Goal: Transaction & Acquisition: Book appointment/travel/reservation

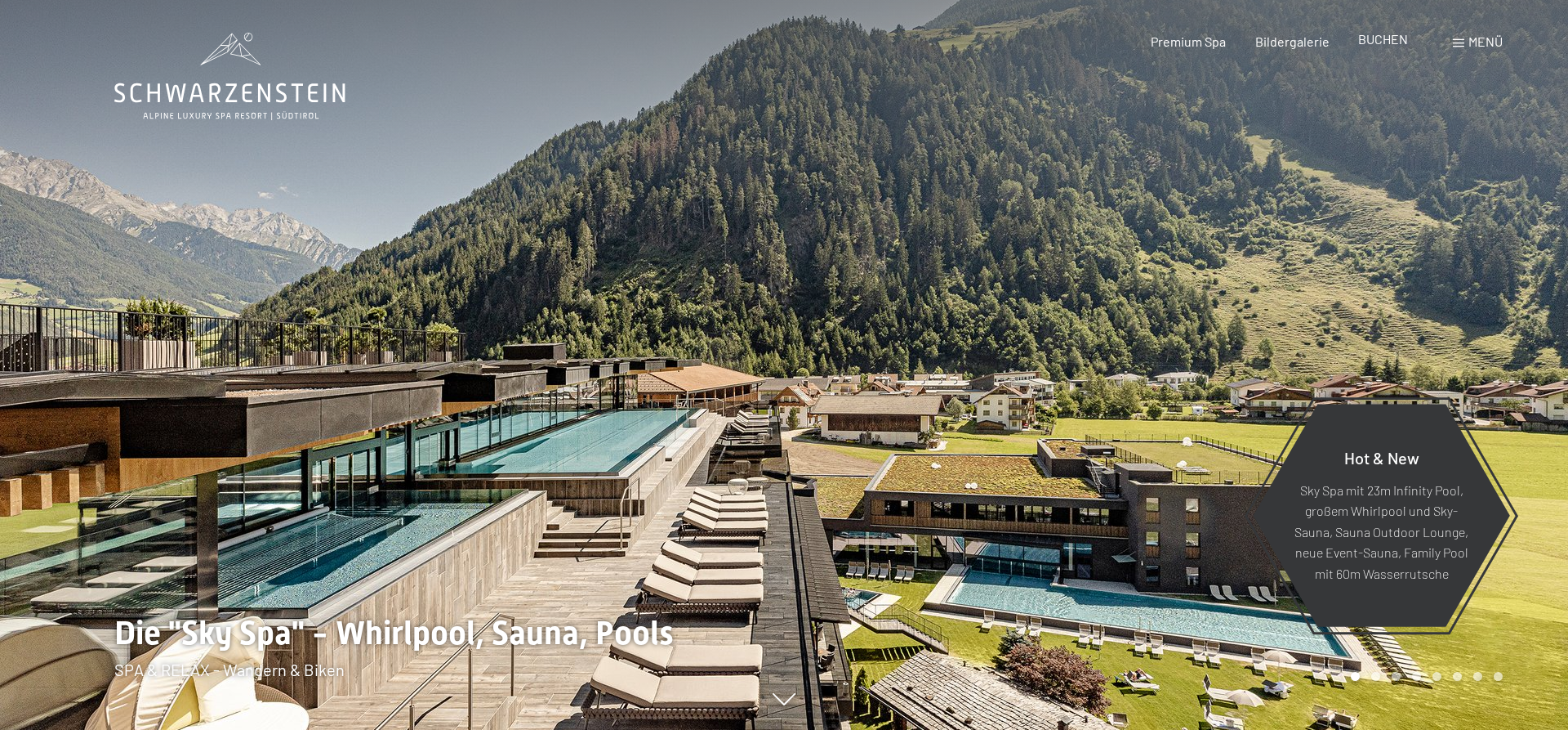
click at [1379, 39] on span "BUCHEN" at bounding box center [1383, 38] width 50 height 15
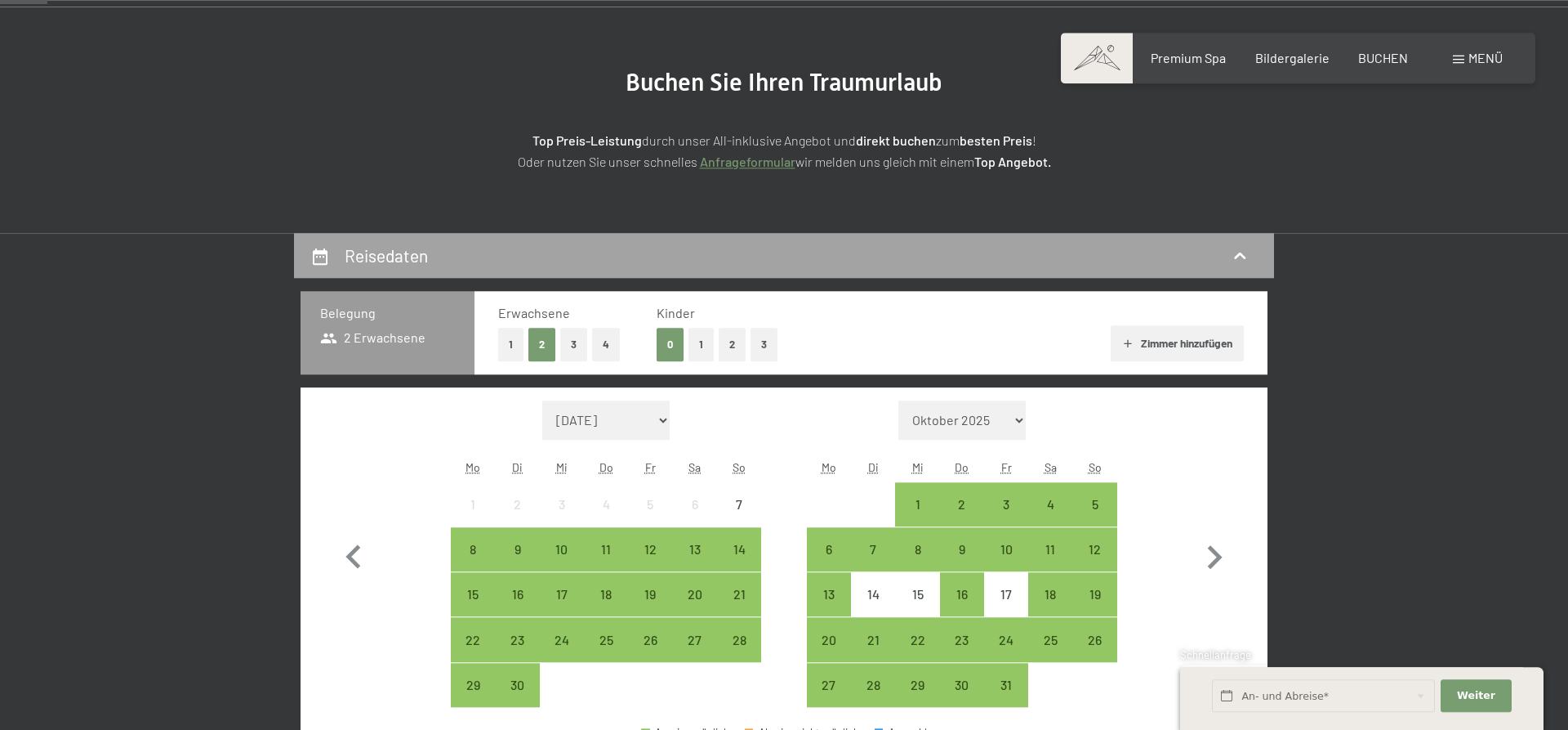
scroll to position [167, 0]
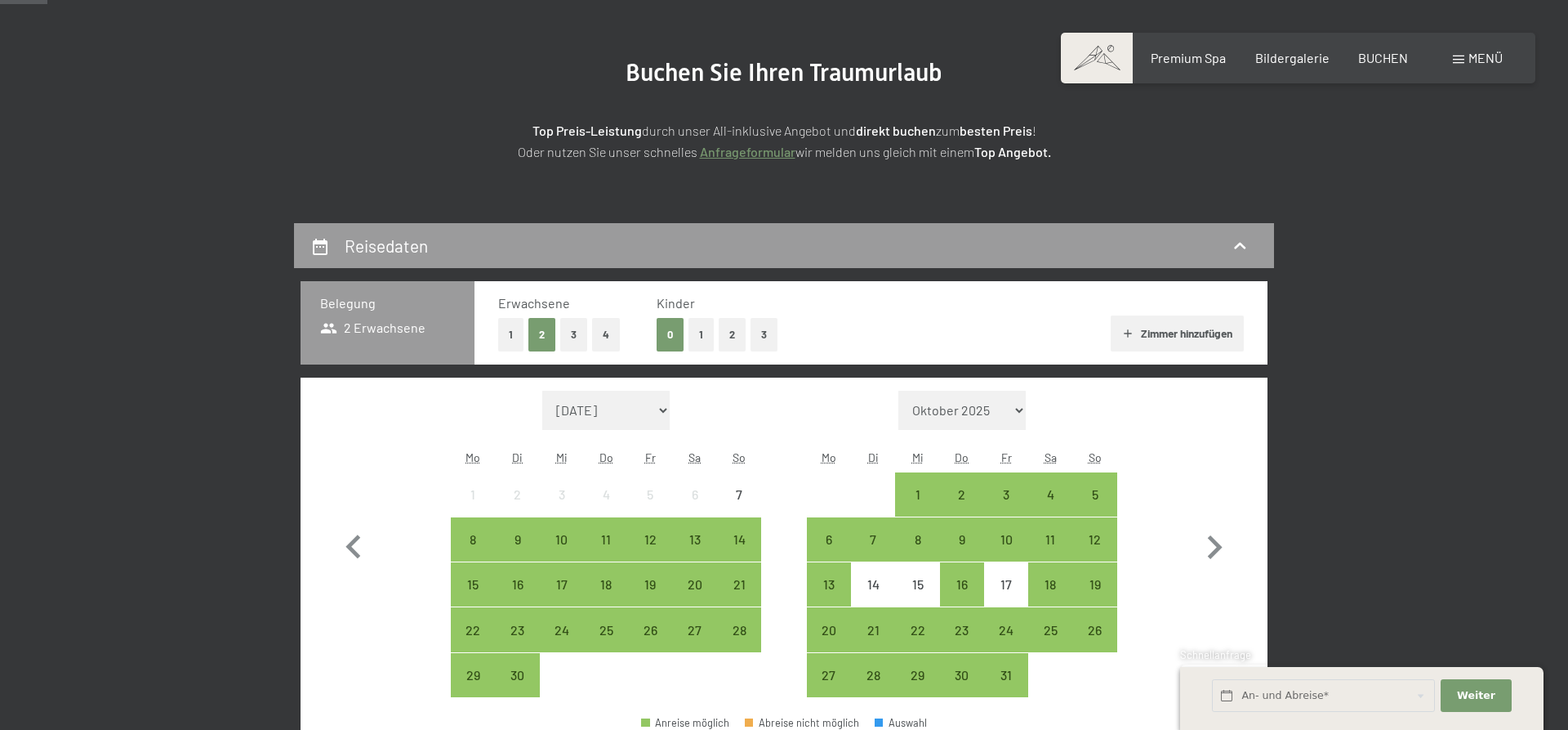
click at [699, 330] on button "1" at bounding box center [701, 334] width 25 height 33
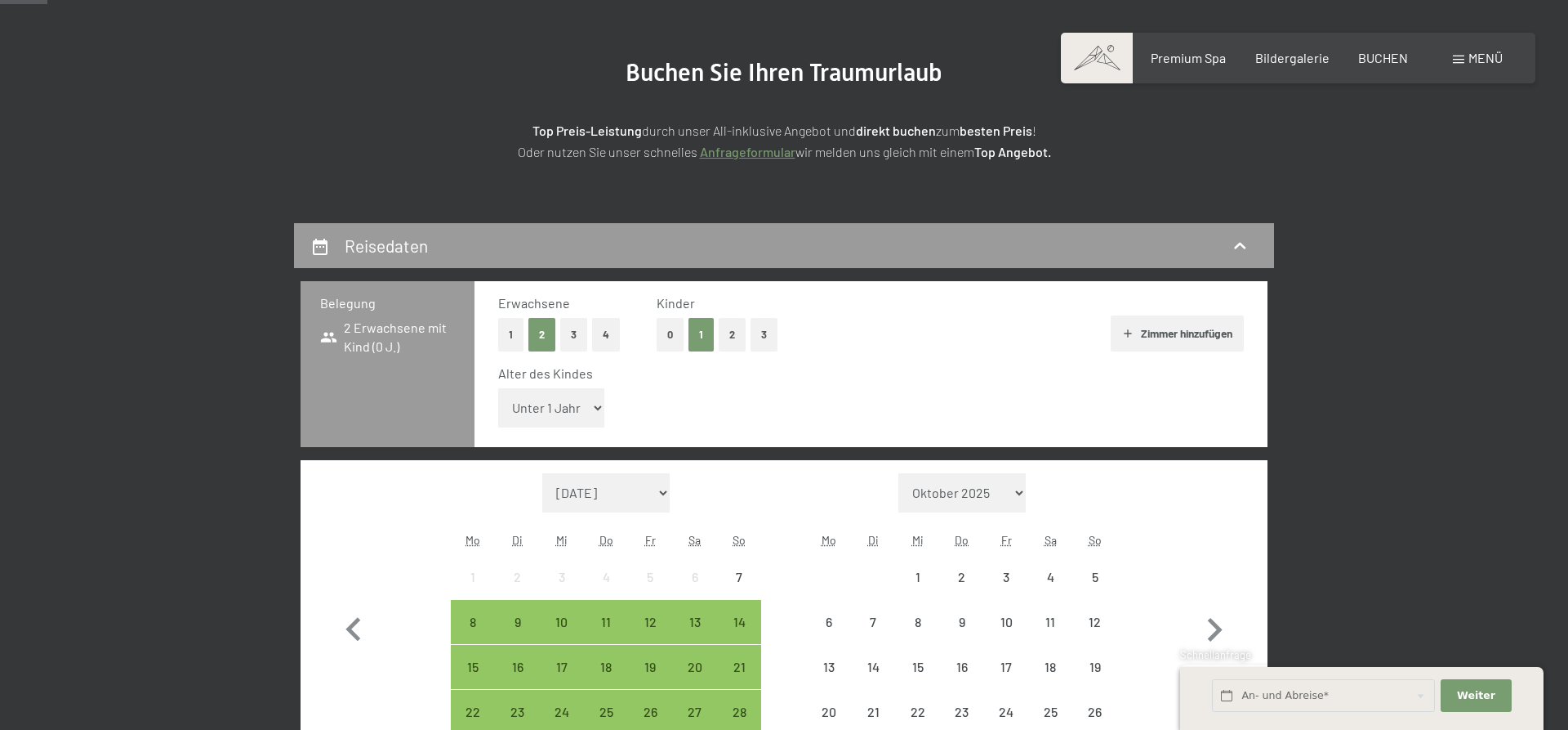
click at [498, 388] on select "Unter 1 Jahr 1 Jahr 2 Jahre 3 Jahre 4 Jahre 5 Jahre 6 Jahre 7 Jahre 8 Jahre 9 J…" at bounding box center [551, 407] width 106 height 39
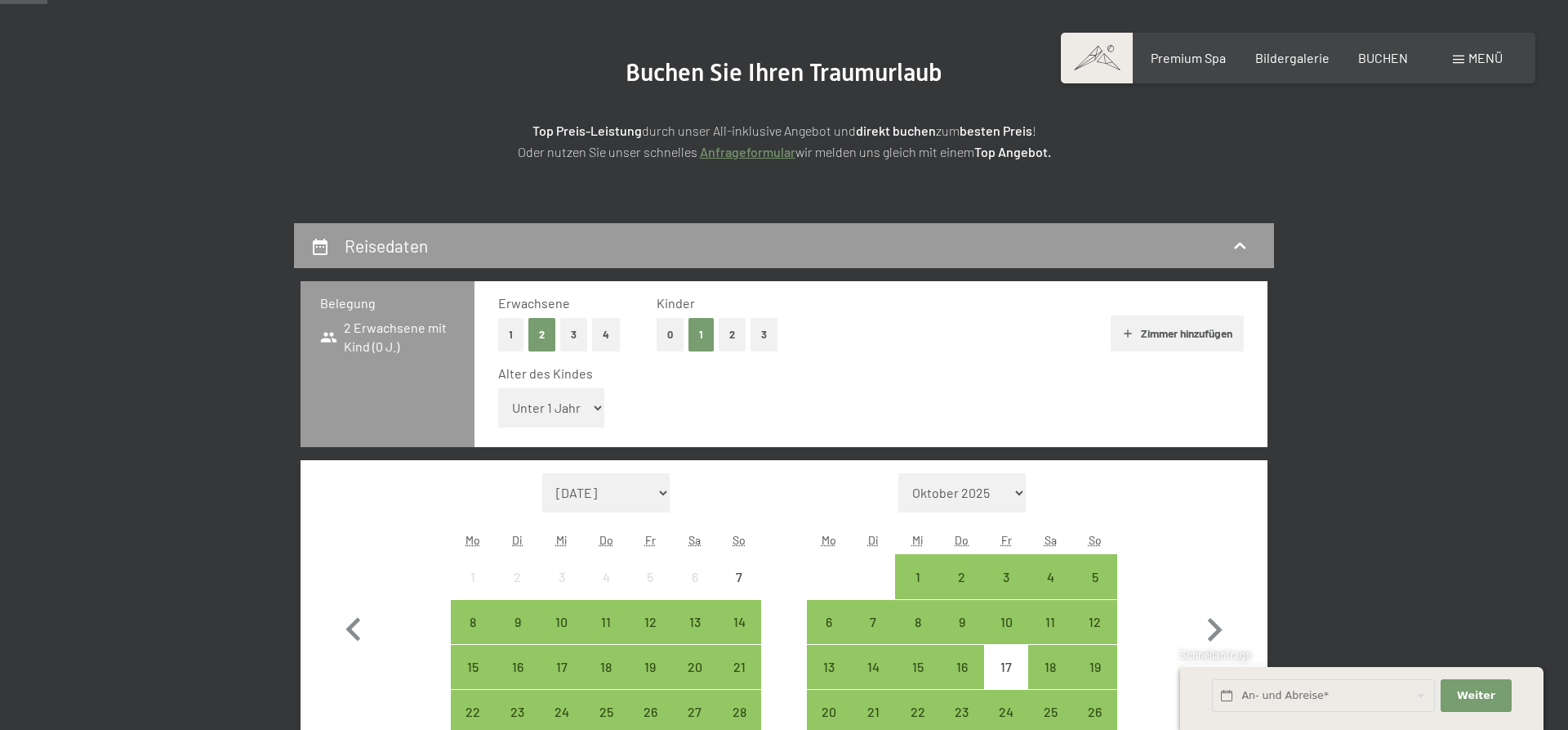
select select "16"
click option "16 Jahre" at bounding box center [0, 0] width 0 height 0
click at [1219, 627] on icon "button" at bounding box center [1215, 629] width 14 height 24
select select "[DATE]"
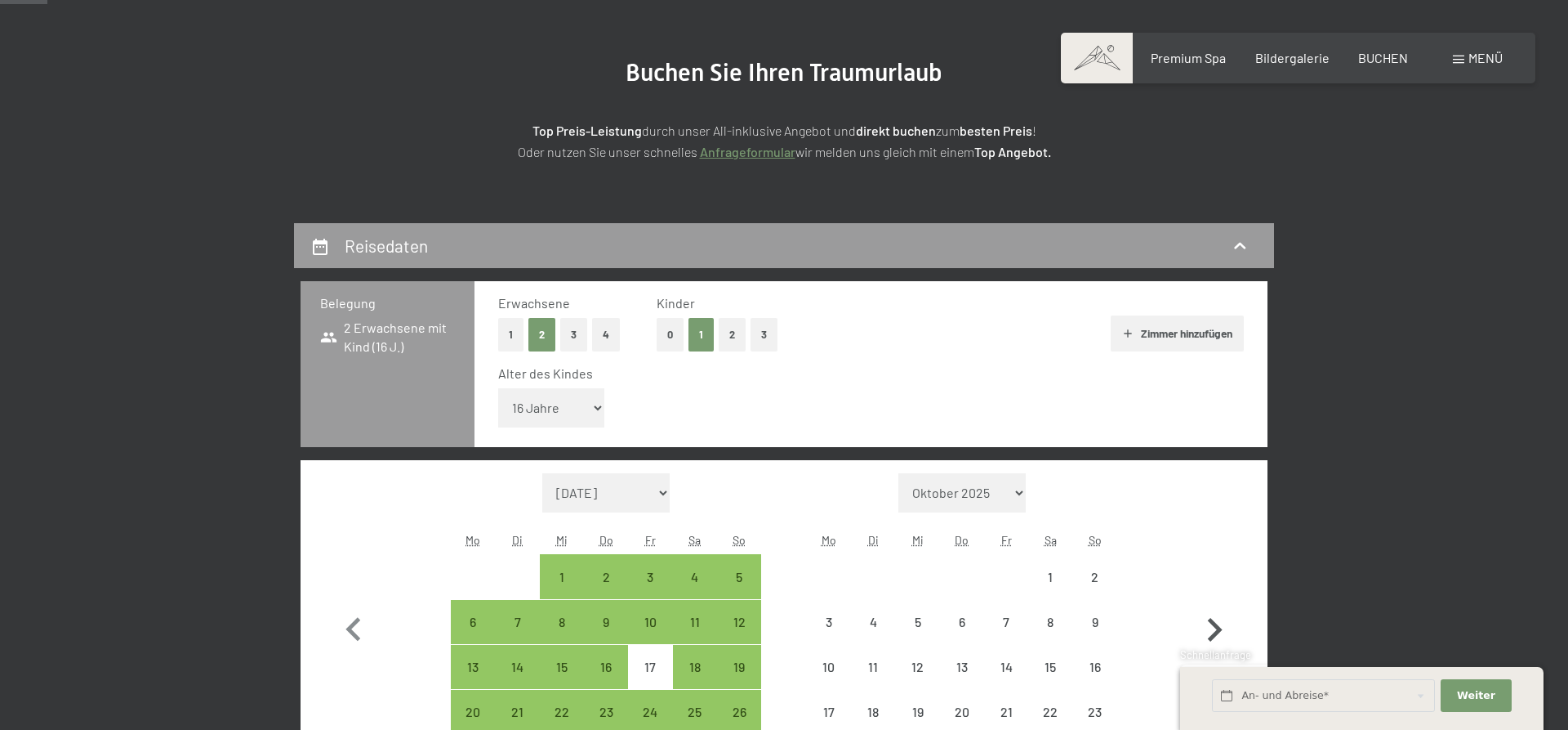
select select "[DATE]"
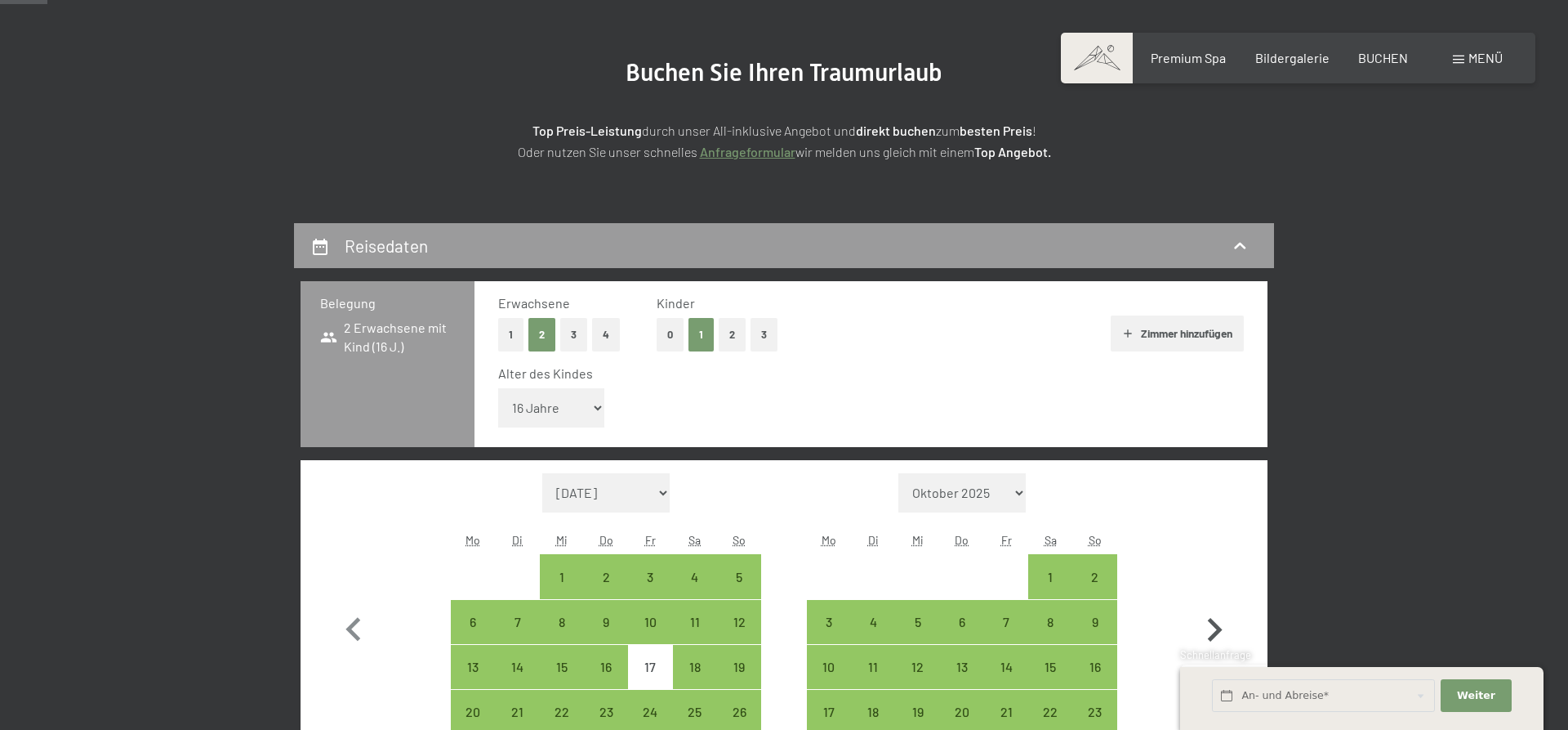
click at [1219, 627] on icon "button" at bounding box center [1215, 629] width 14 height 24
select select "[DATE]"
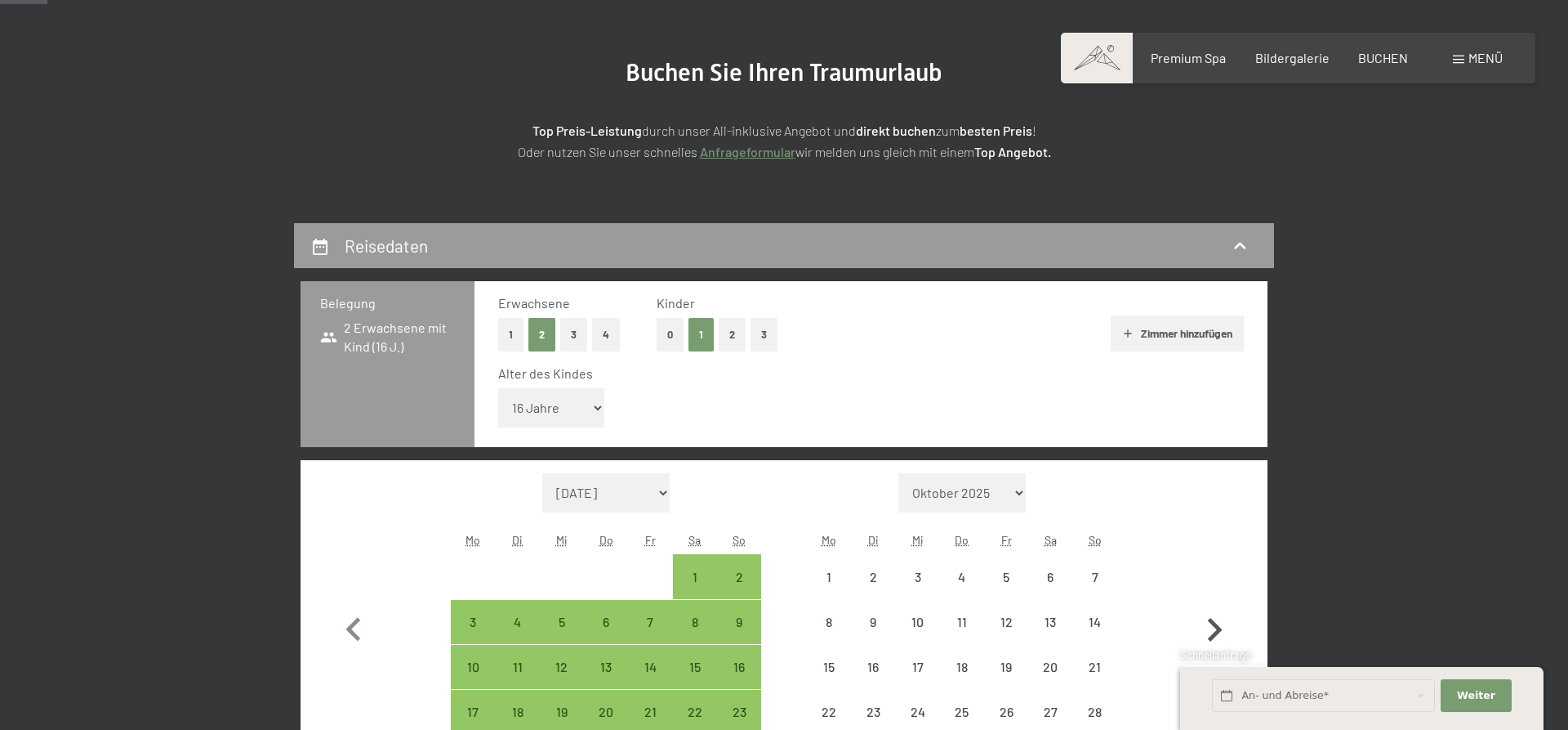
select select "[DATE]"
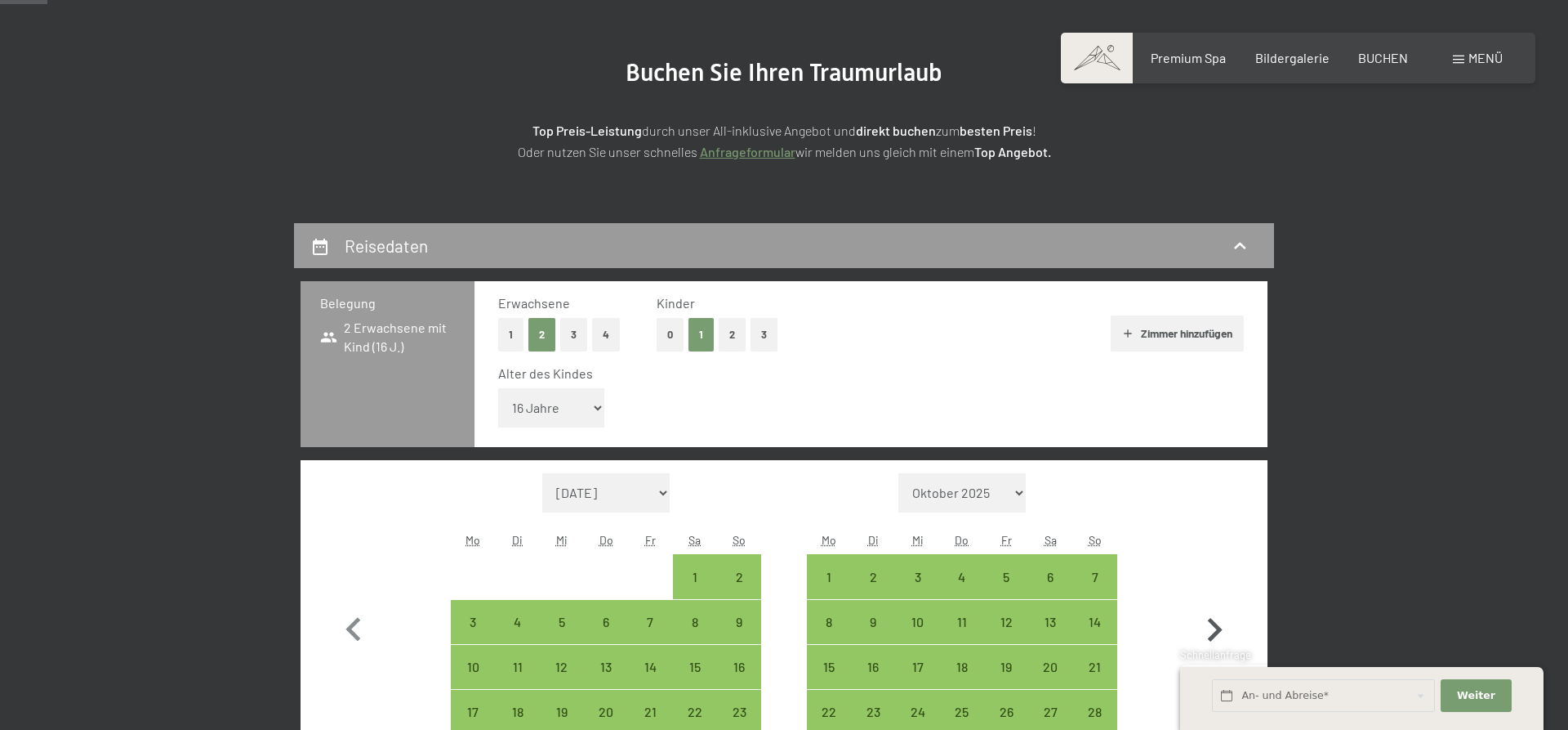
click at [1219, 627] on icon "button" at bounding box center [1215, 629] width 14 height 24
select select "[DATE]"
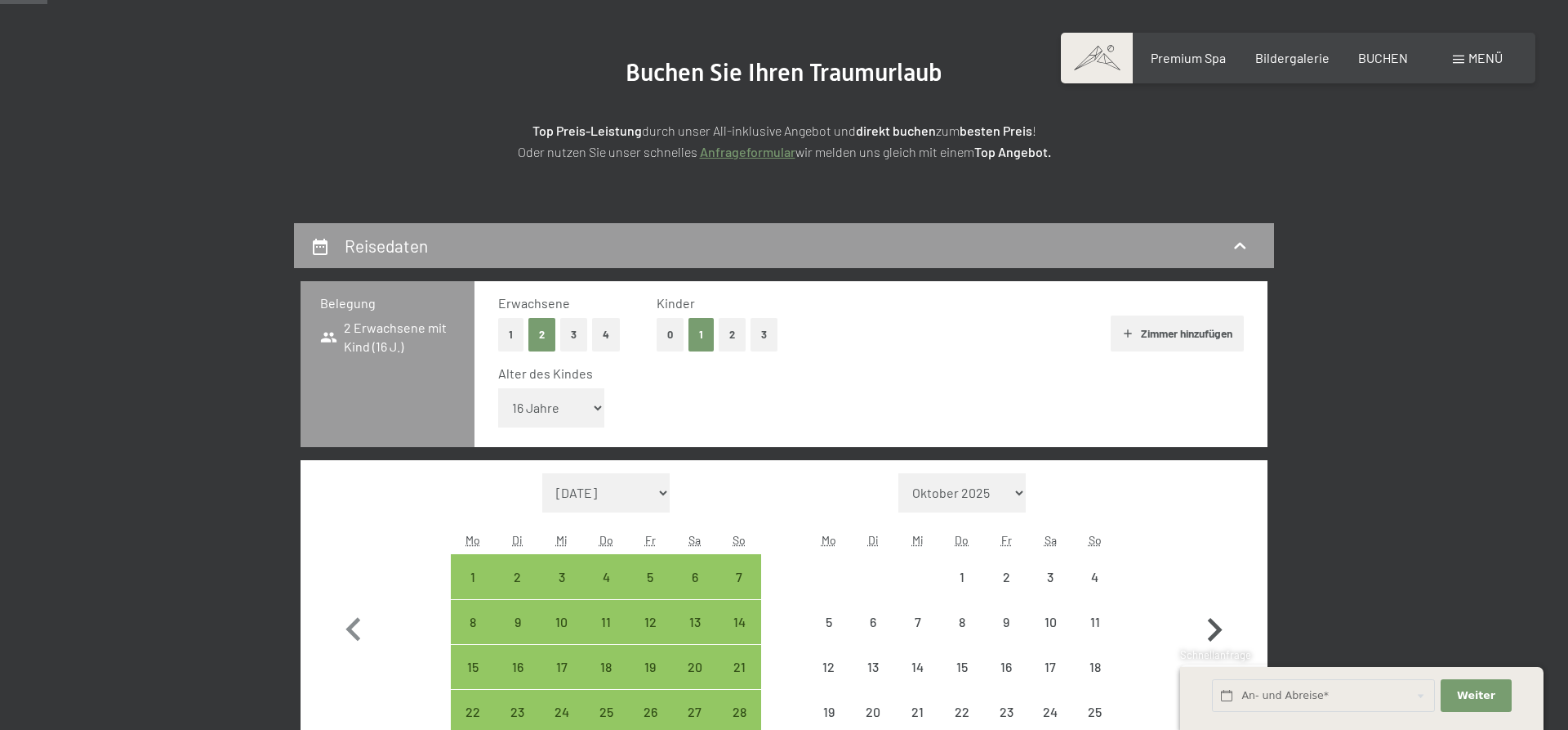
select select "[DATE]"
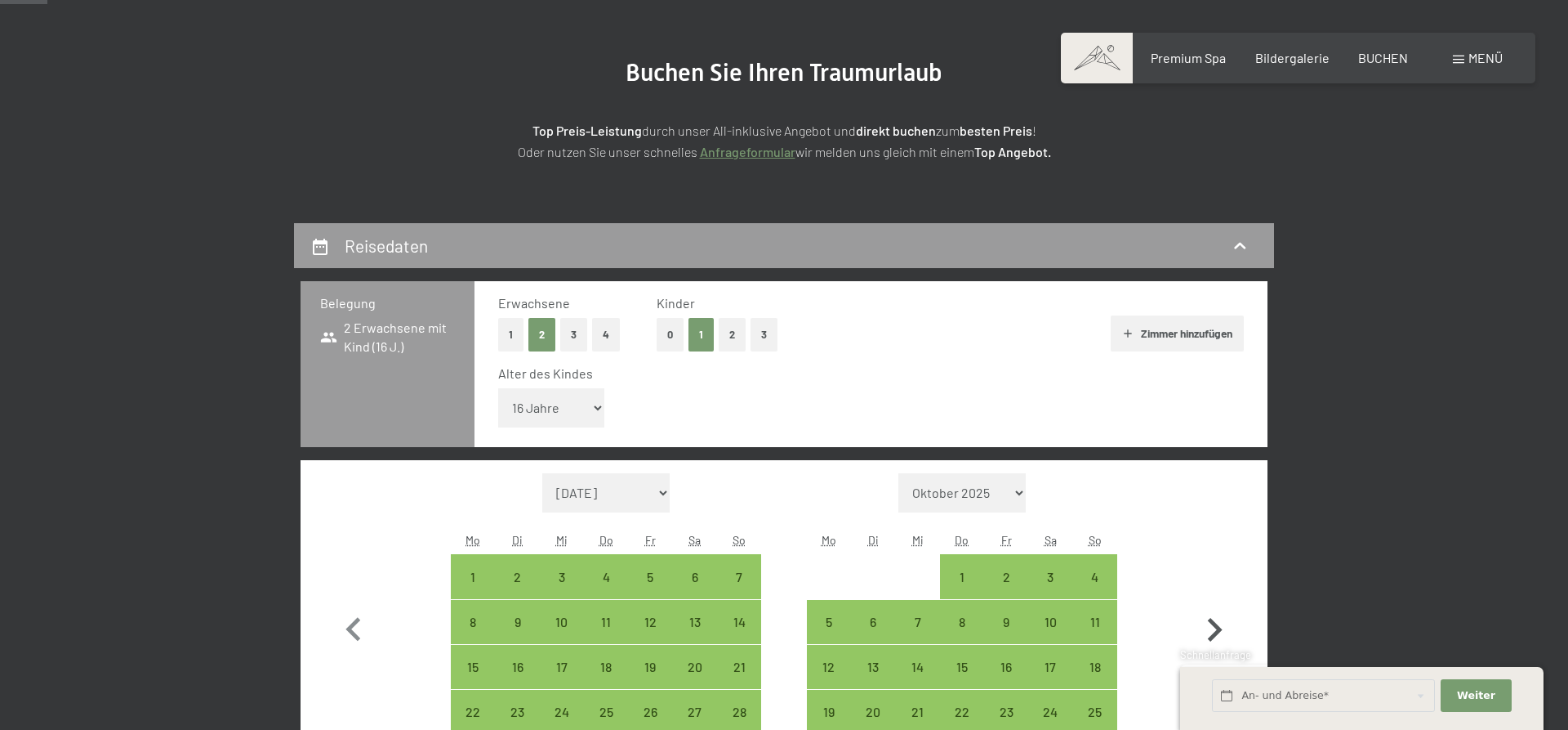
click at [1219, 627] on icon "button" at bounding box center [1215, 629] width 14 height 24
select select "[DATE]"
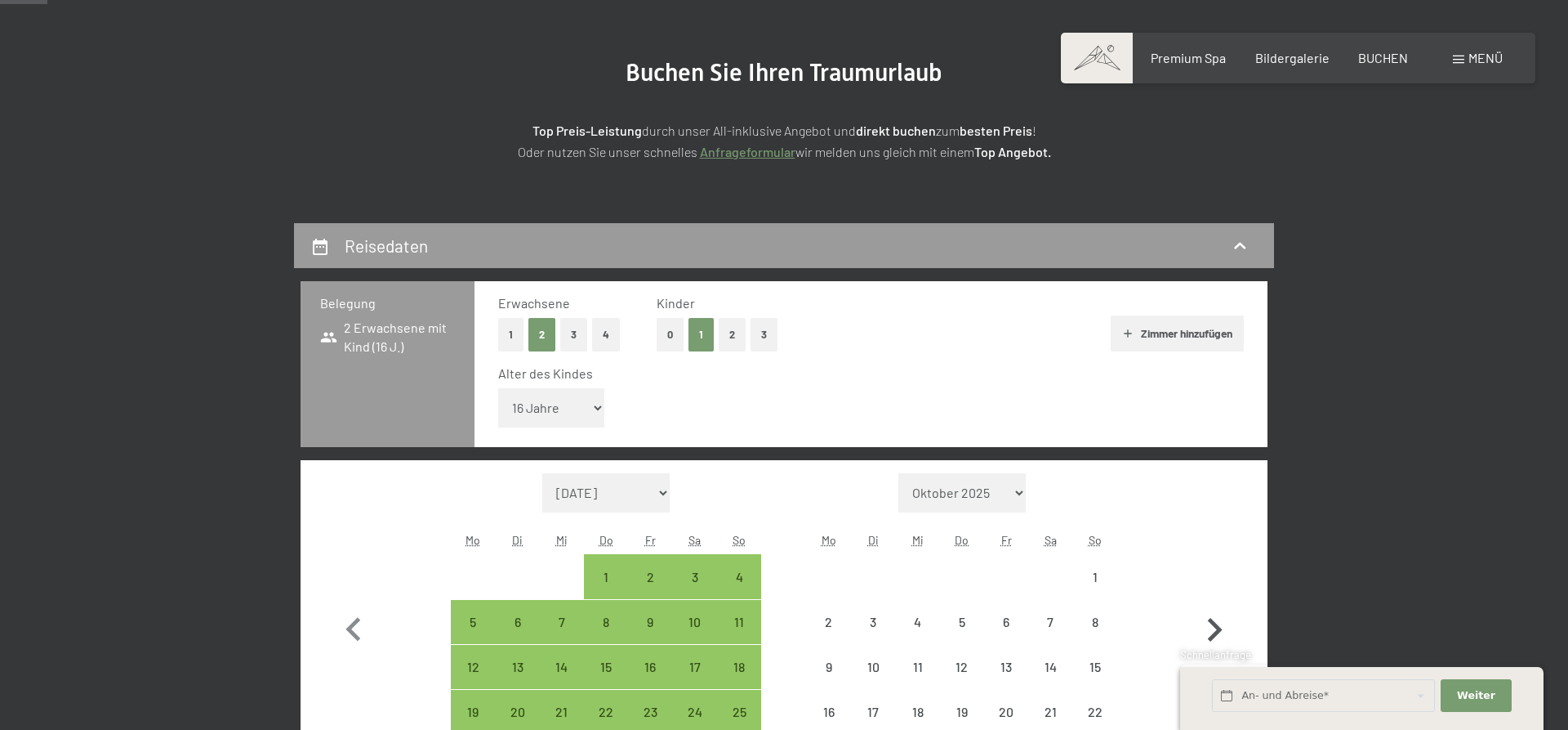
select select "[DATE]"
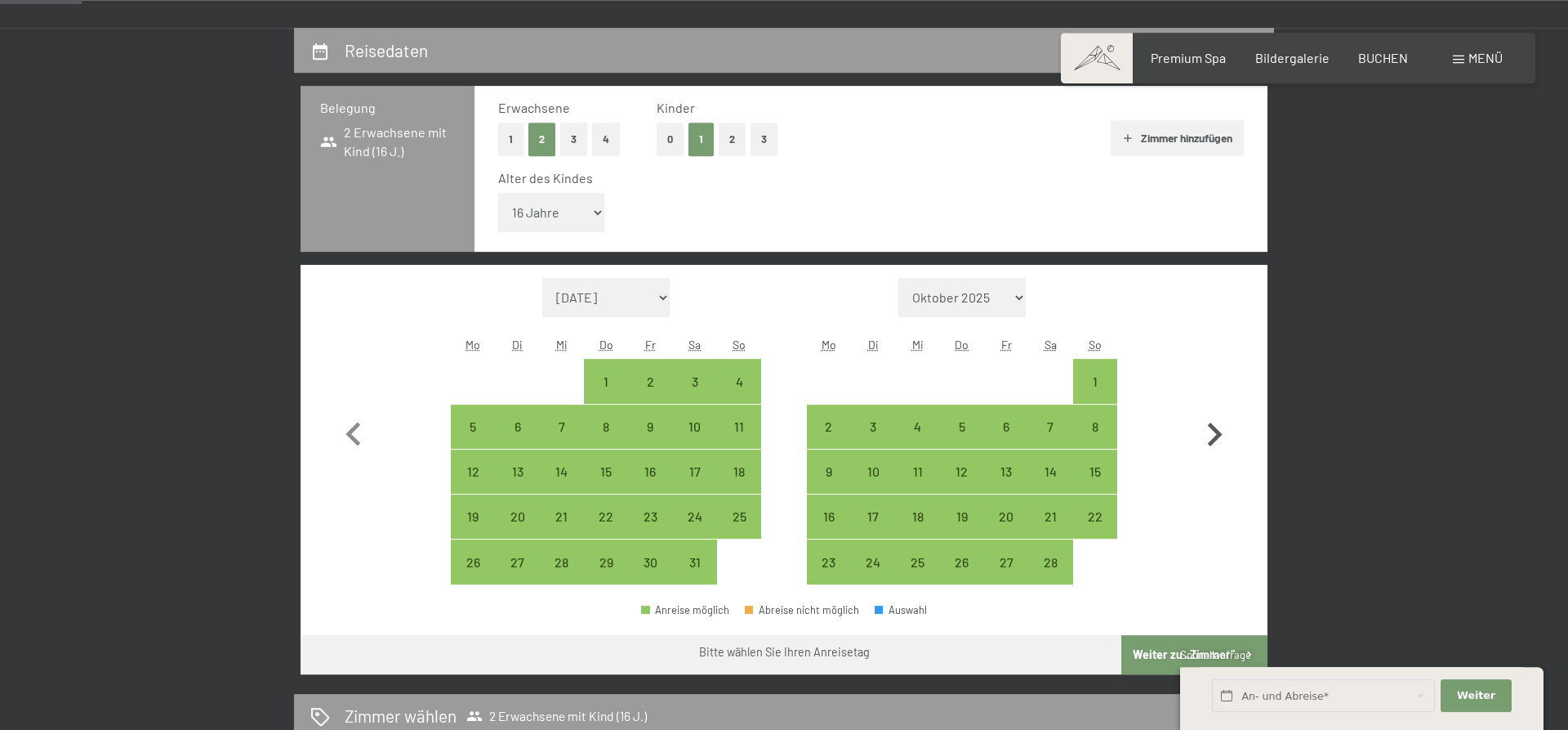
scroll to position [416, 0]
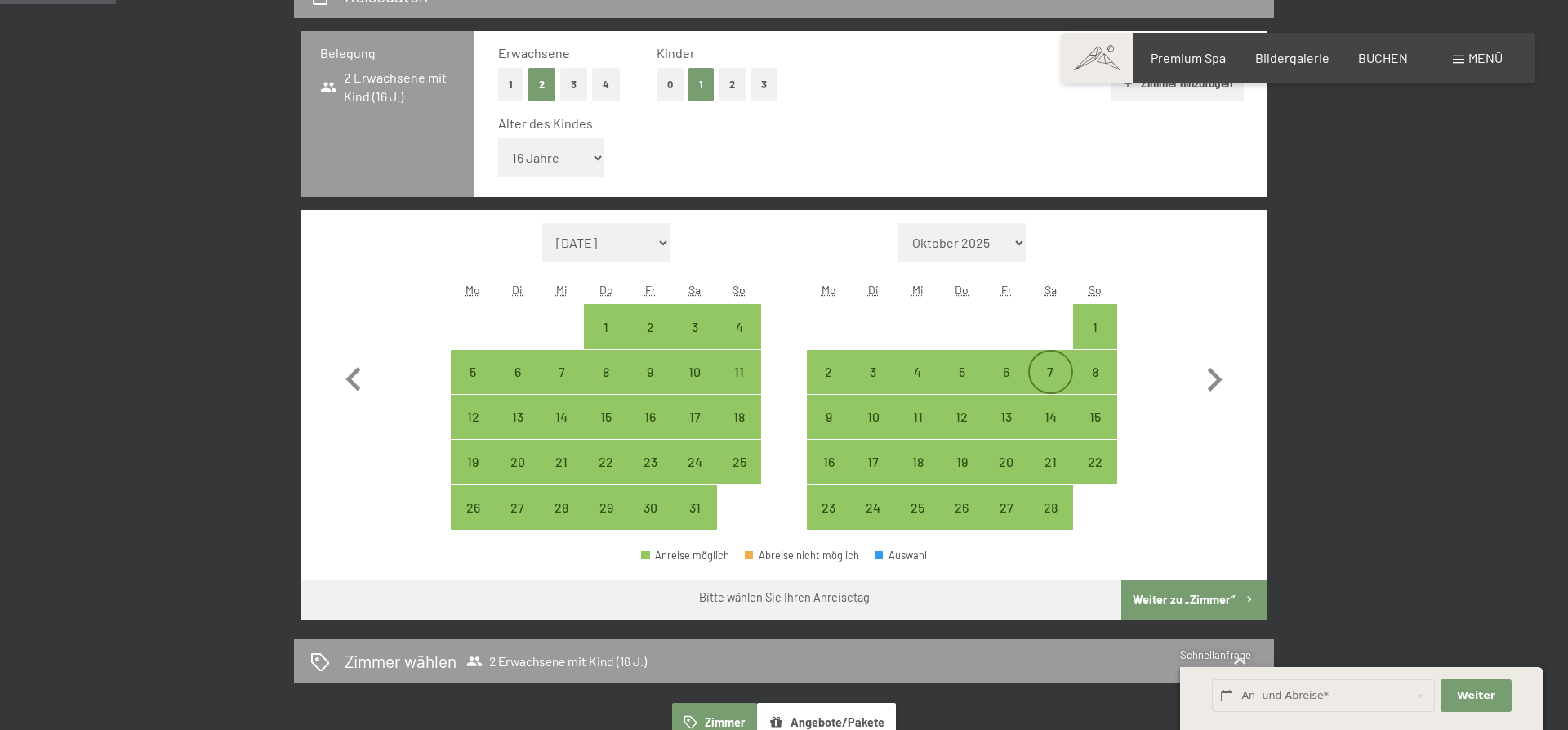
click at [1056, 375] on div "7" at bounding box center [1050, 386] width 41 height 41
select select "[DATE]"
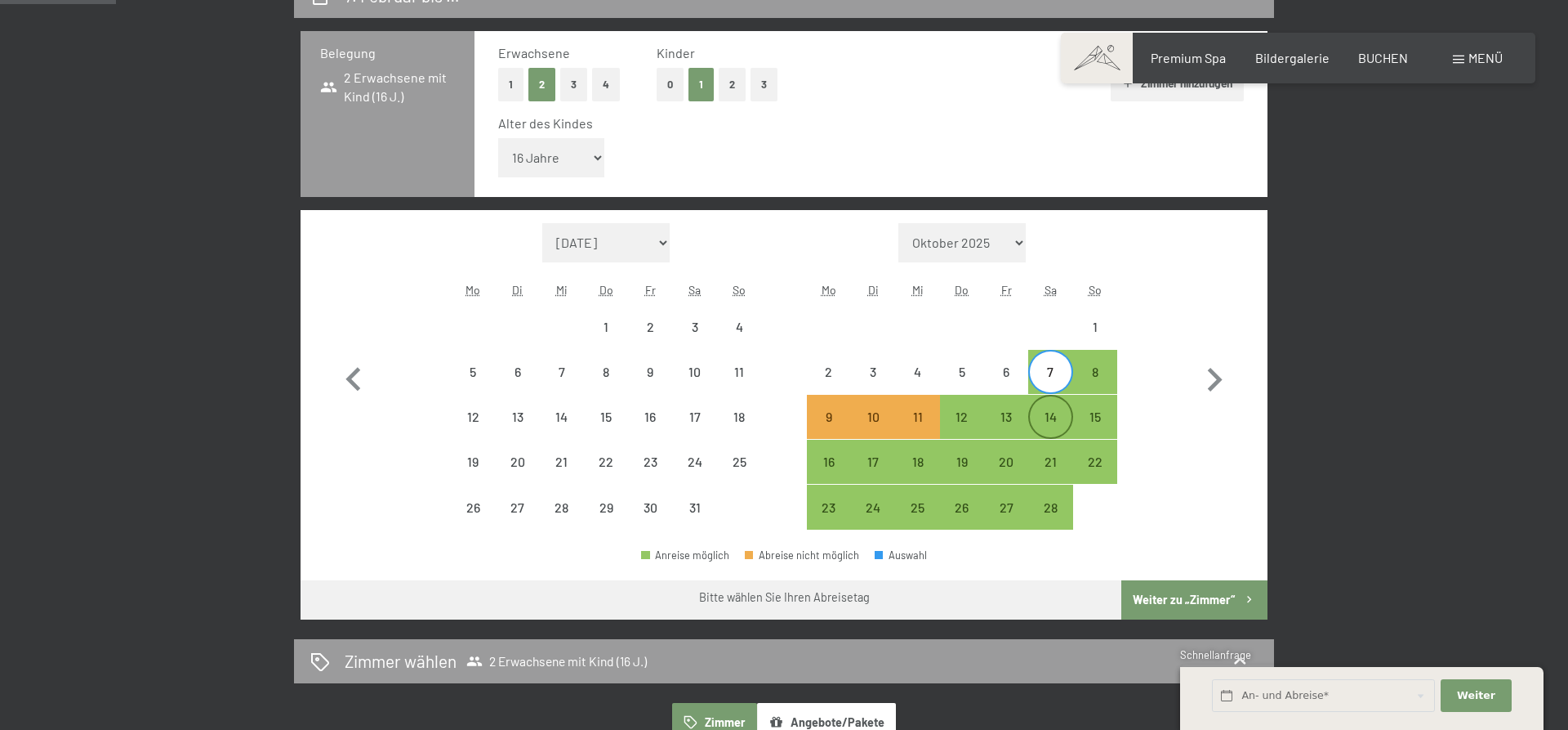
click at [1053, 415] on div "14" at bounding box center [1050, 431] width 41 height 41
select select "[DATE]"
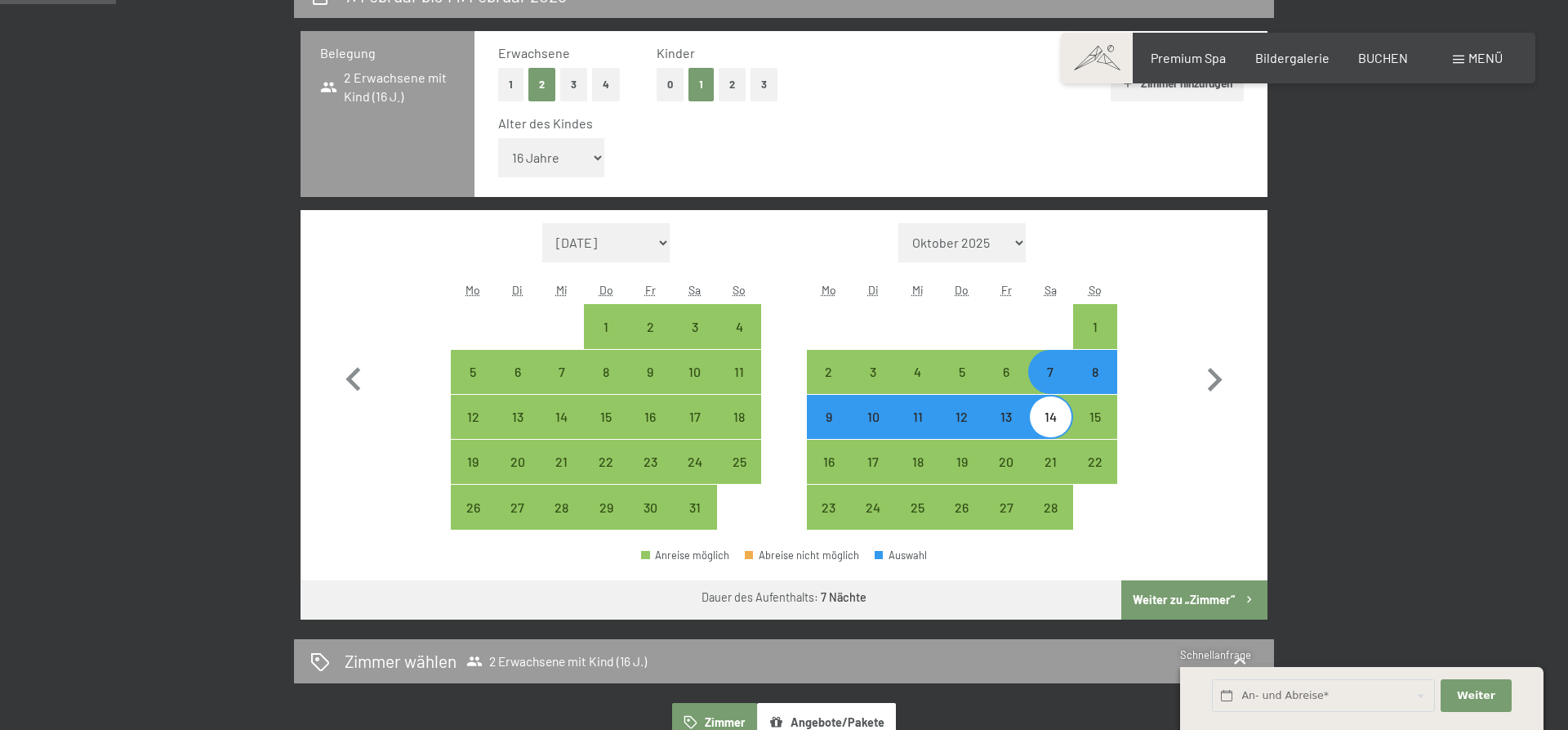
click at [1179, 592] on button "Weiter zu „Zimmer“" at bounding box center [1195, 600] width 146 height 39
select select "[DATE]"
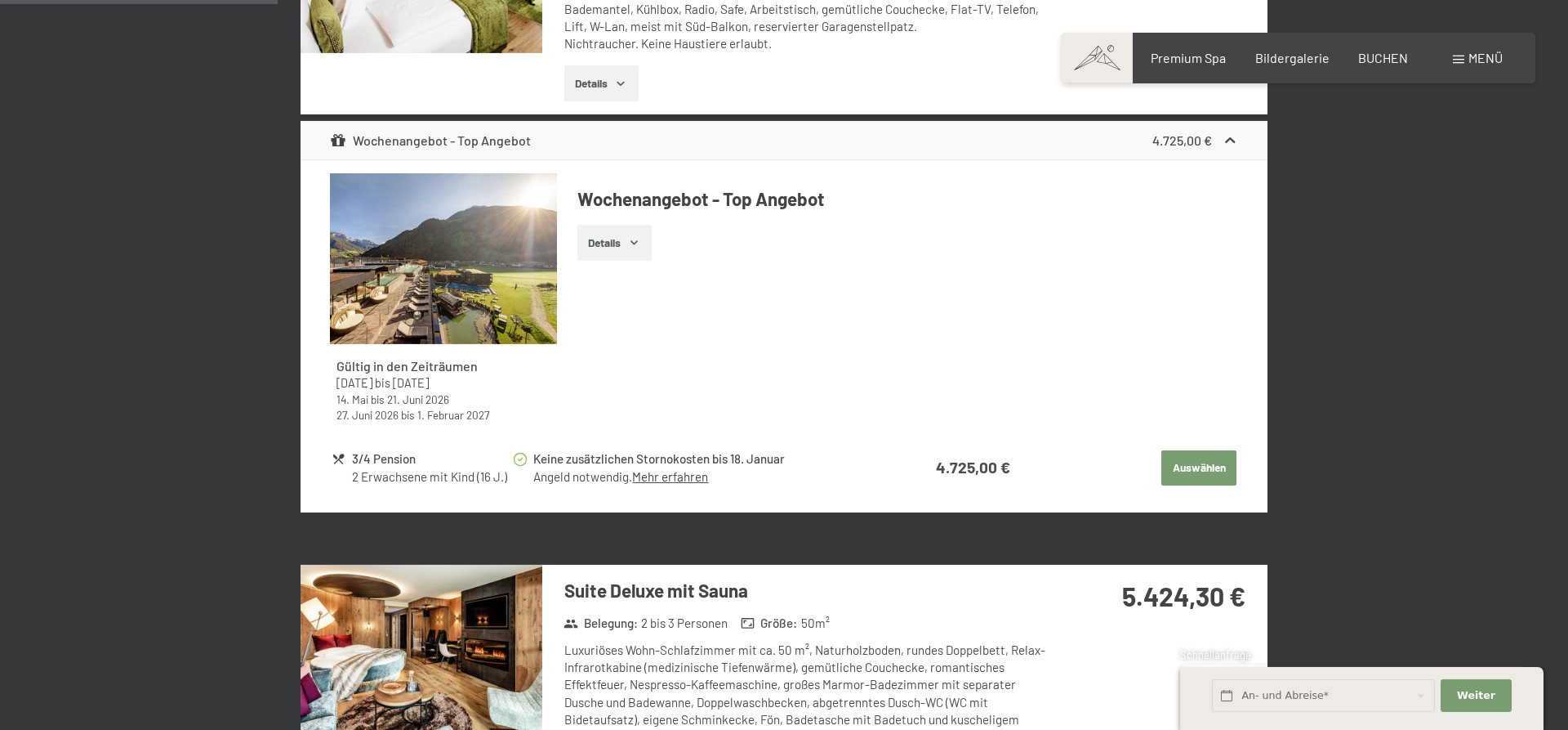
scroll to position [1390, 0]
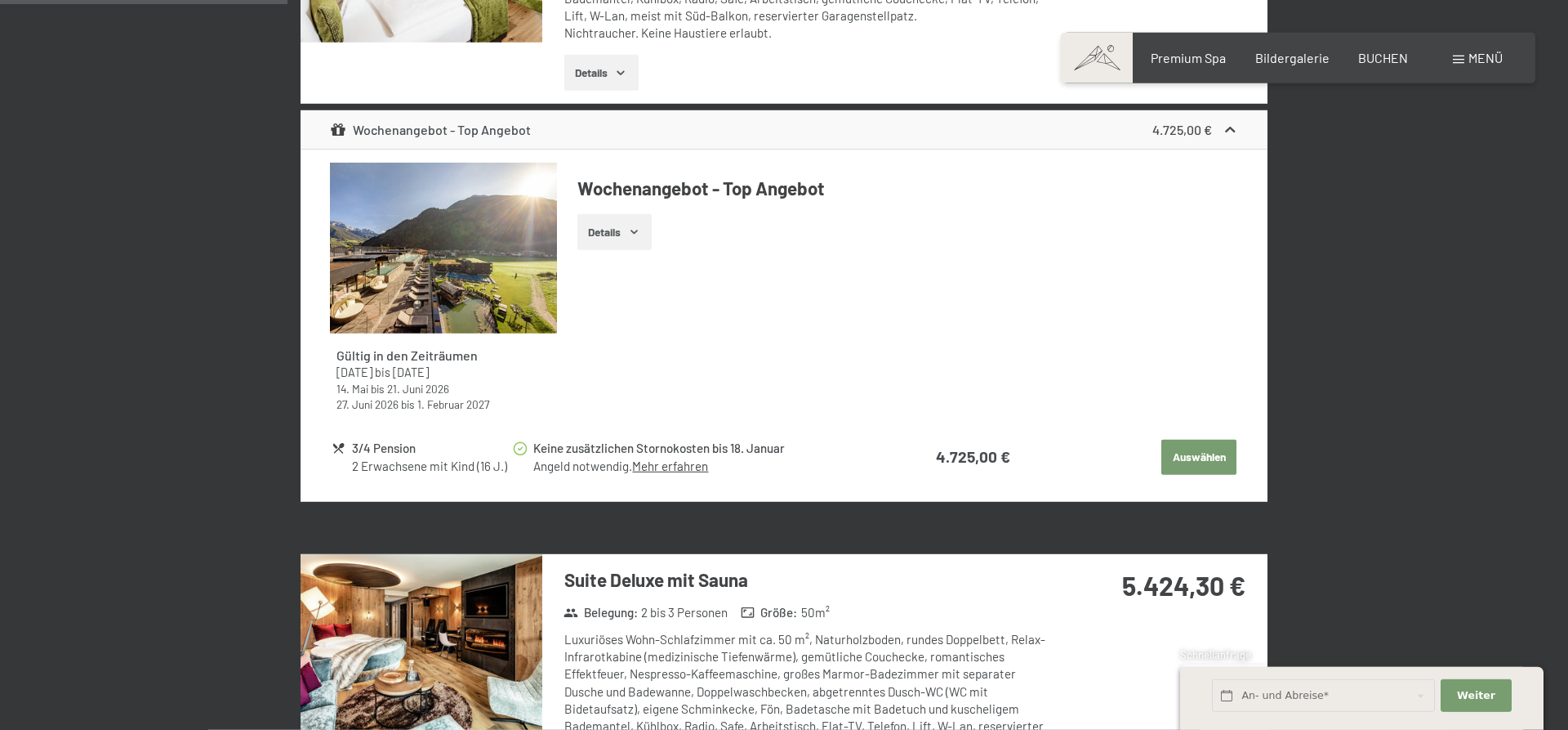
click at [1185, 448] on button "Auswählen" at bounding box center [1198, 457] width 75 height 36
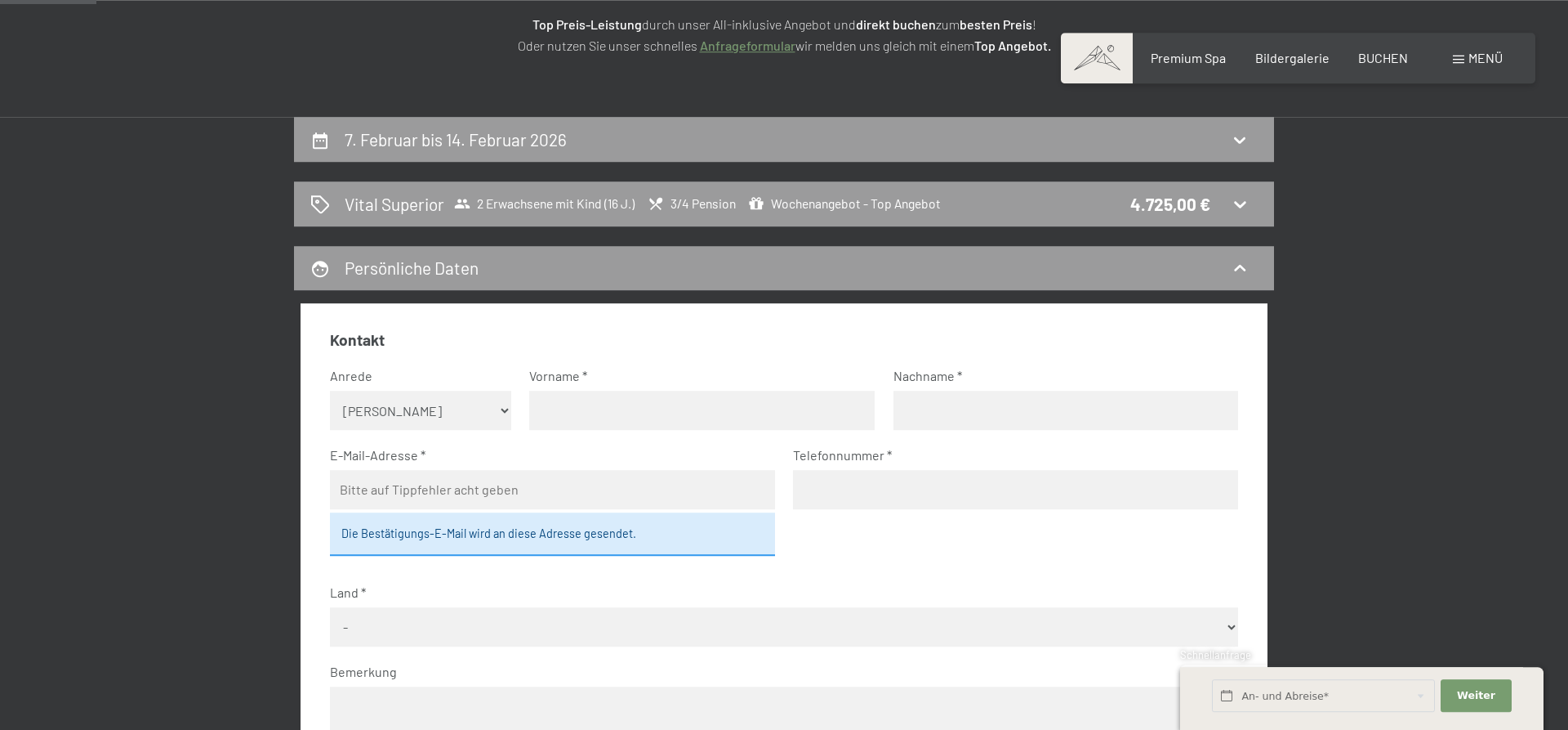
scroll to position [82, 0]
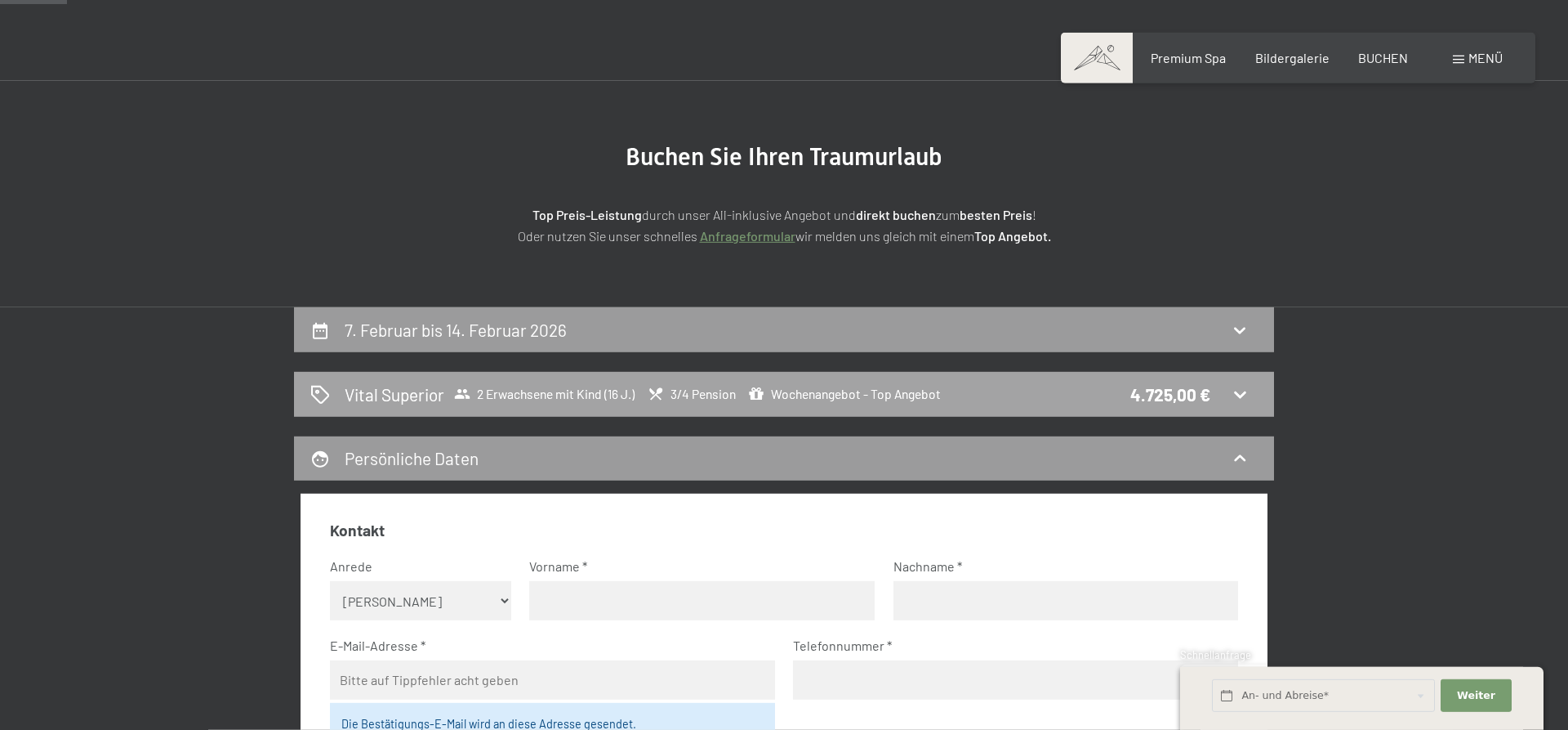
click at [1132, 397] on div "4.725,00 €" at bounding box center [1171, 394] width 80 height 24
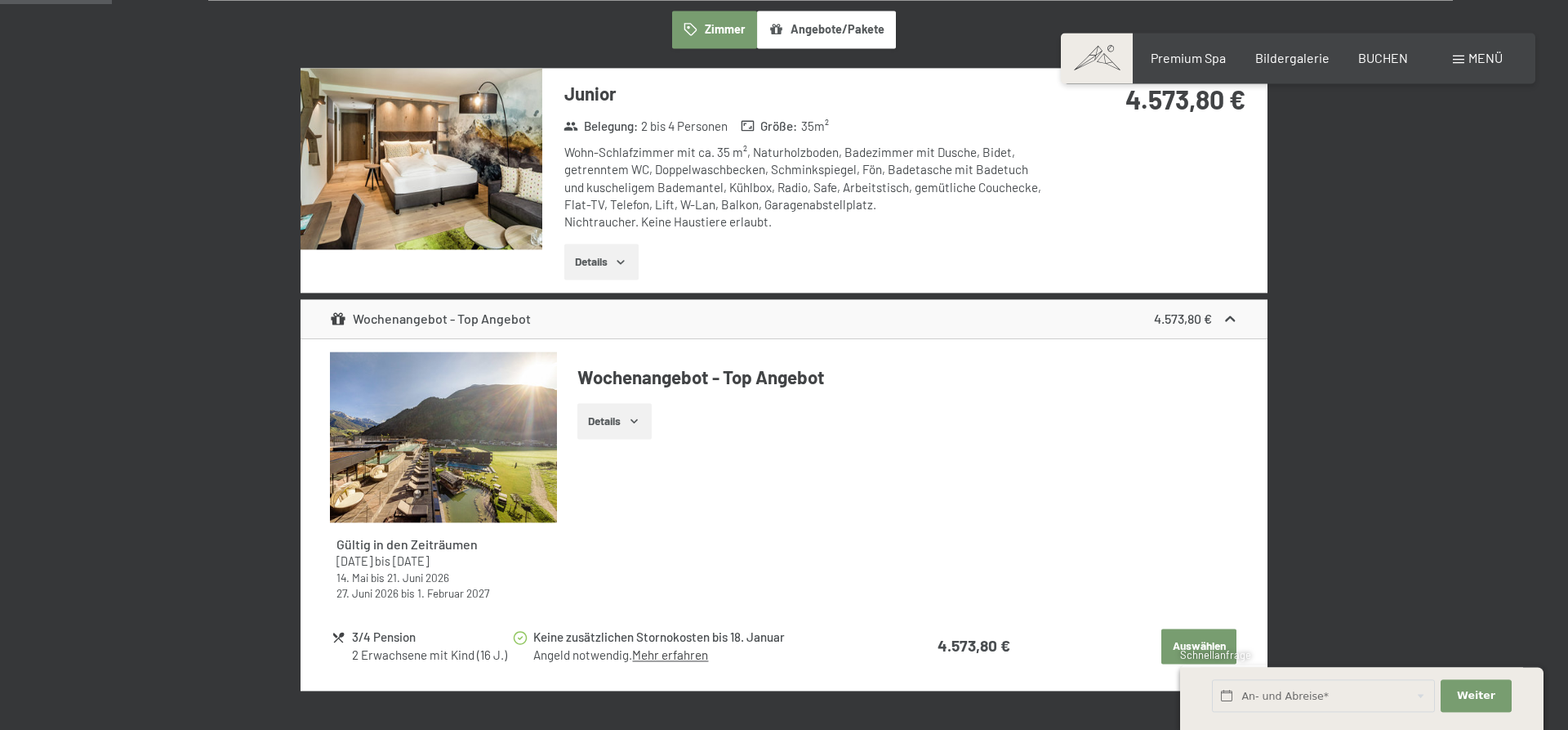
scroll to position [640, 0]
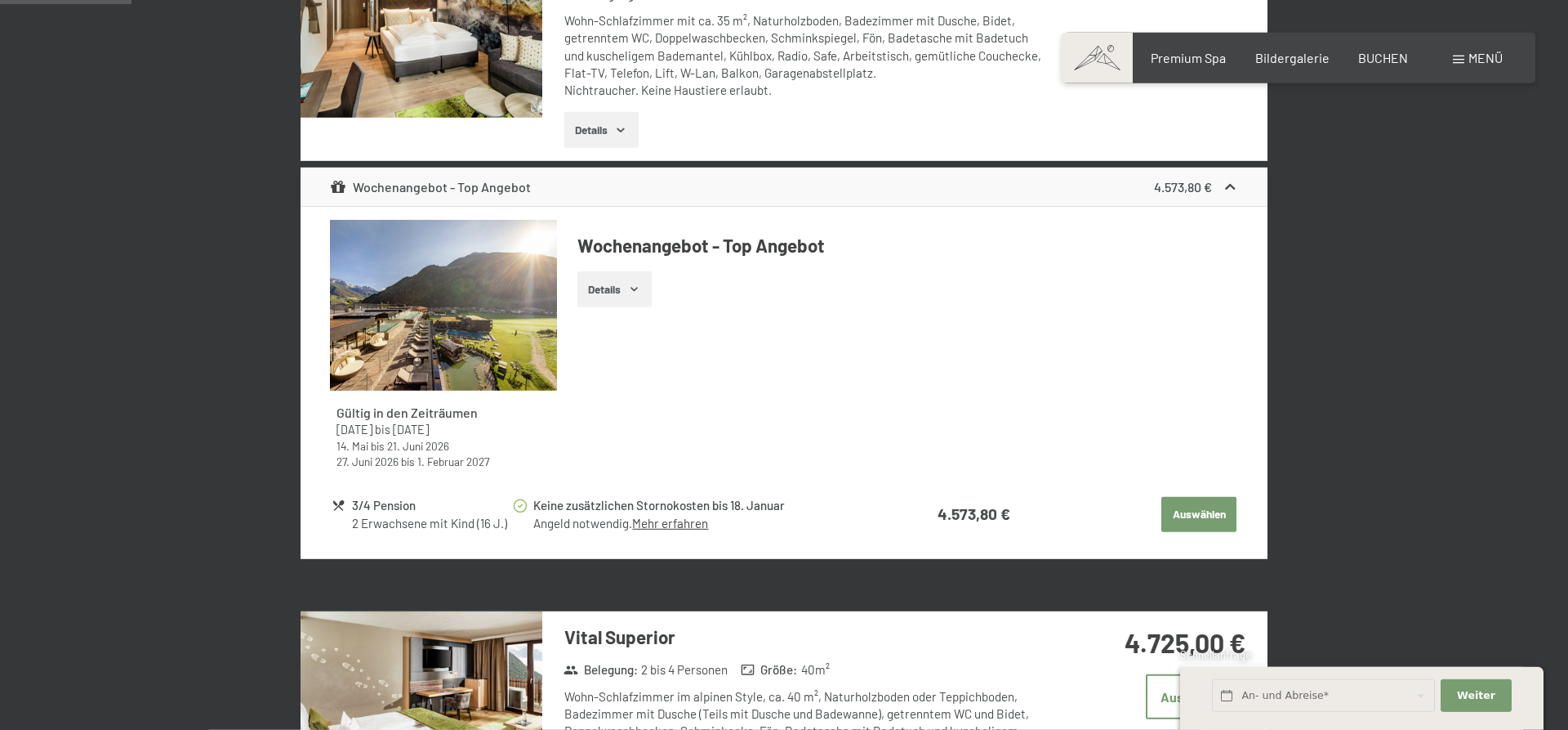
click at [624, 289] on button "Details" at bounding box center [614, 289] width 74 height 36
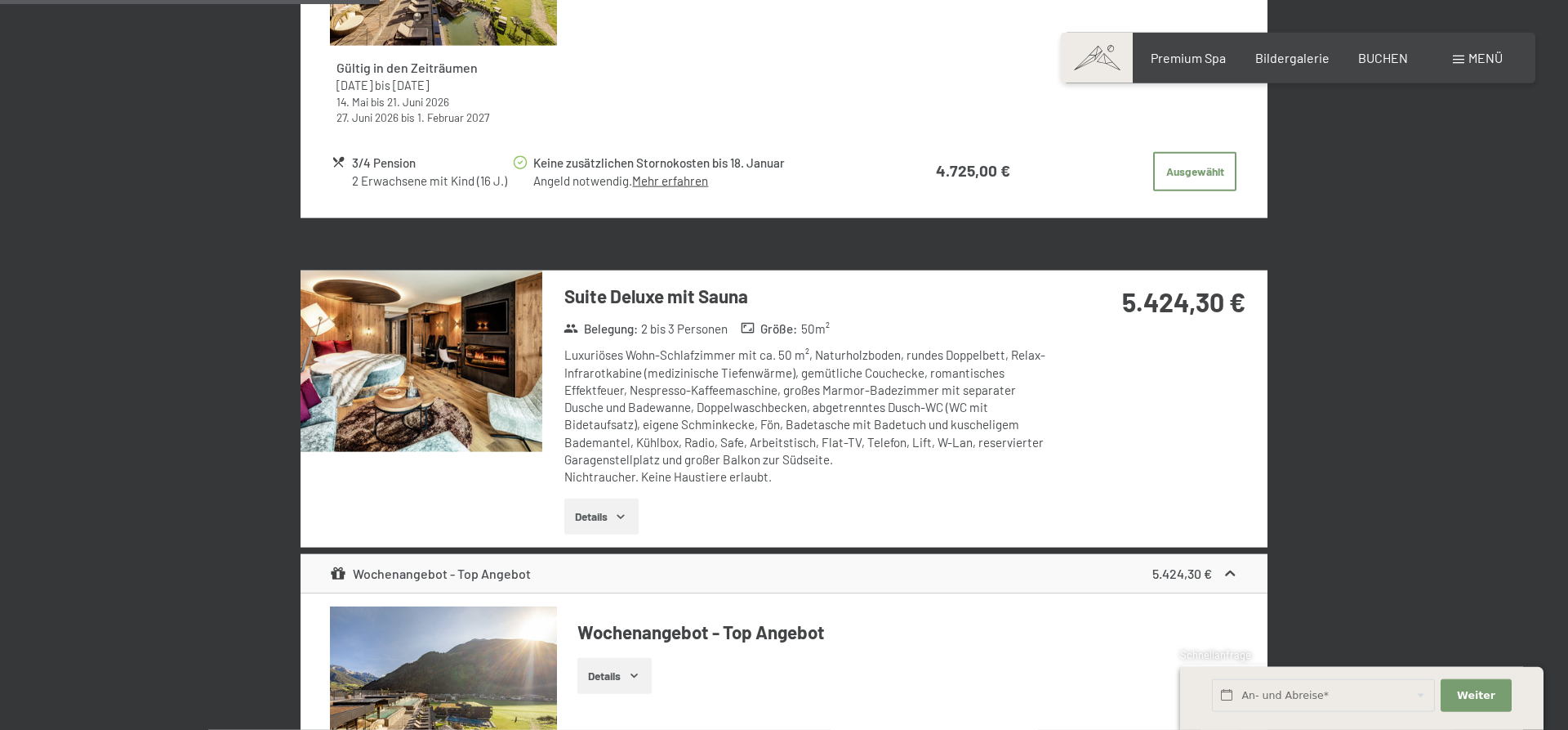
scroll to position [1890, 0]
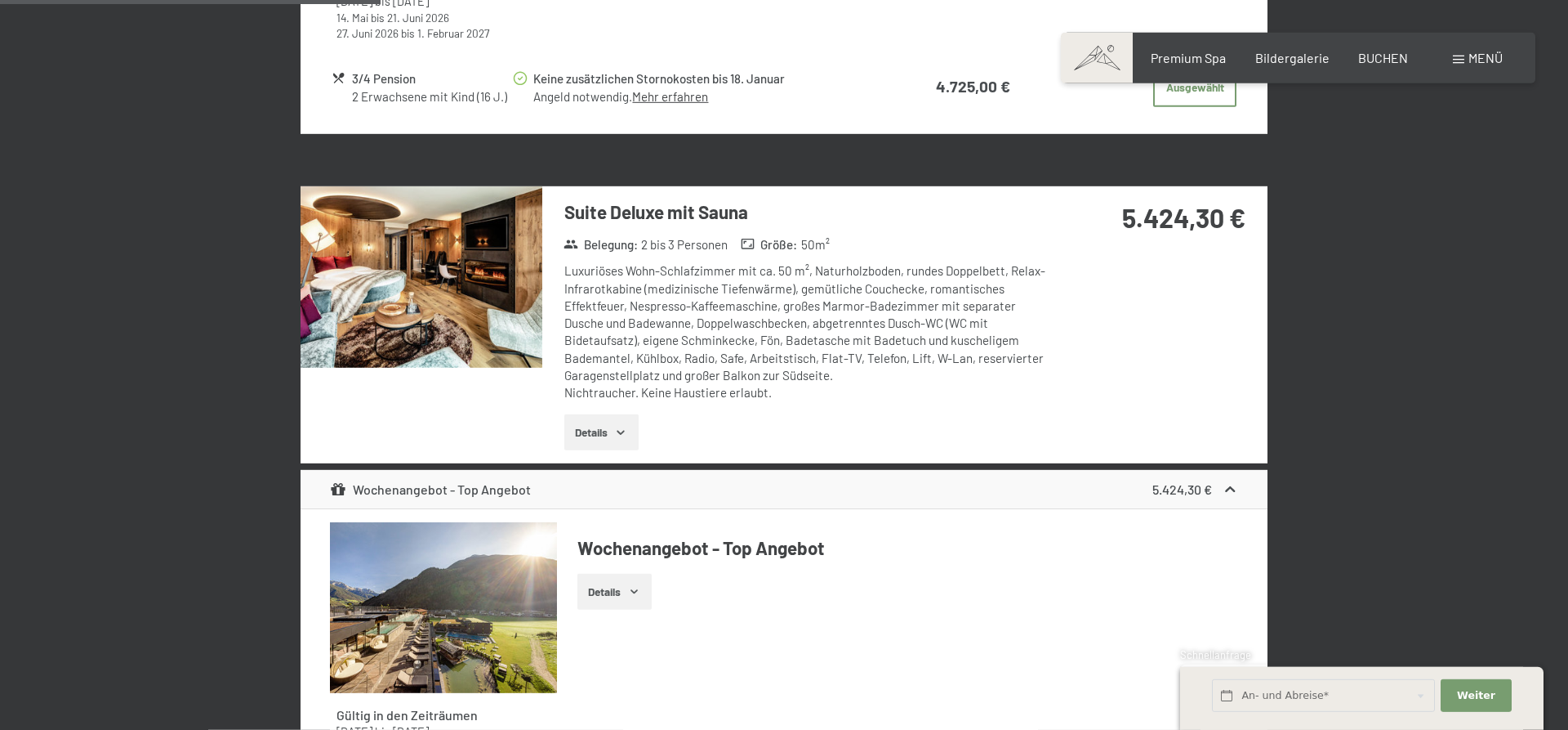
click at [463, 298] on img at bounding box center [421, 277] width 242 height 181
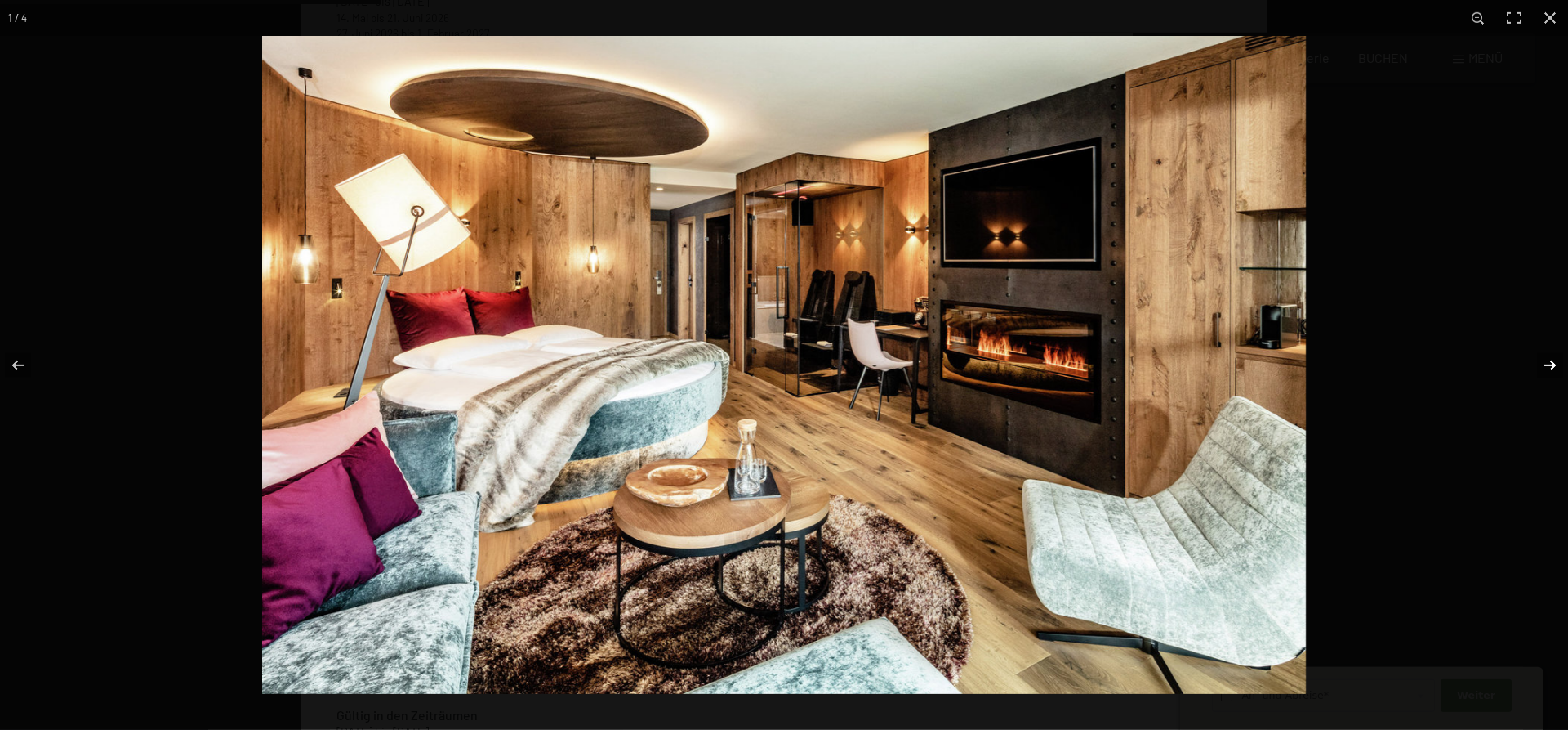
click at [1550, 362] on button "button" at bounding box center [1539, 365] width 57 height 81
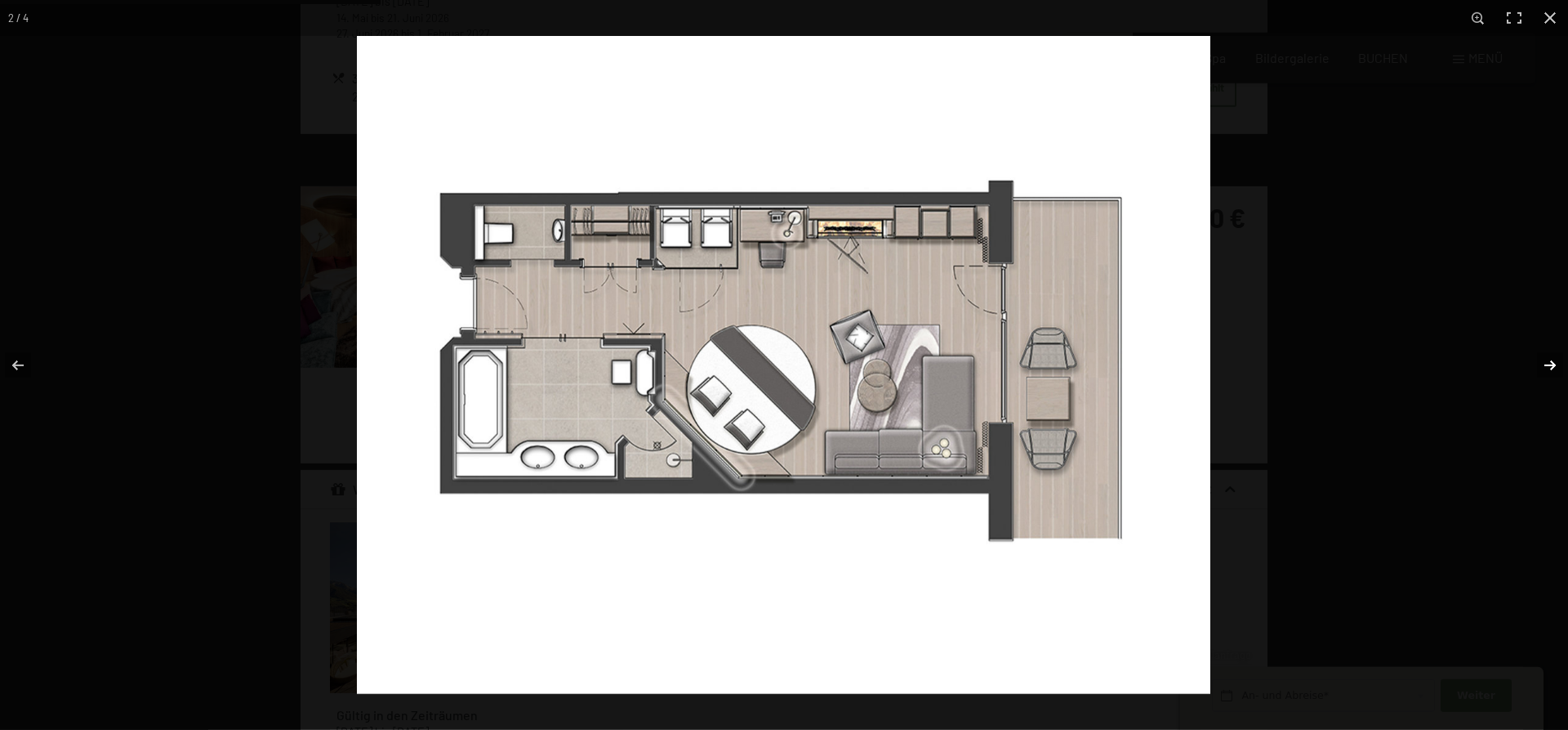
click at [1549, 365] on button "button" at bounding box center [1539, 365] width 57 height 81
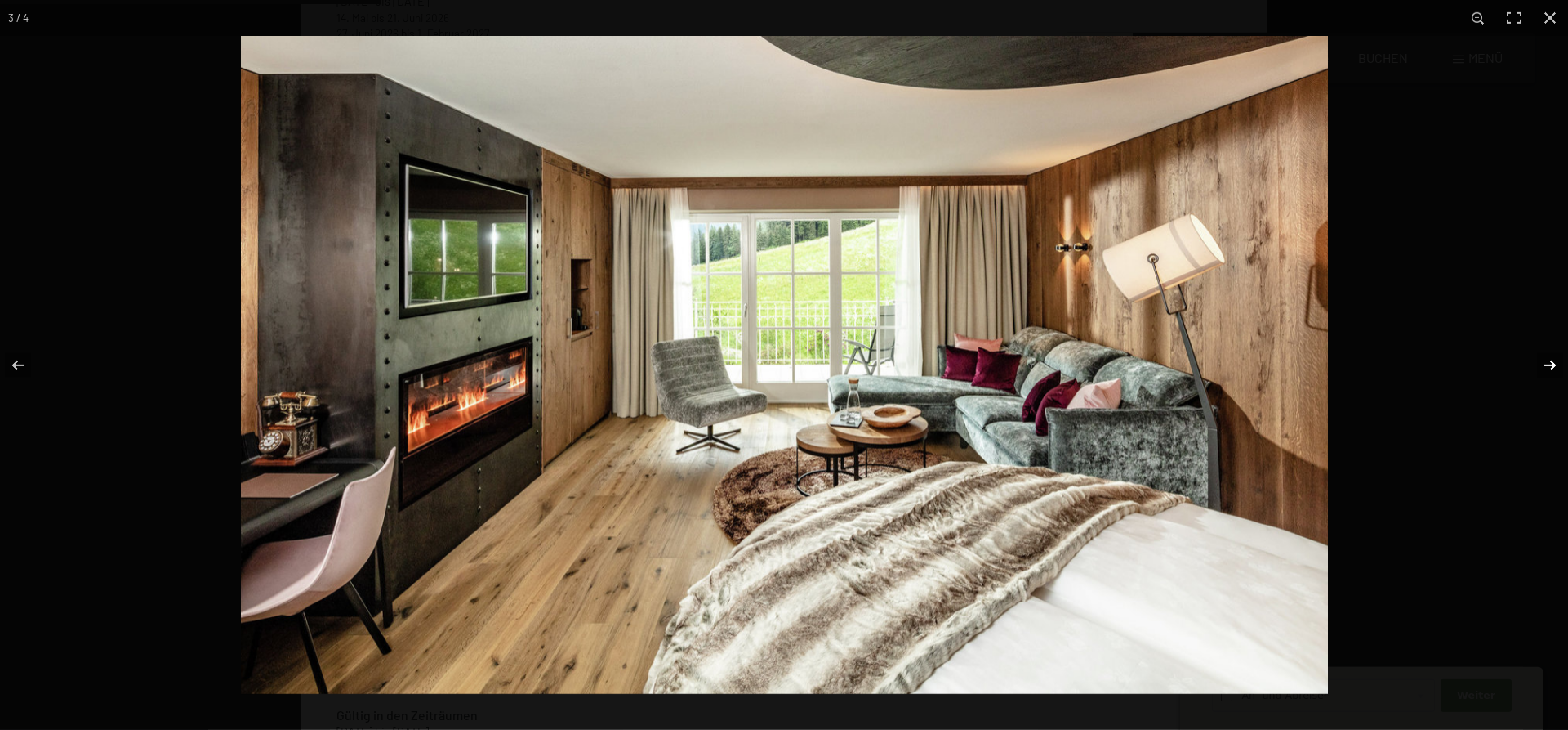
click at [1547, 364] on button "button" at bounding box center [1539, 365] width 57 height 81
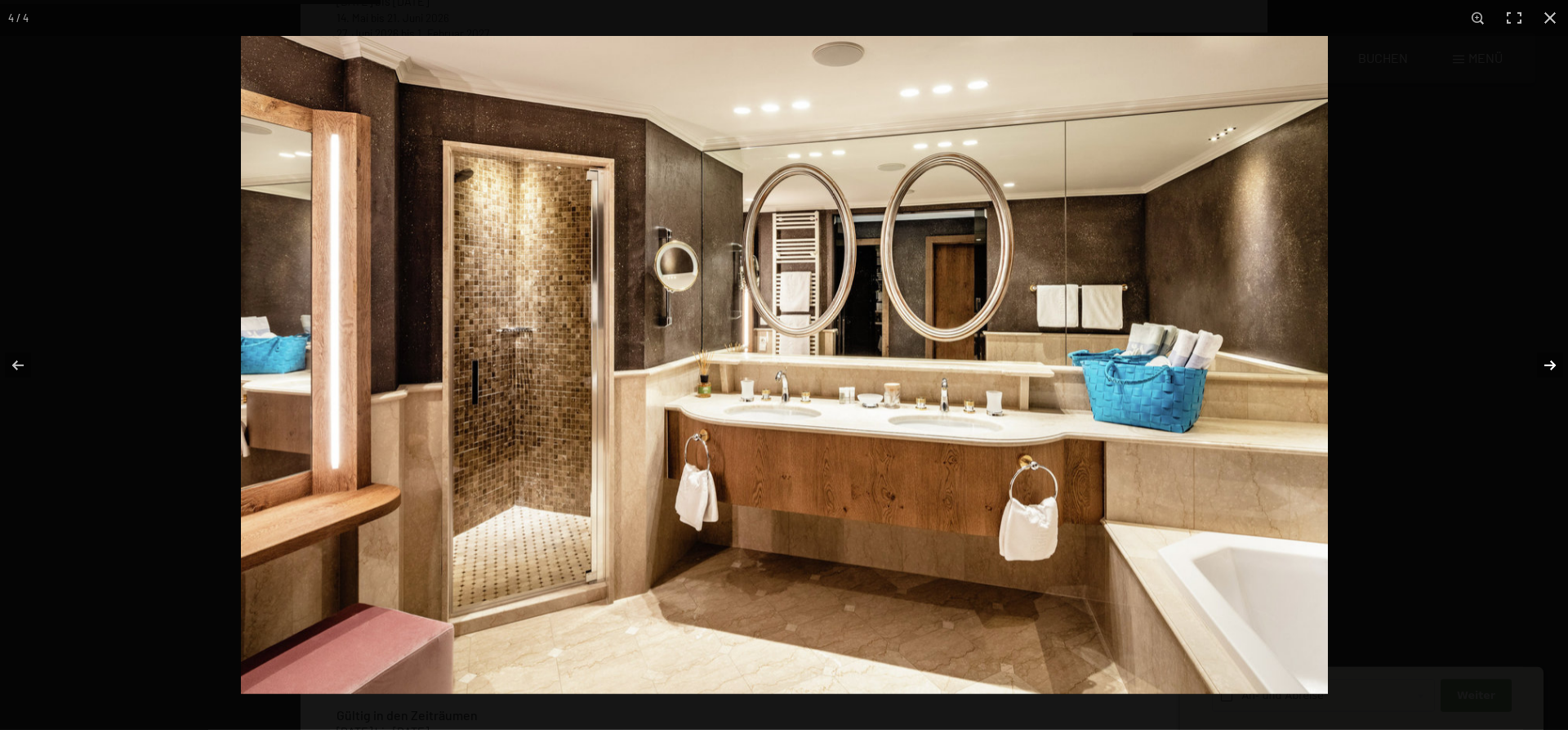
click at [1547, 364] on button "button" at bounding box center [1539, 365] width 57 height 81
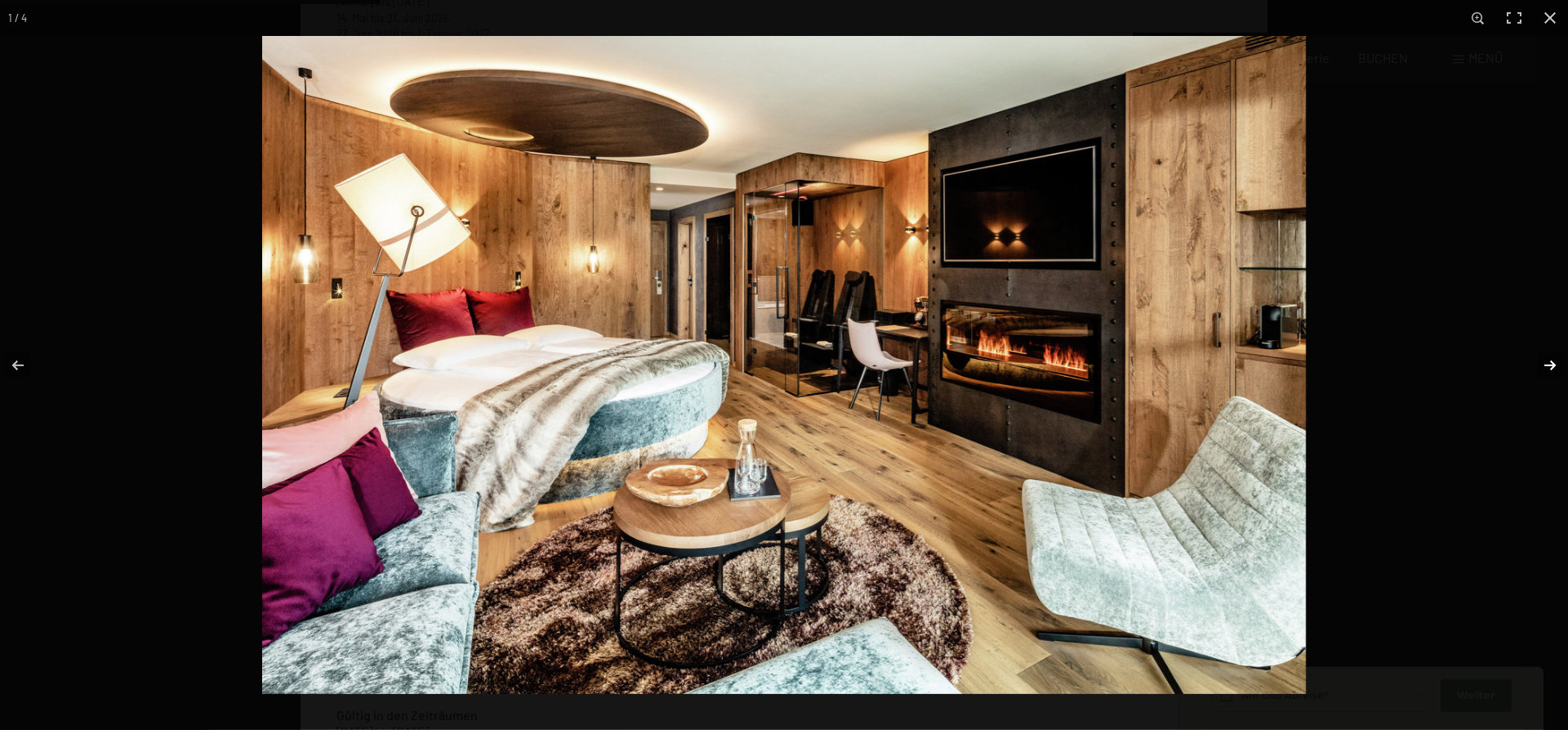
click at [1547, 364] on button "button" at bounding box center [1539, 365] width 57 height 81
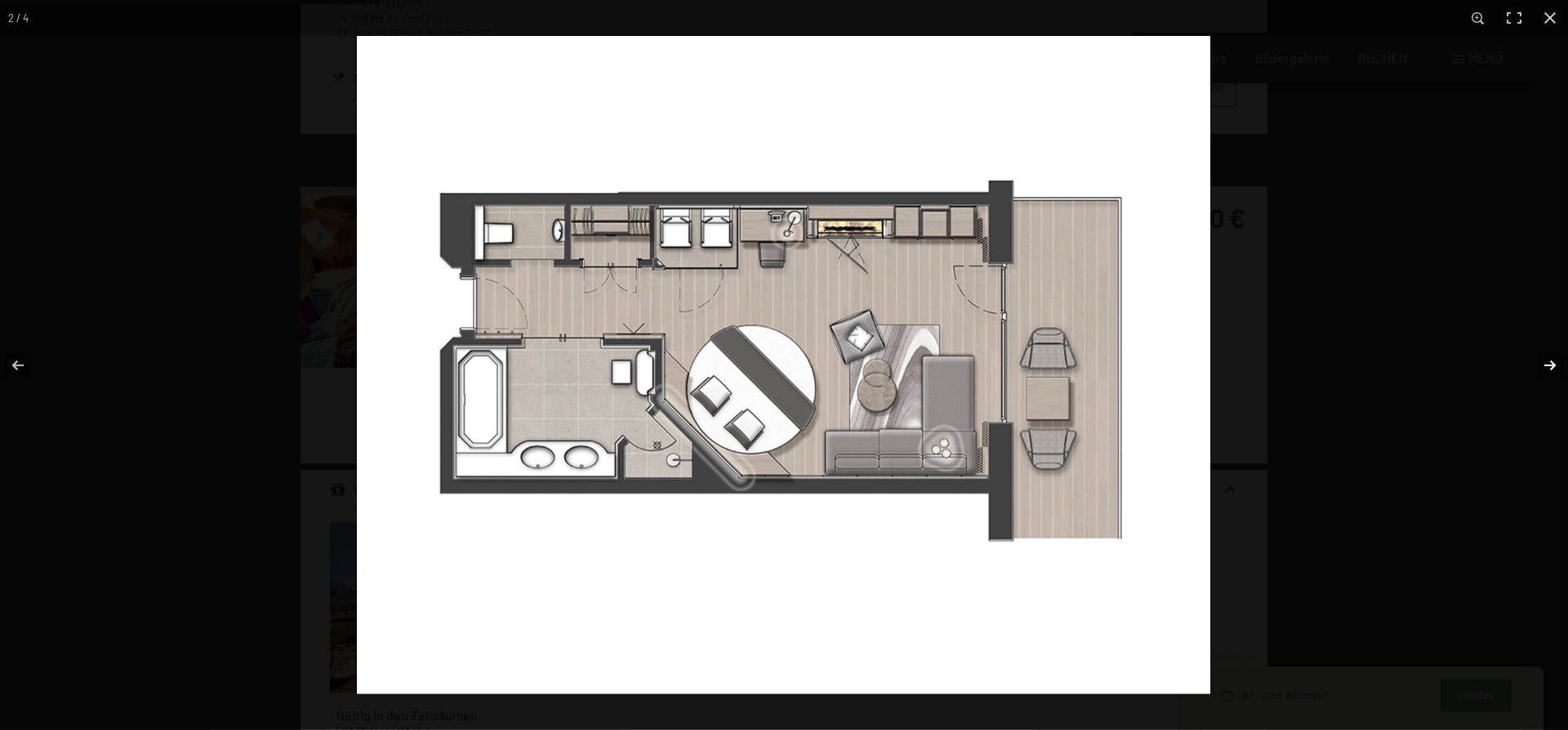
click at [1547, 364] on button "button" at bounding box center [1539, 365] width 57 height 81
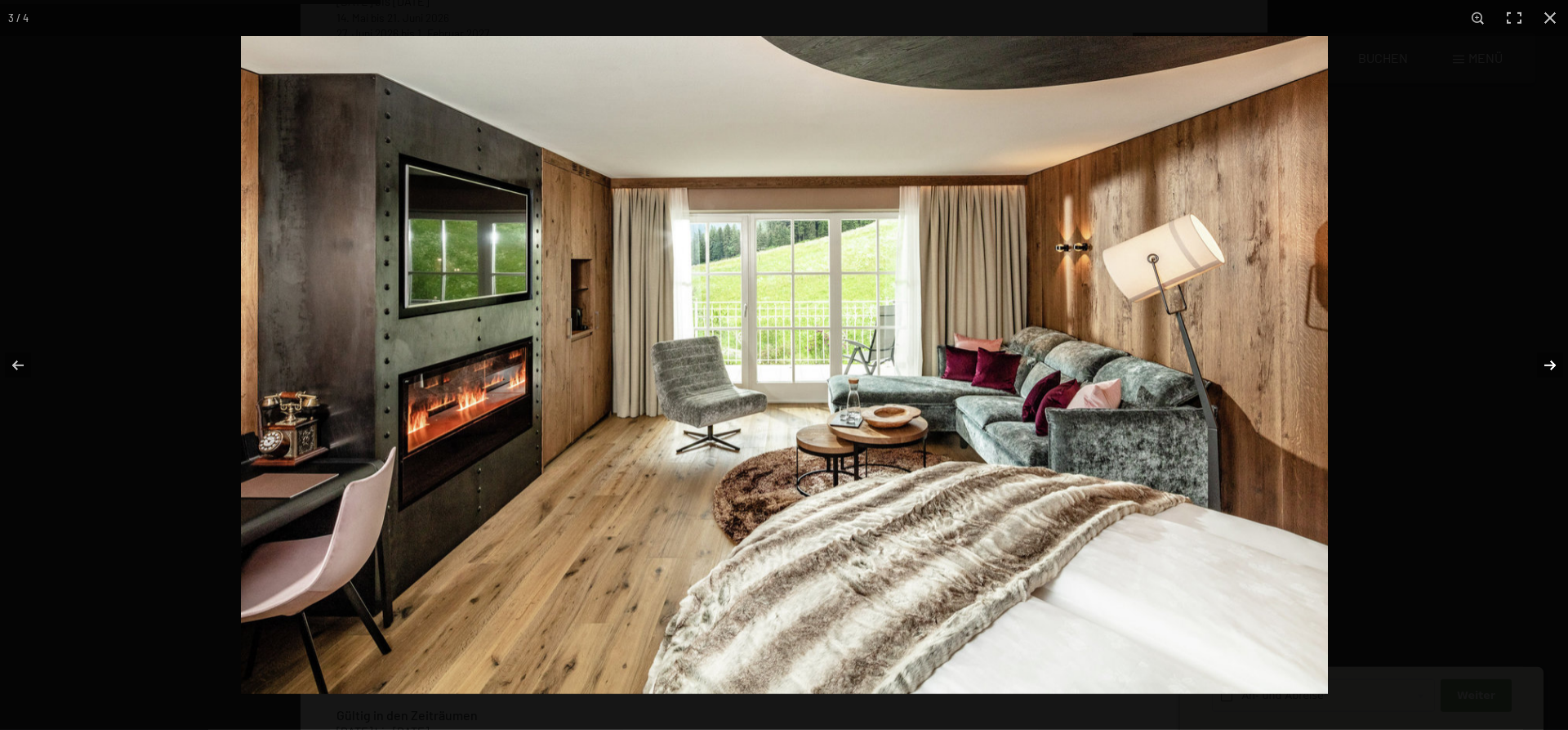
click at [1547, 364] on button "button" at bounding box center [1539, 365] width 57 height 81
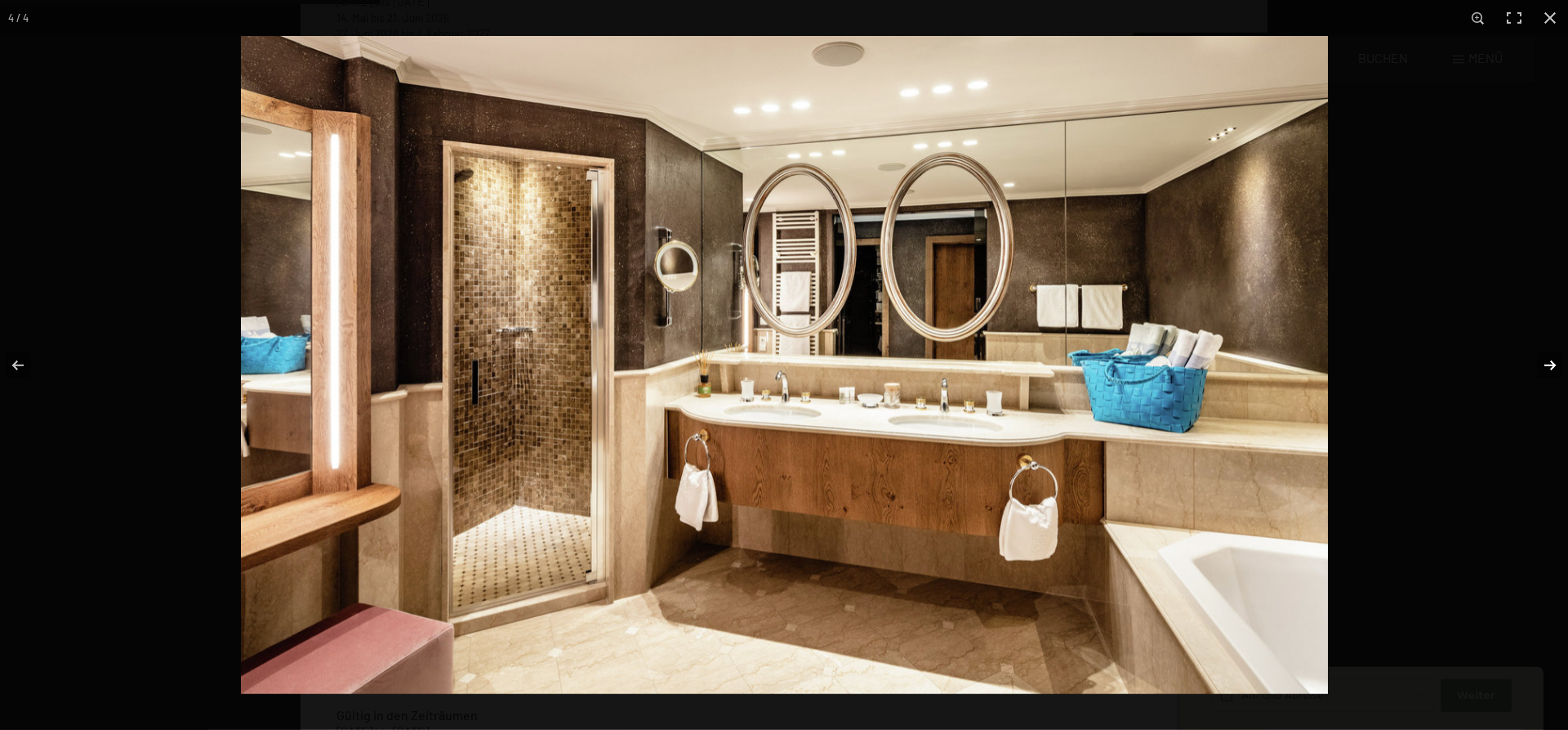
click at [1547, 364] on button "button" at bounding box center [1539, 365] width 57 height 81
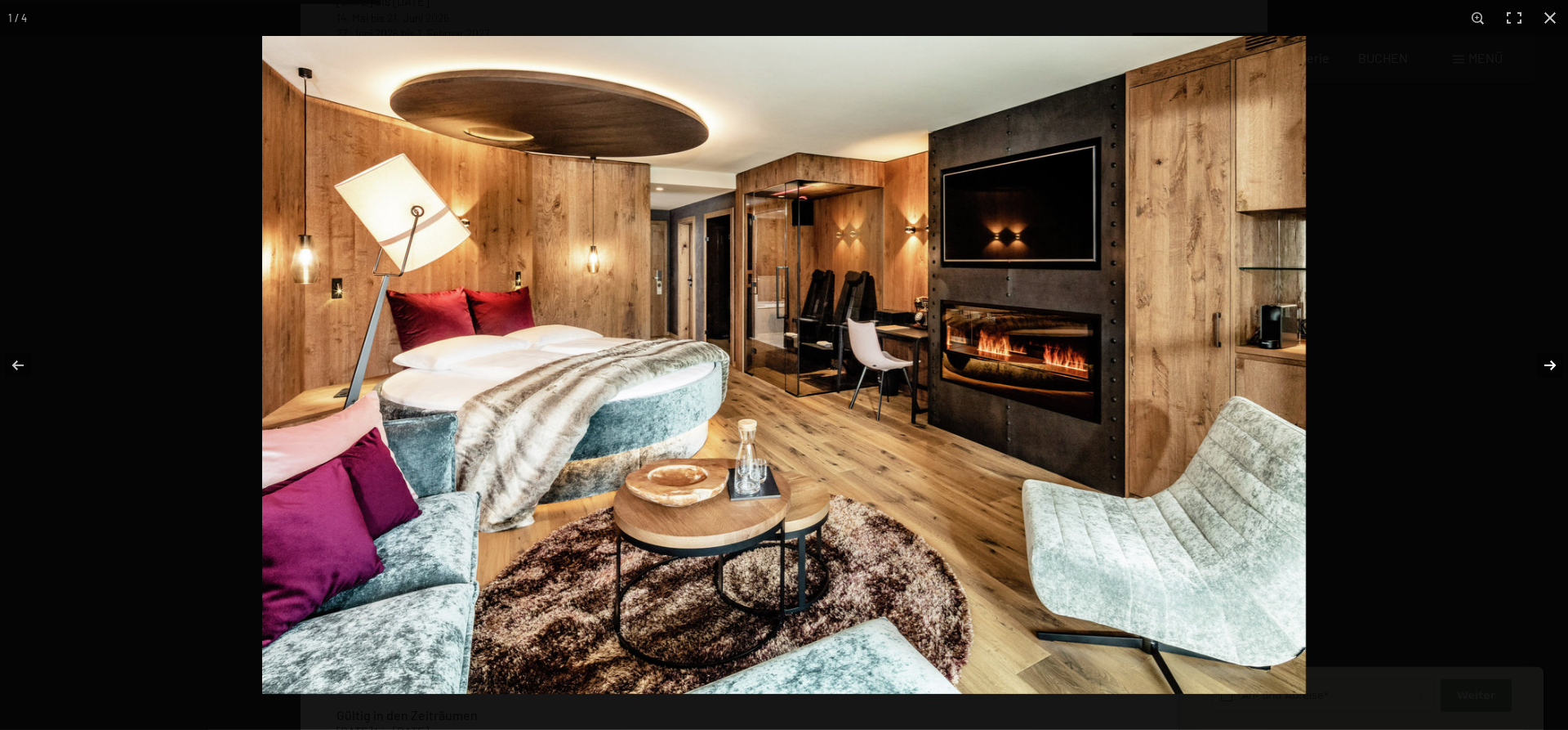
click at [1547, 364] on button "button" at bounding box center [1539, 365] width 57 height 81
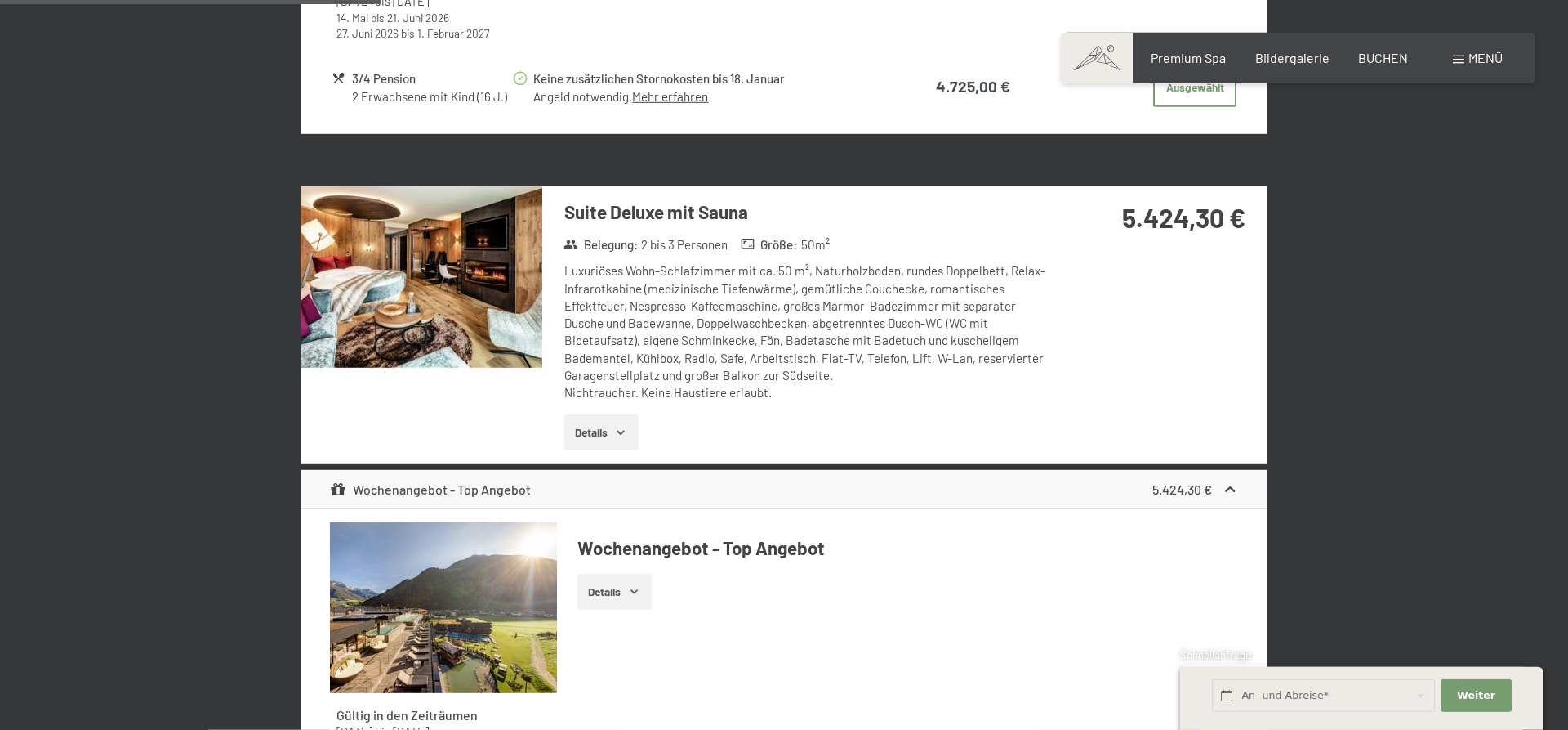
click at [580, 427] on button "Details" at bounding box center [601, 432] width 74 height 36
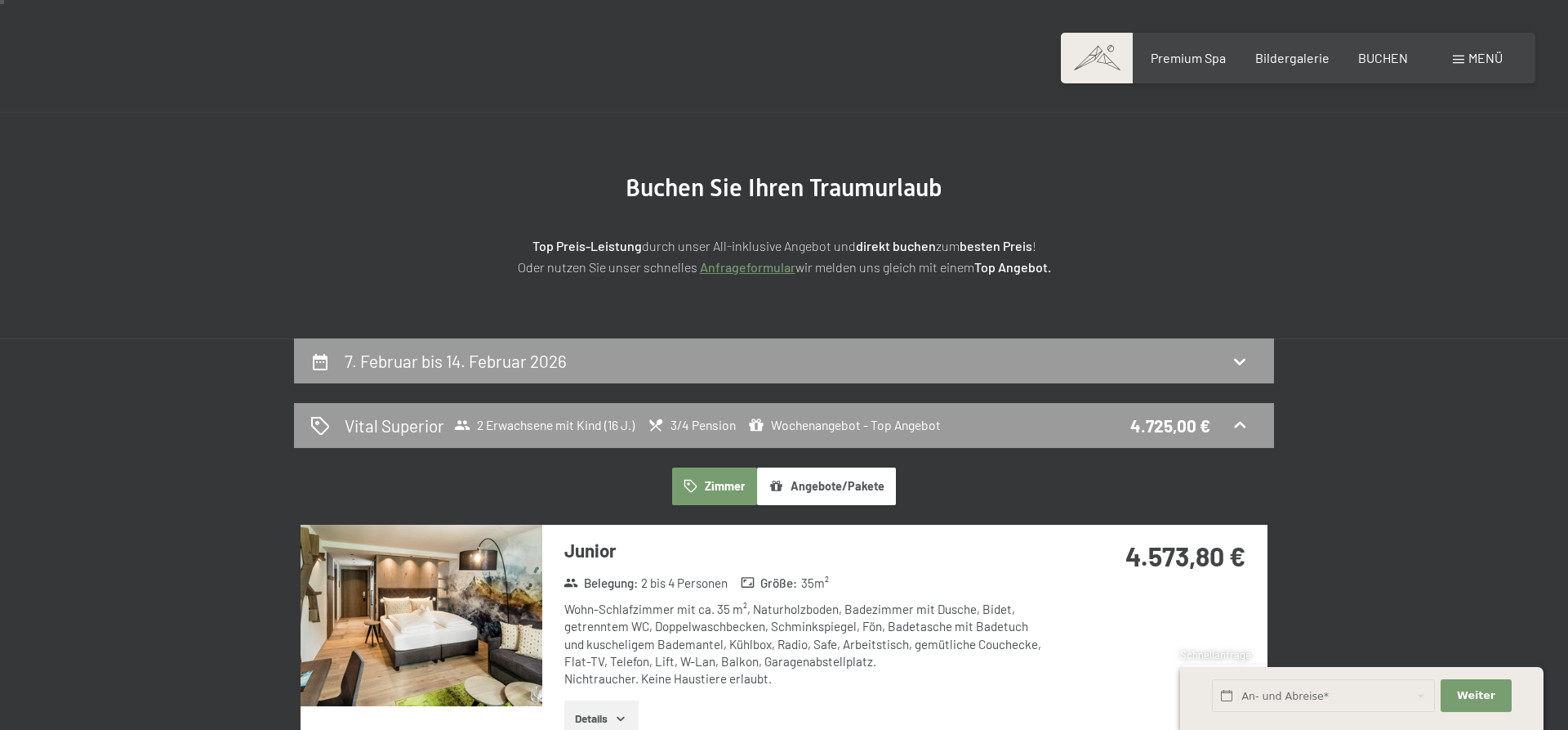
scroll to position [0, 0]
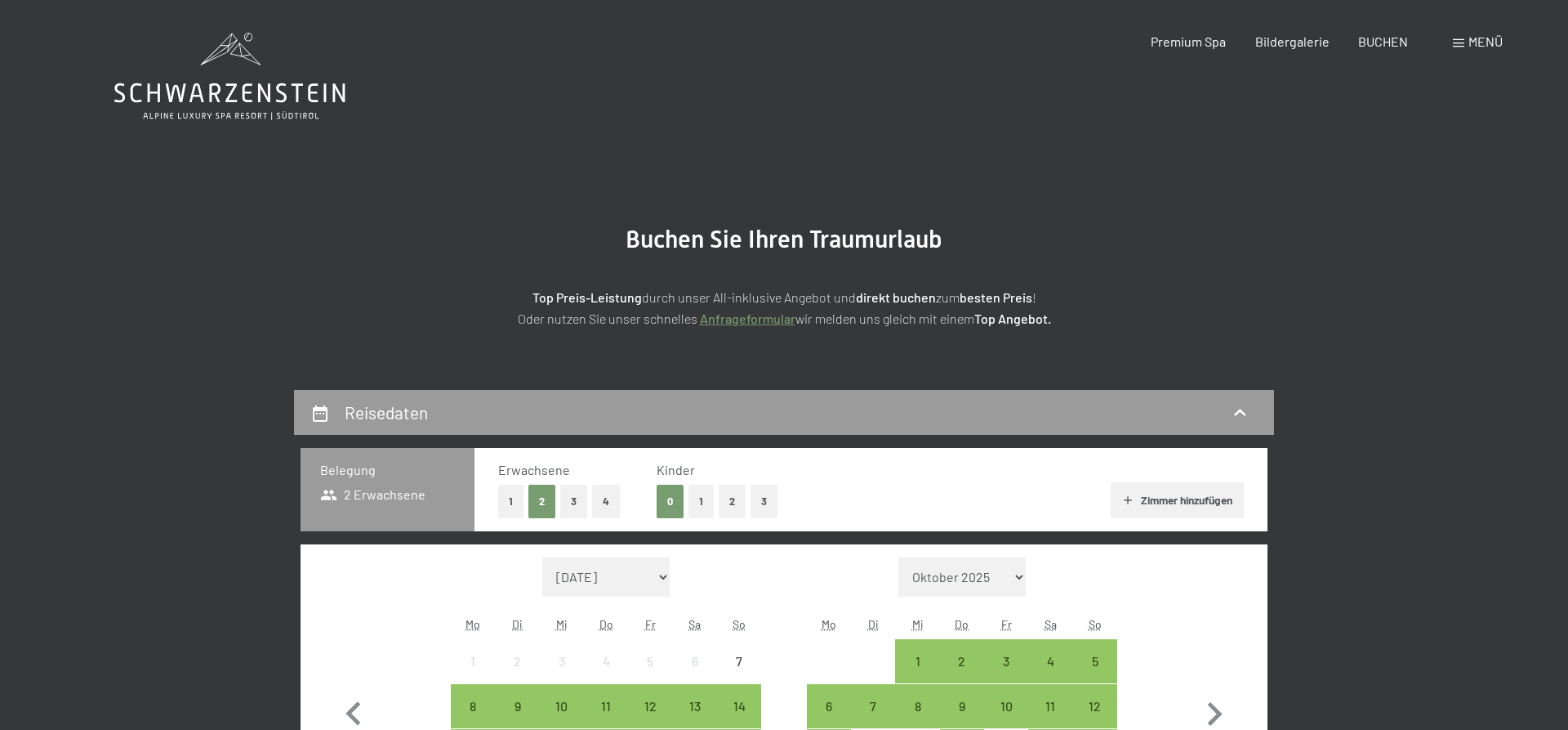
click at [702, 496] on button "1" at bounding box center [701, 500] width 25 height 33
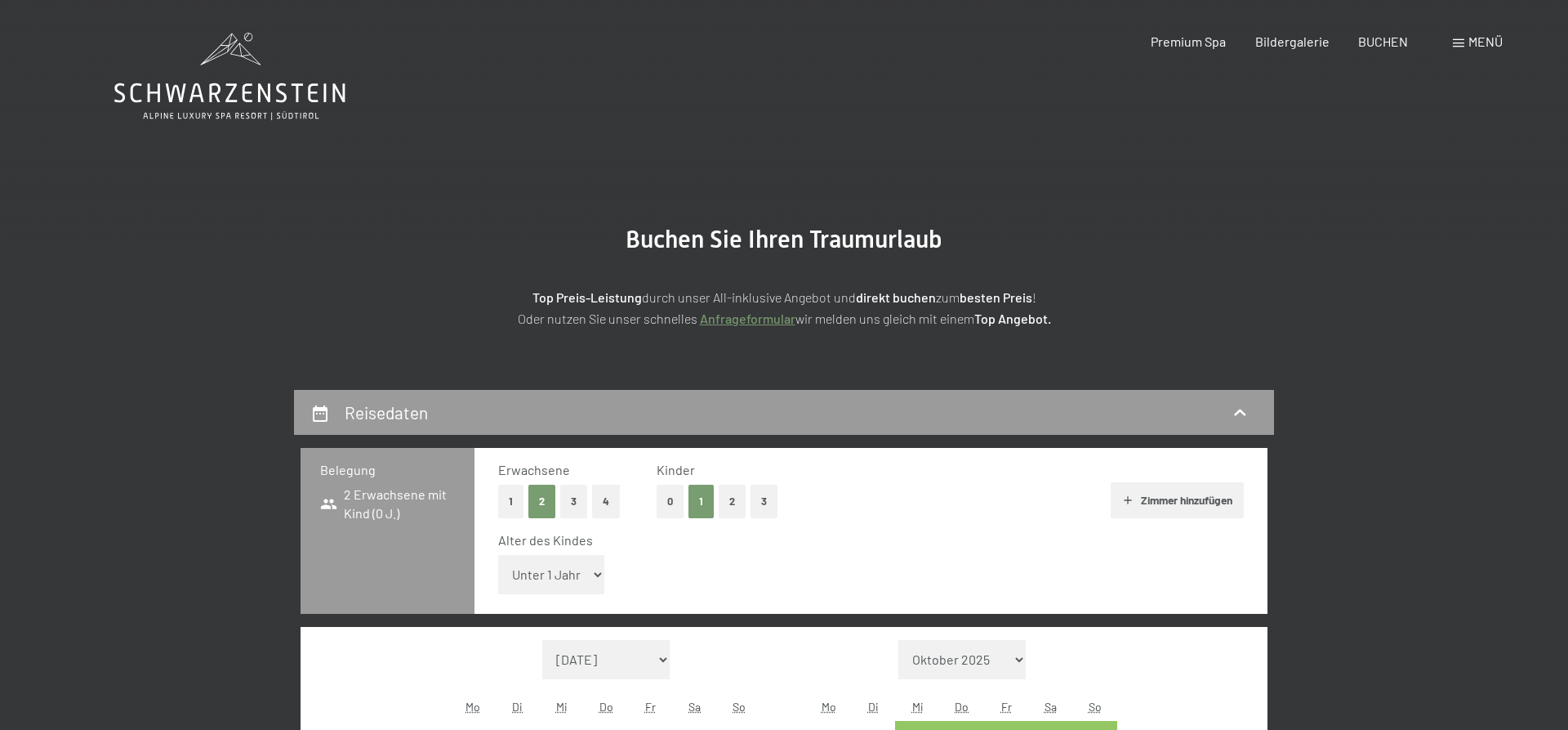
click at [498, 555] on select "Unter 1 Jahr 1 Jahr 2 Jahre 3 Jahre 4 Jahre 5 Jahre 6 Jahre 7 Jahre 8 Jahre 9 J…" at bounding box center [551, 575] width 106 height 39
select select "16"
click option "16 Jahre" at bounding box center [0, 0] width 0 height 0
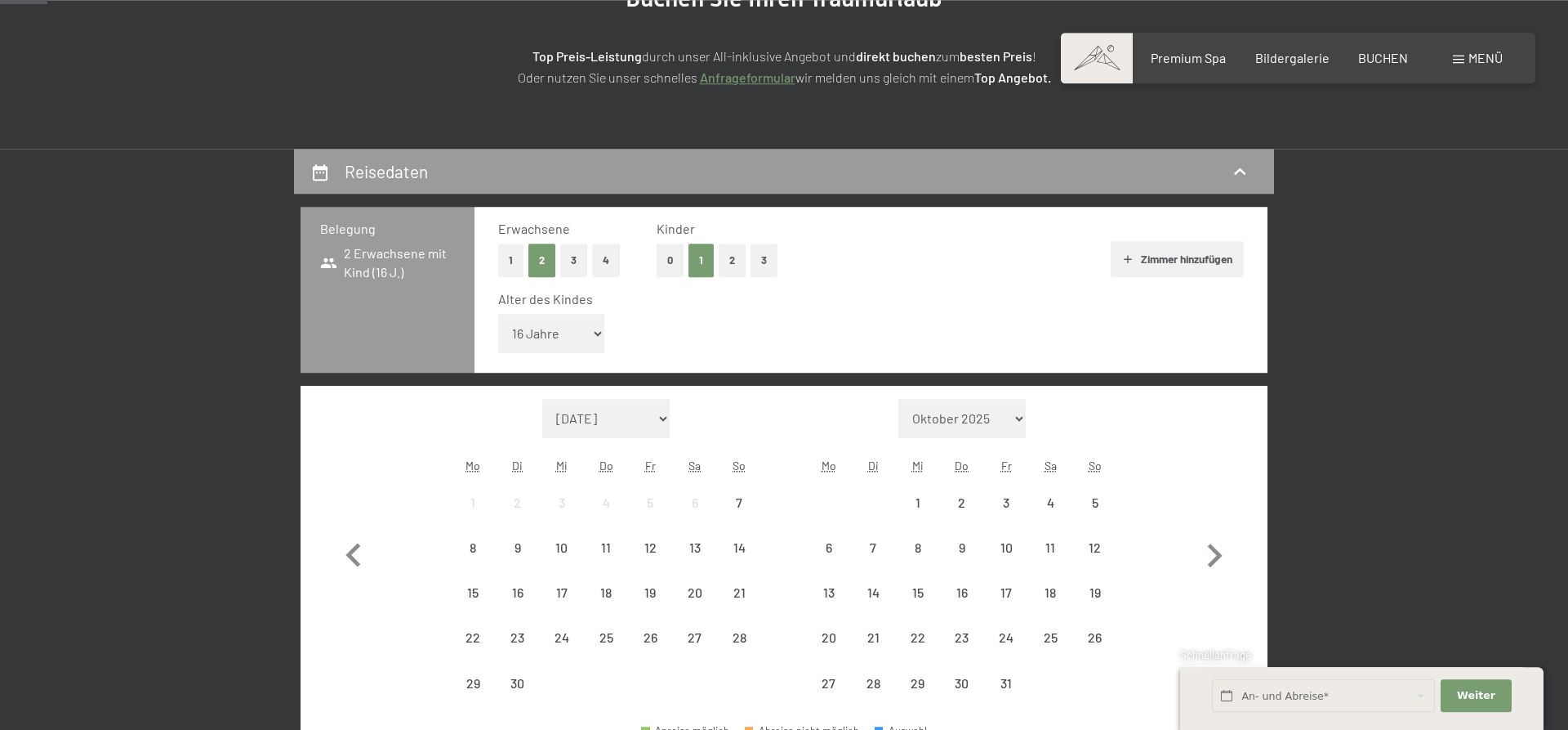
scroll to position [250, 0]
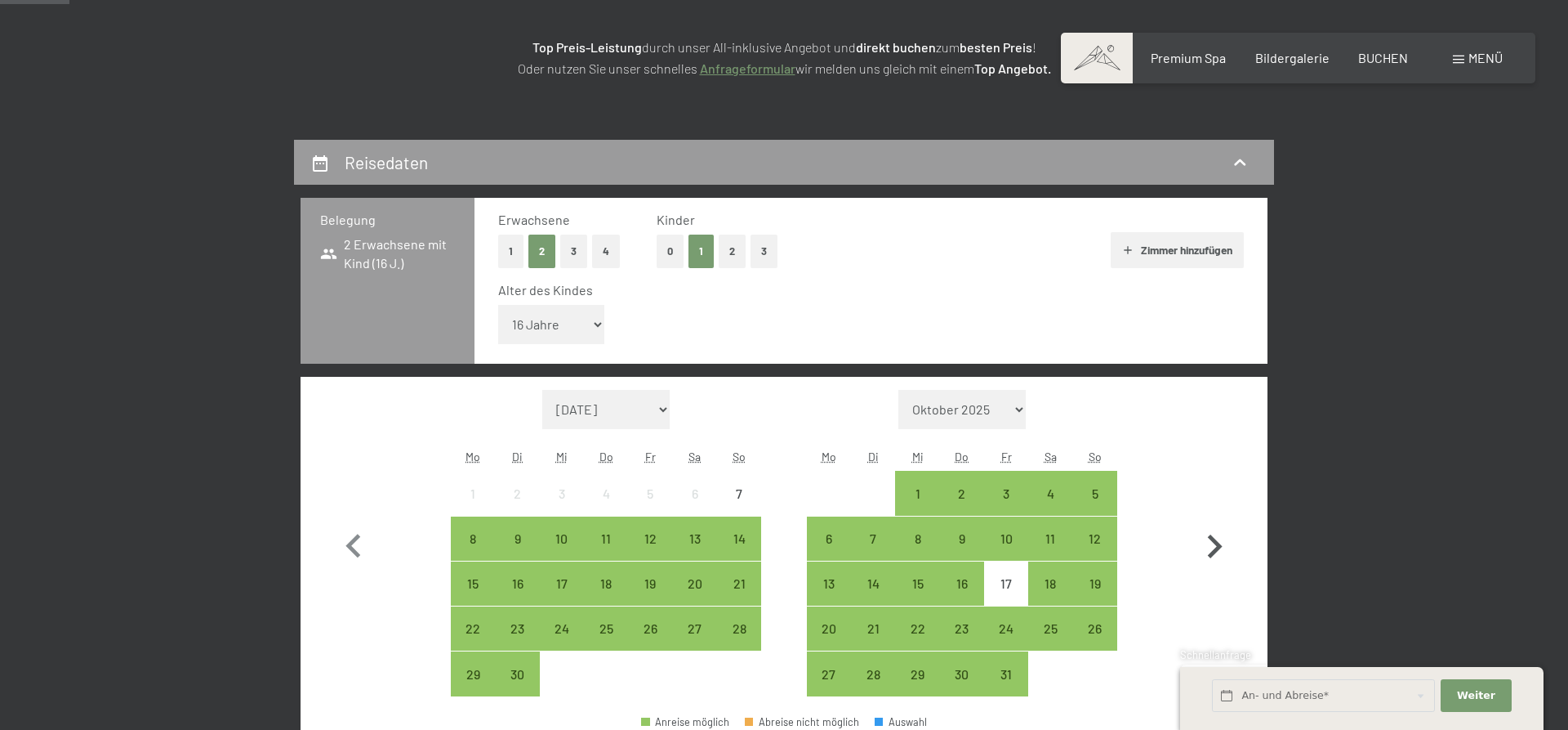
click at [1215, 543] on icon "button" at bounding box center [1215, 546] width 14 height 24
select select "[DATE]"
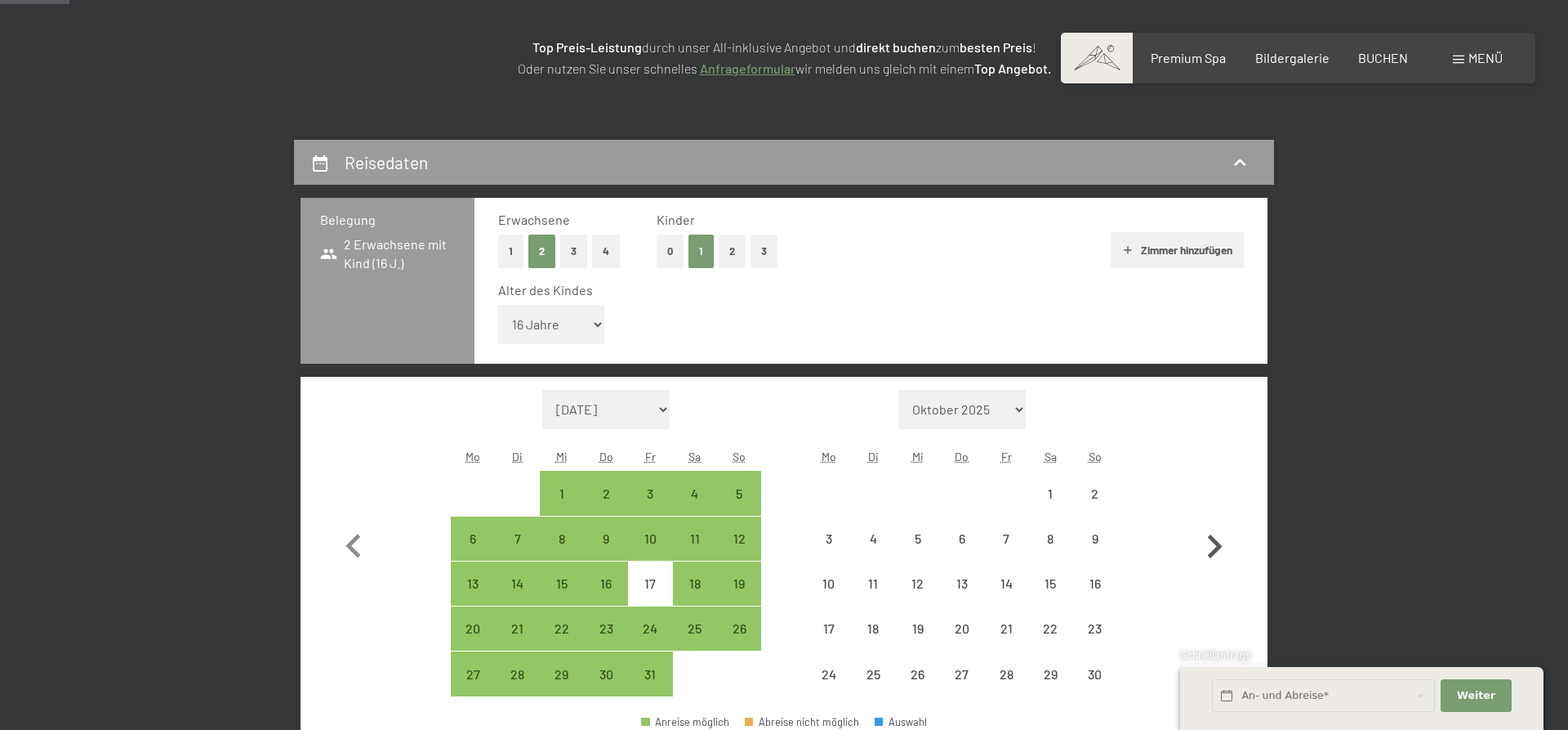
click at [1215, 543] on icon "button" at bounding box center [1215, 546] width 14 height 24
select select "[DATE]"
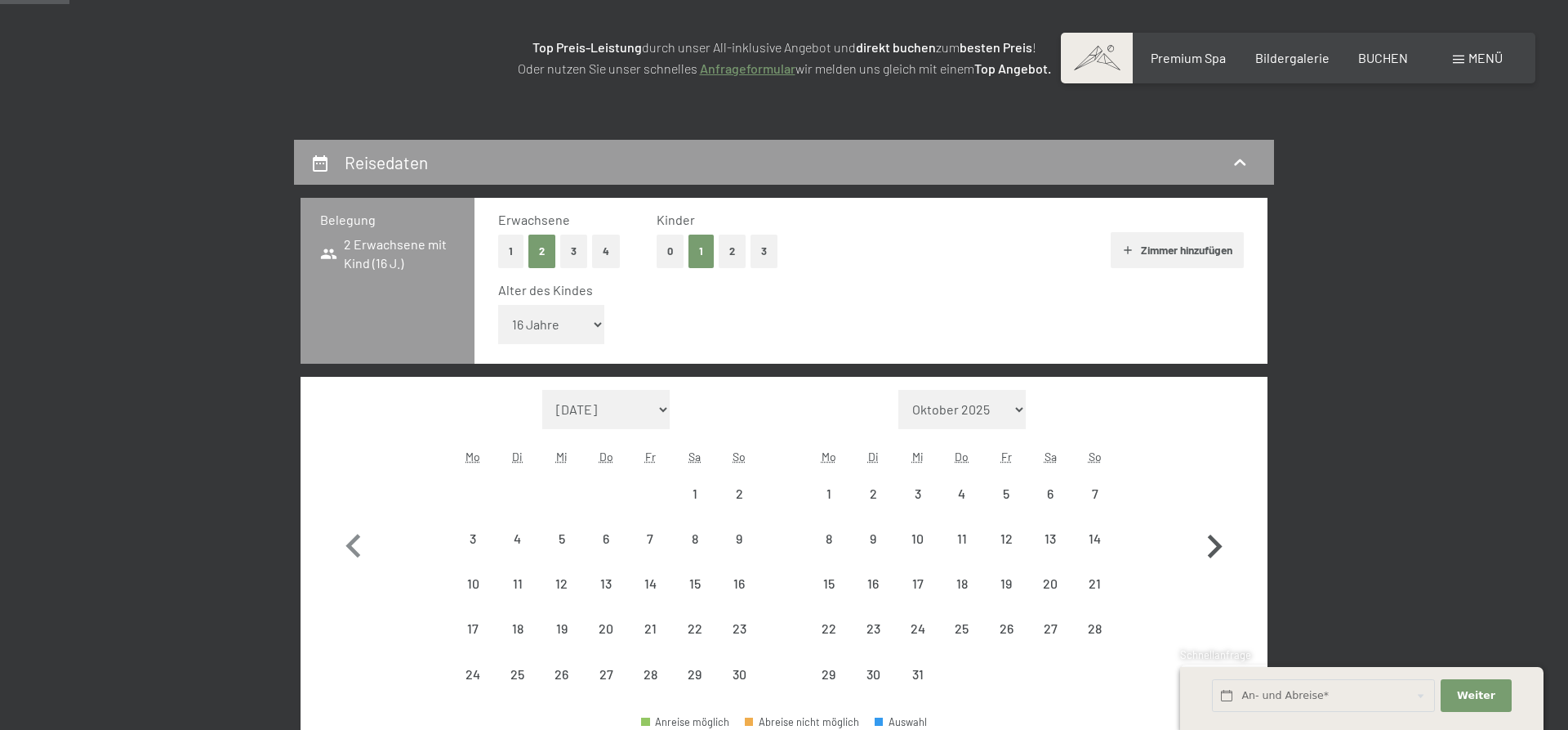
click at [1215, 543] on icon "button" at bounding box center [1215, 546] width 14 height 24
select select "[DATE]"
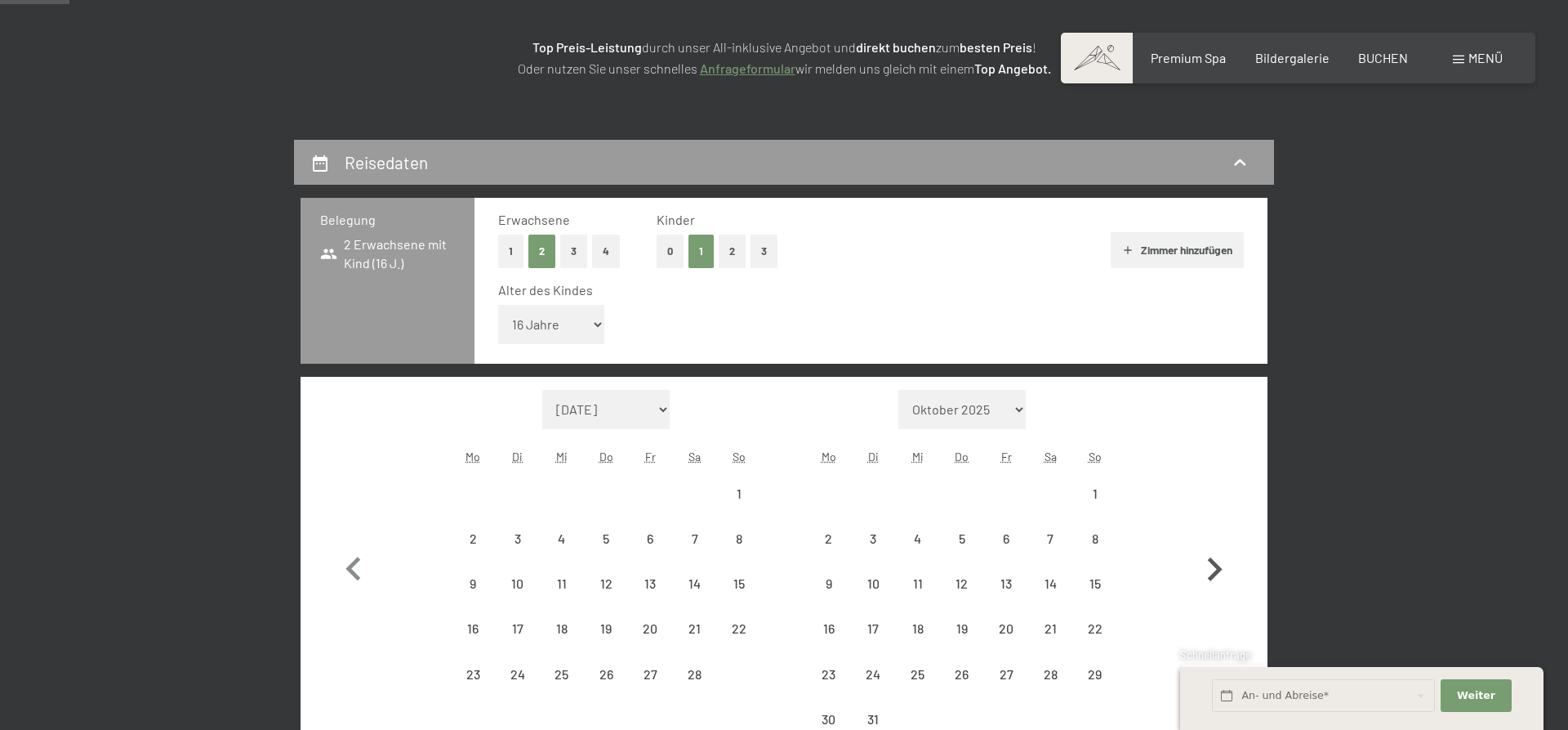
select select "[DATE]"
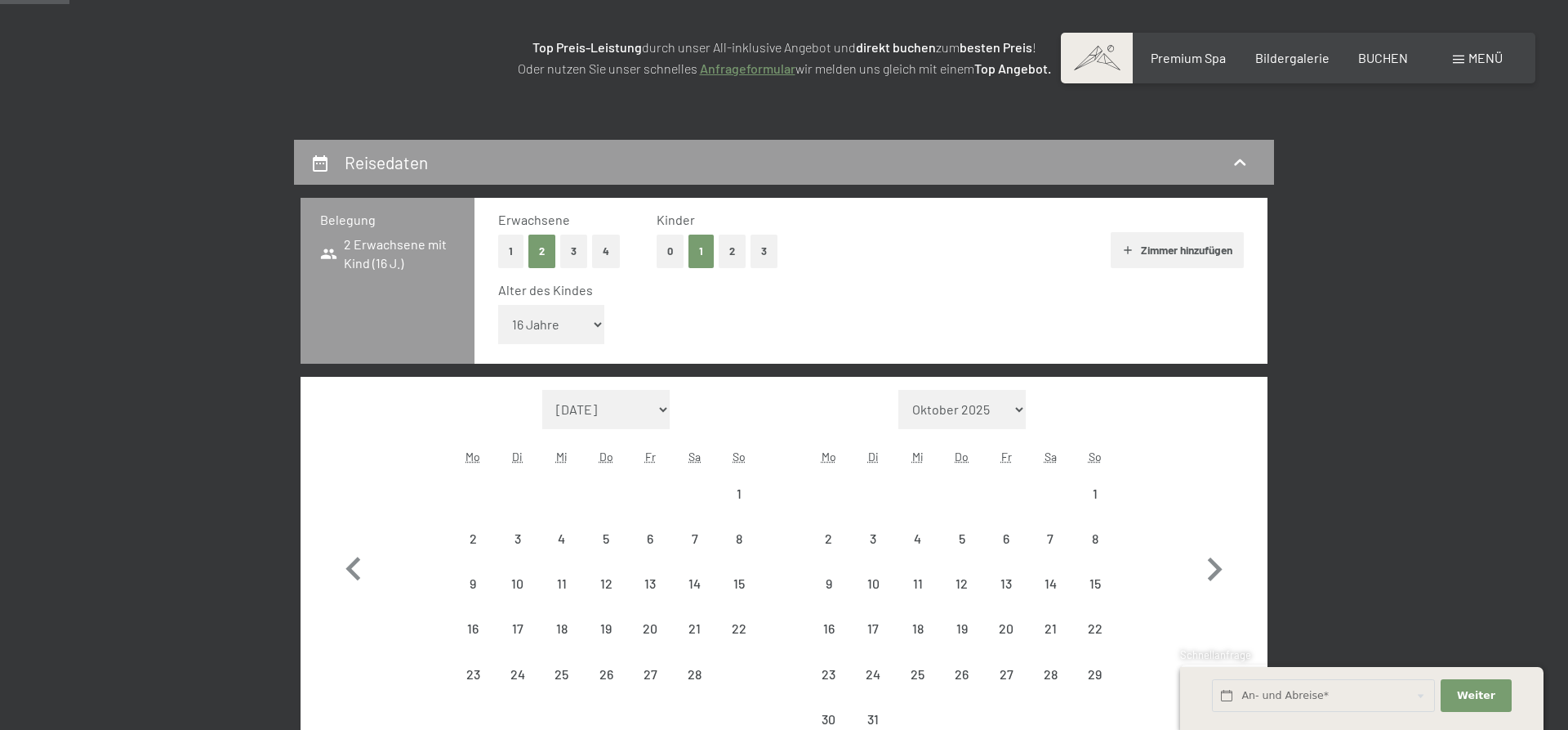
select select "[DATE]"
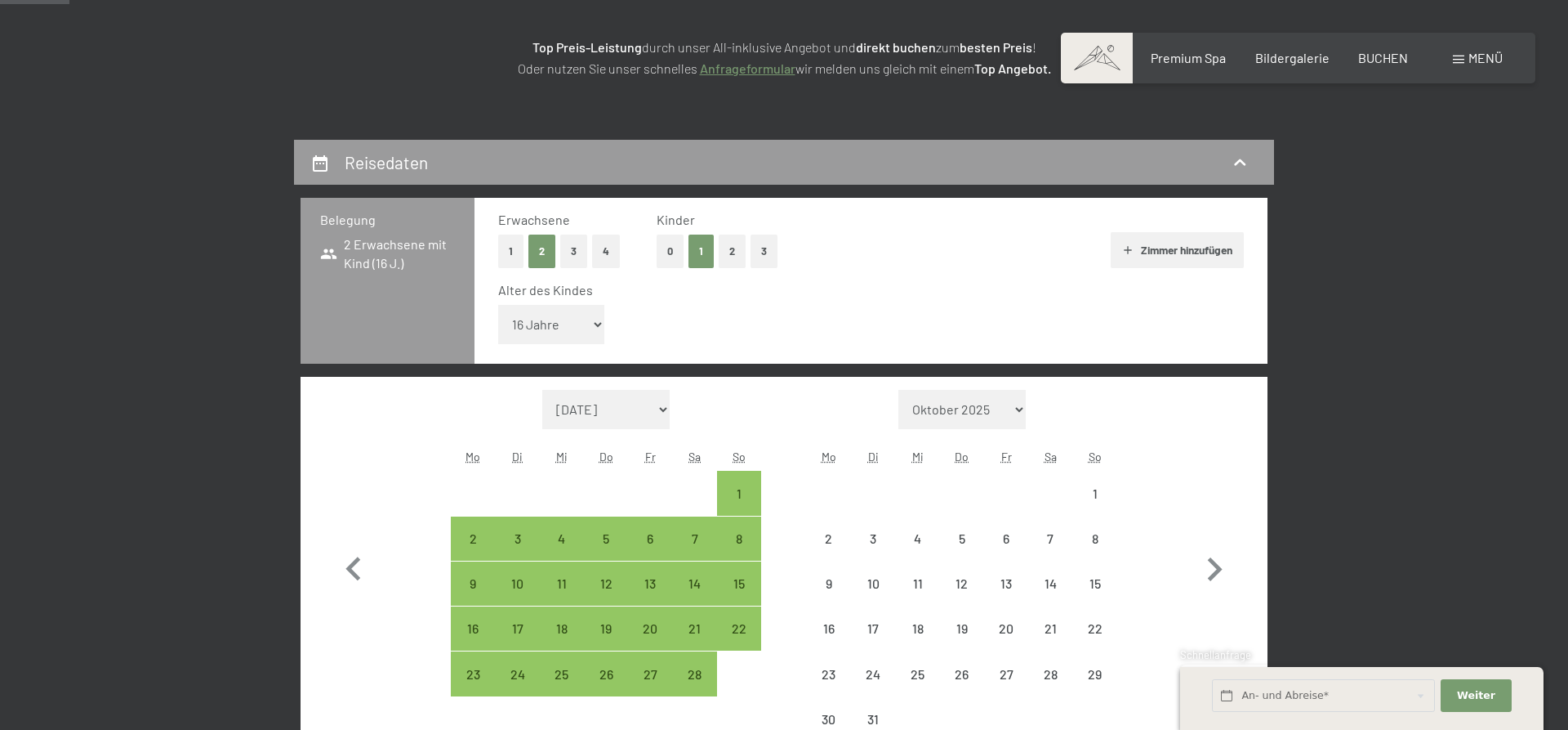
select select "[DATE]"
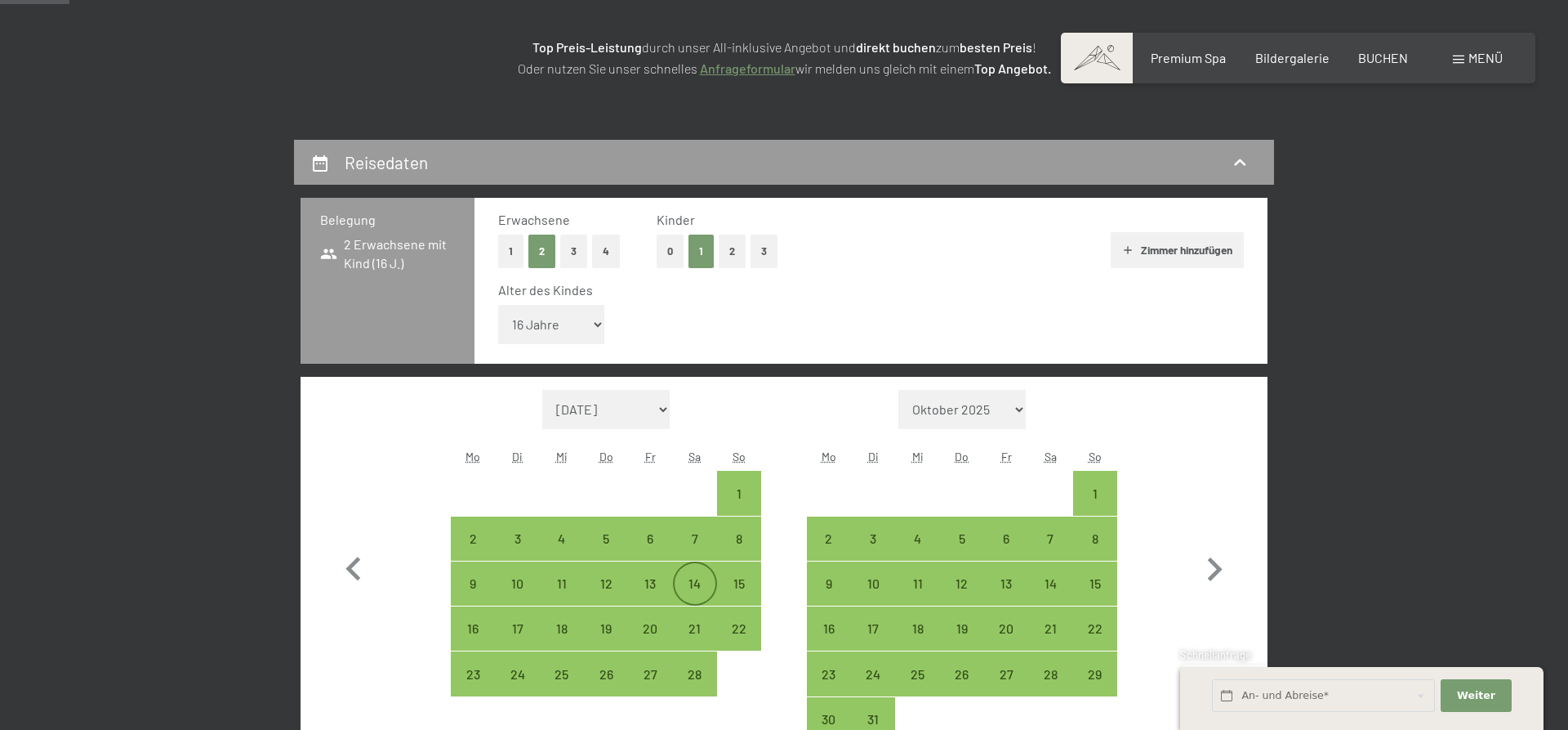
click at [697, 584] on div "14" at bounding box center [695, 598] width 41 height 41
select select "[DATE]"
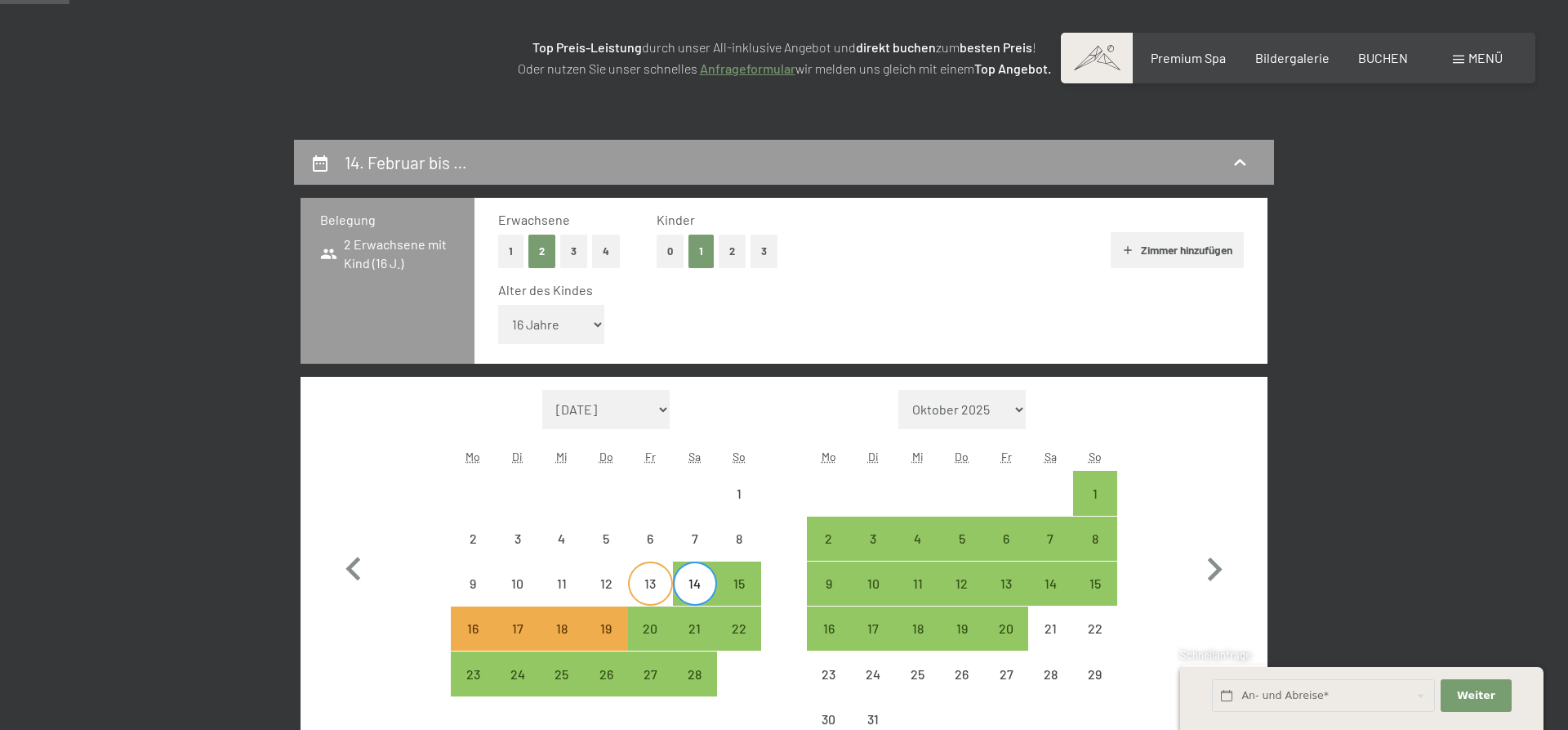
click at [645, 588] on div "13" at bounding box center [650, 598] width 41 height 41
select select "[DATE]"
click at [600, 588] on div "12" at bounding box center [606, 598] width 41 height 41
select select "[DATE]"
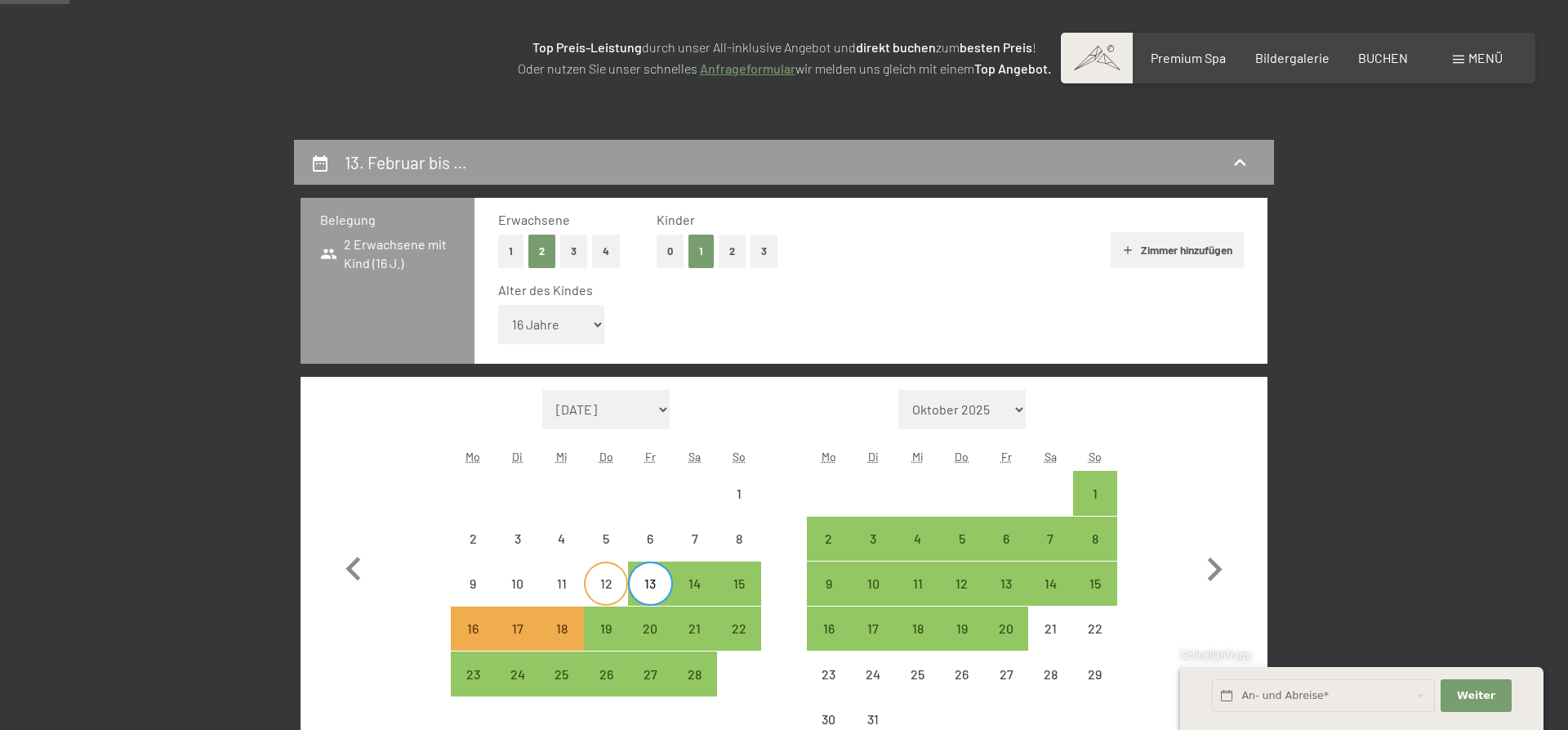
select select "[DATE]"
click at [649, 587] on div "13" at bounding box center [650, 598] width 41 height 41
select select "[DATE]"
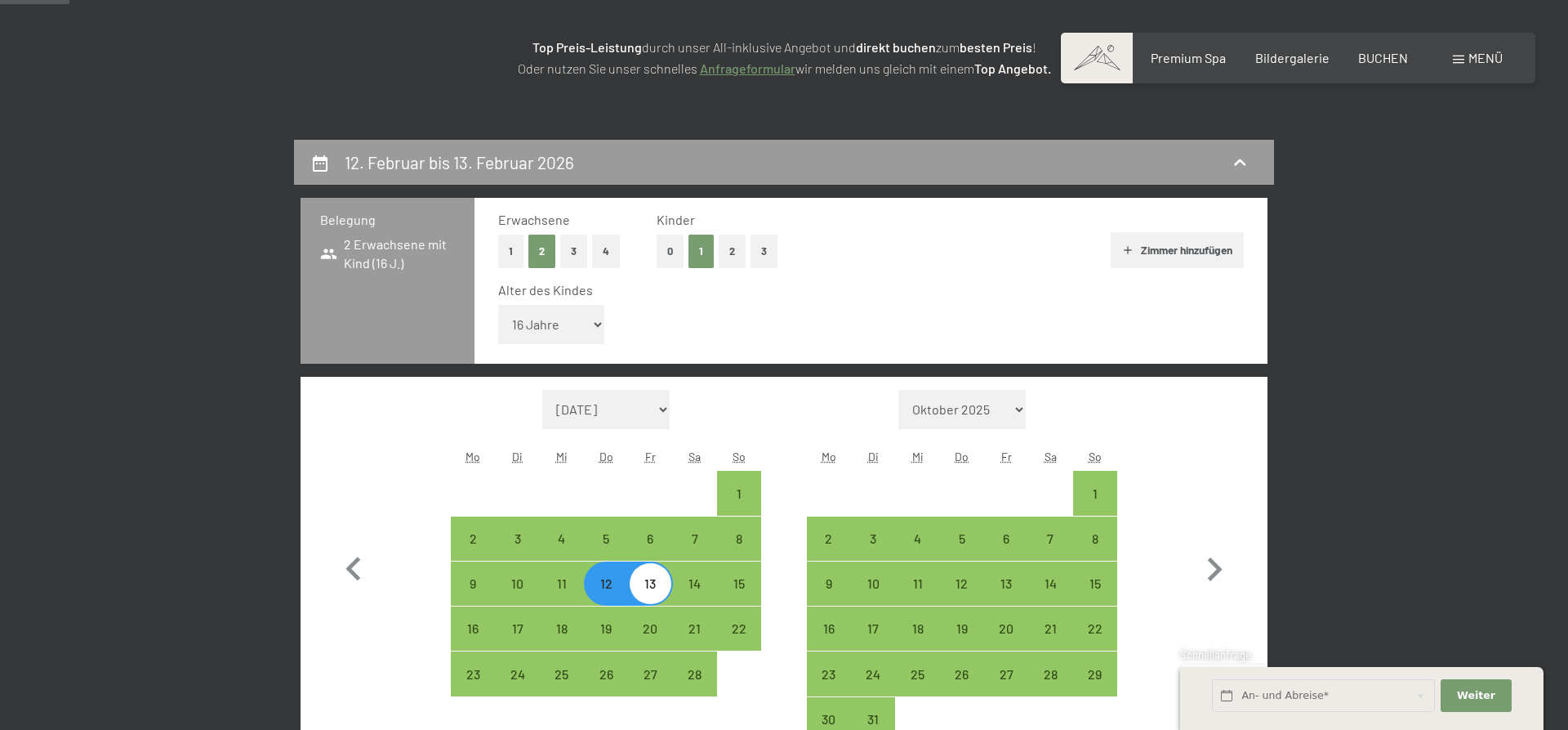
click at [649, 587] on div "13" at bounding box center [650, 598] width 41 height 41
select select "[DATE]"
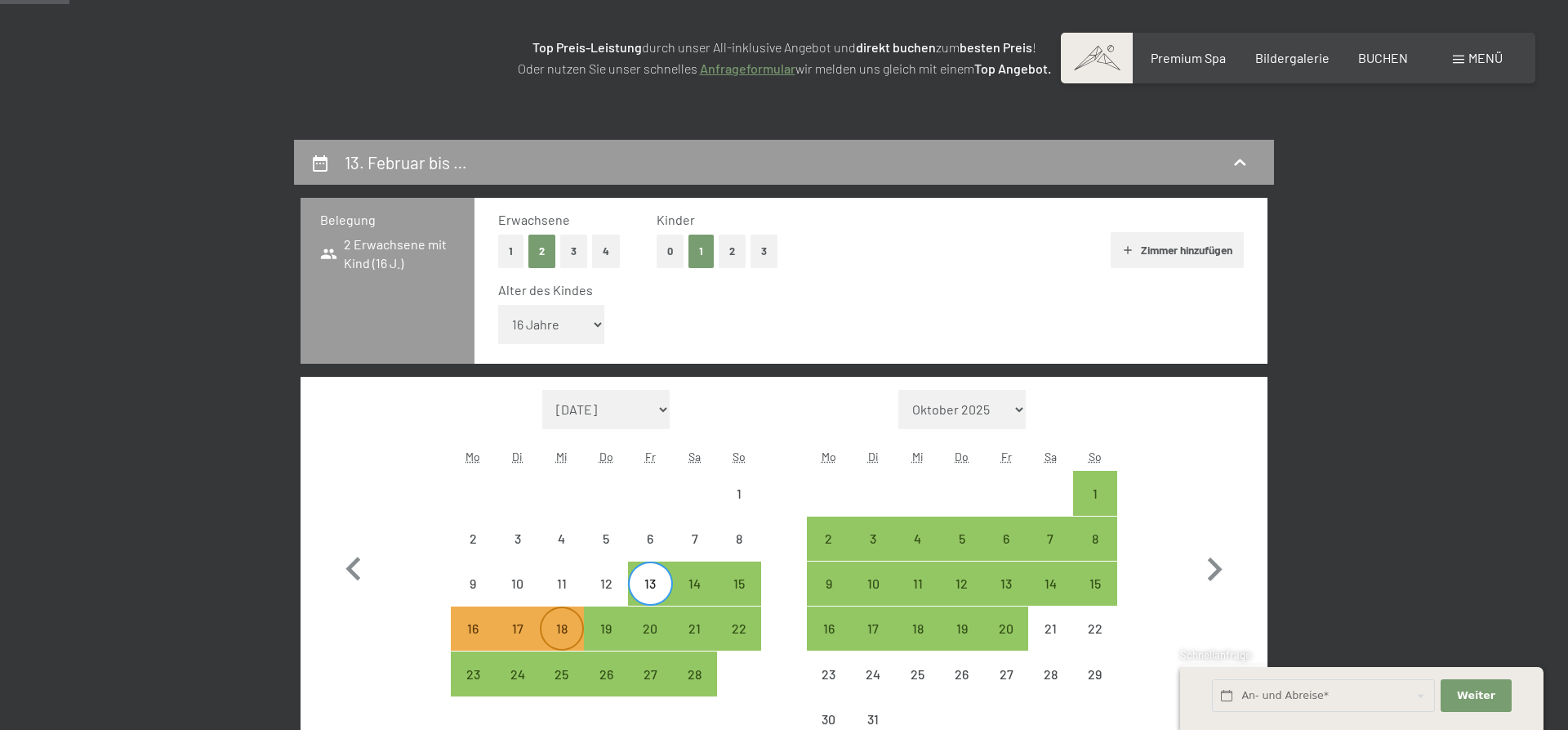
click at [560, 632] on div "18" at bounding box center [562, 642] width 41 height 41
select select "[DATE]"
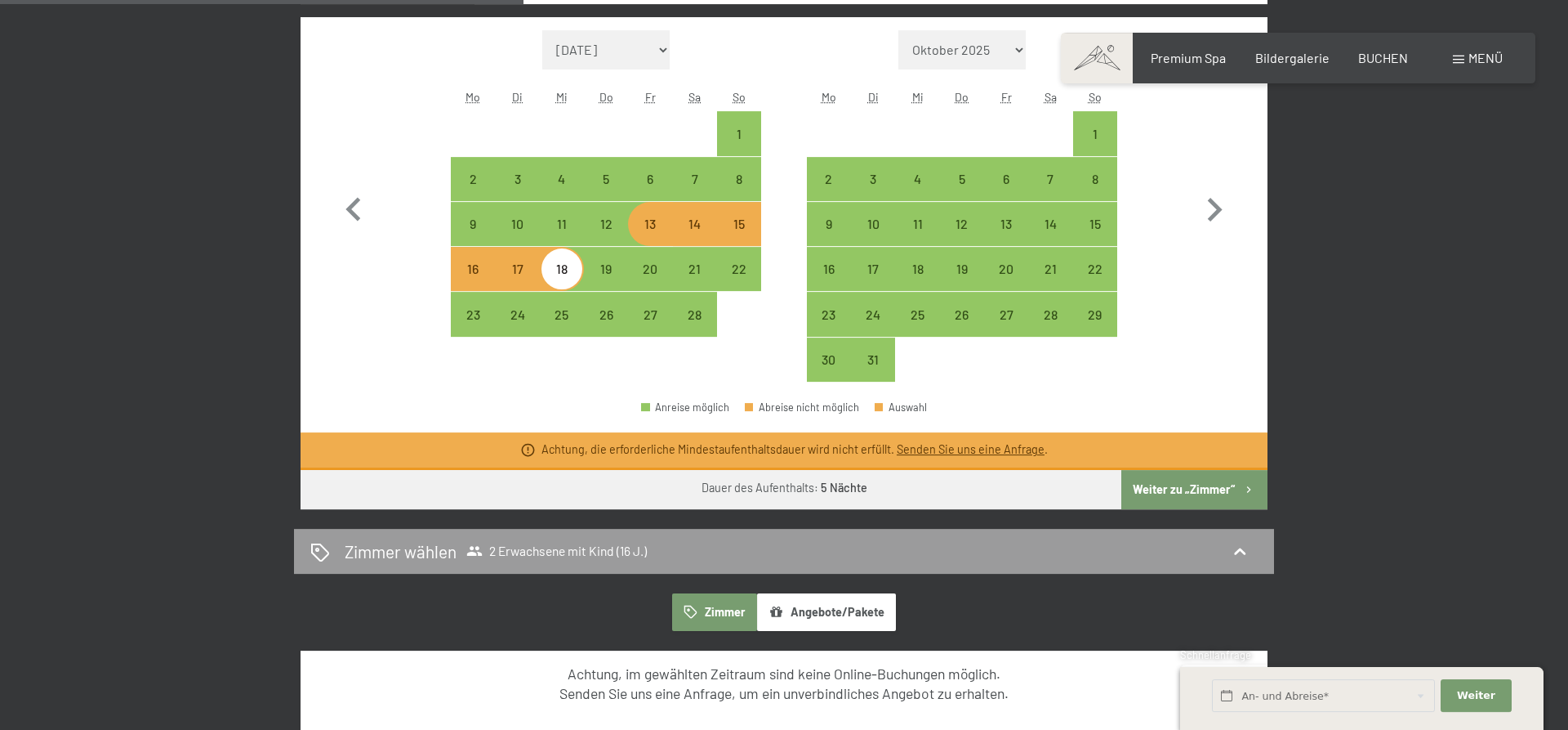
scroll to position [667, 0]
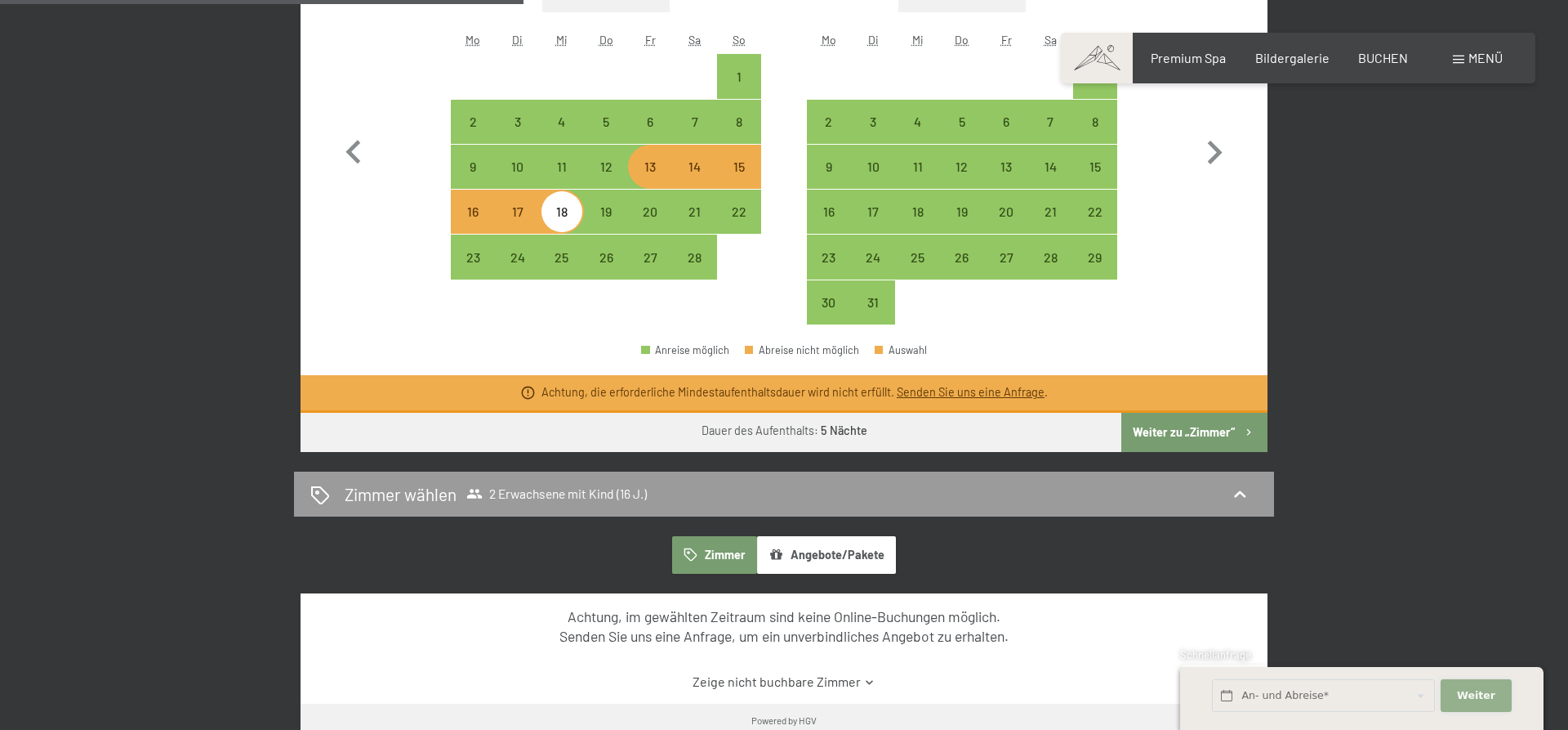
click at [1484, 692] on span "Weiter" at bounding box center [1475, 695] width 38 height 14
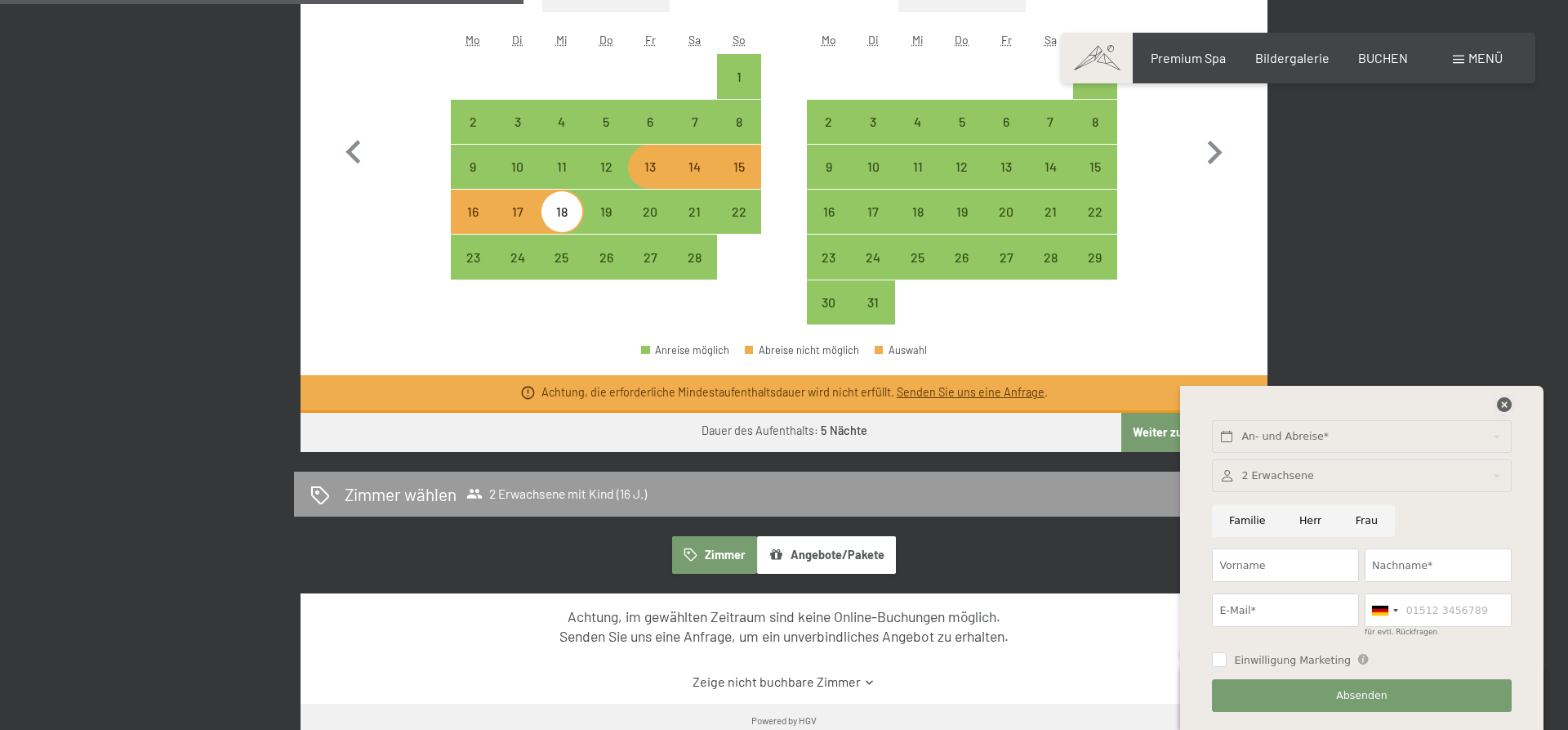
click at [1504, 407] on icon at bounding box center [1504, 404] width 14 height 14
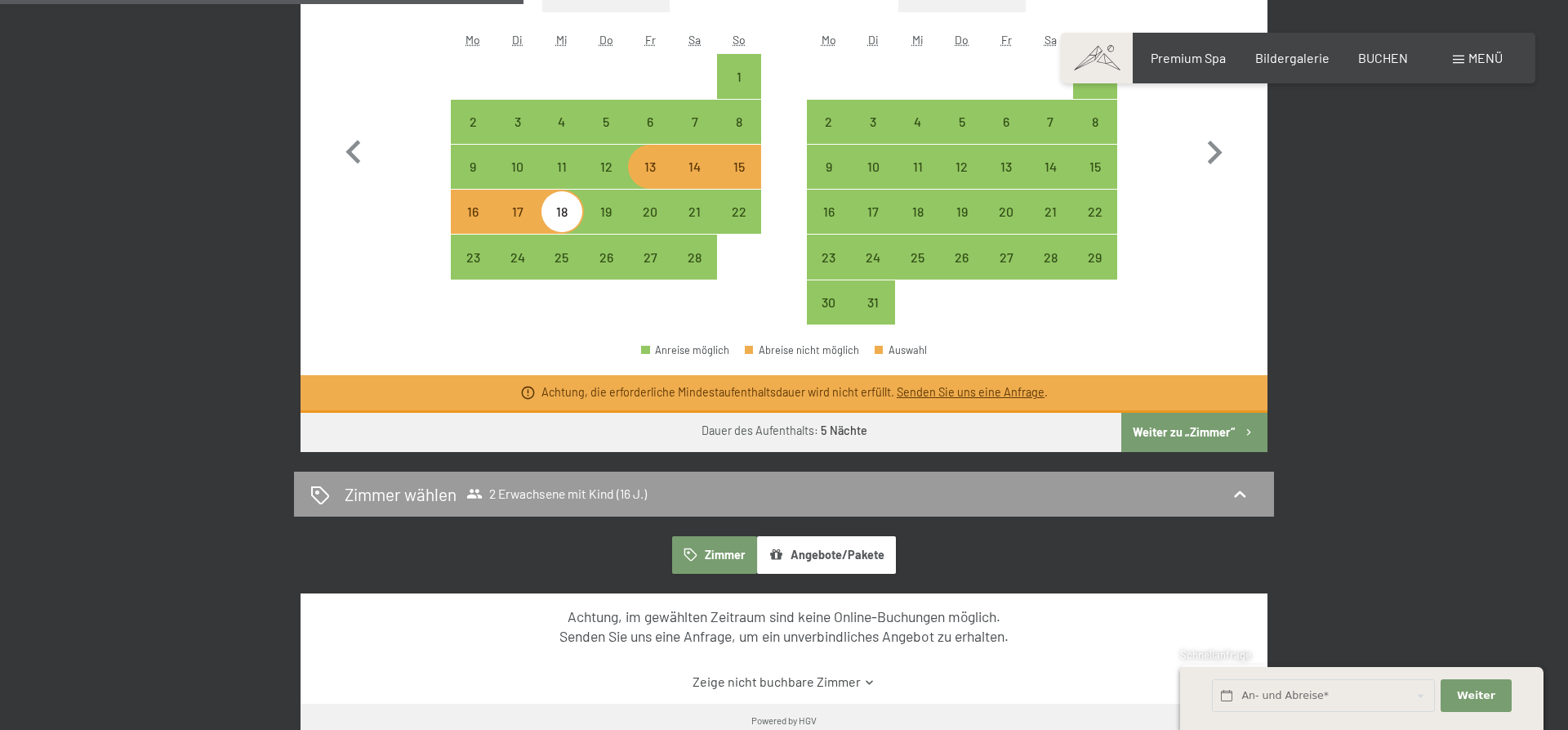
drag, startPoint x: 1166, startPoint y: 433, endPoint x: 1174, endPoint y: 436, distance: 8.5
click at [1169, 433] on button "Weiter zu „Zimmer“" at bounding box center [1195, 432] width 146 height 39
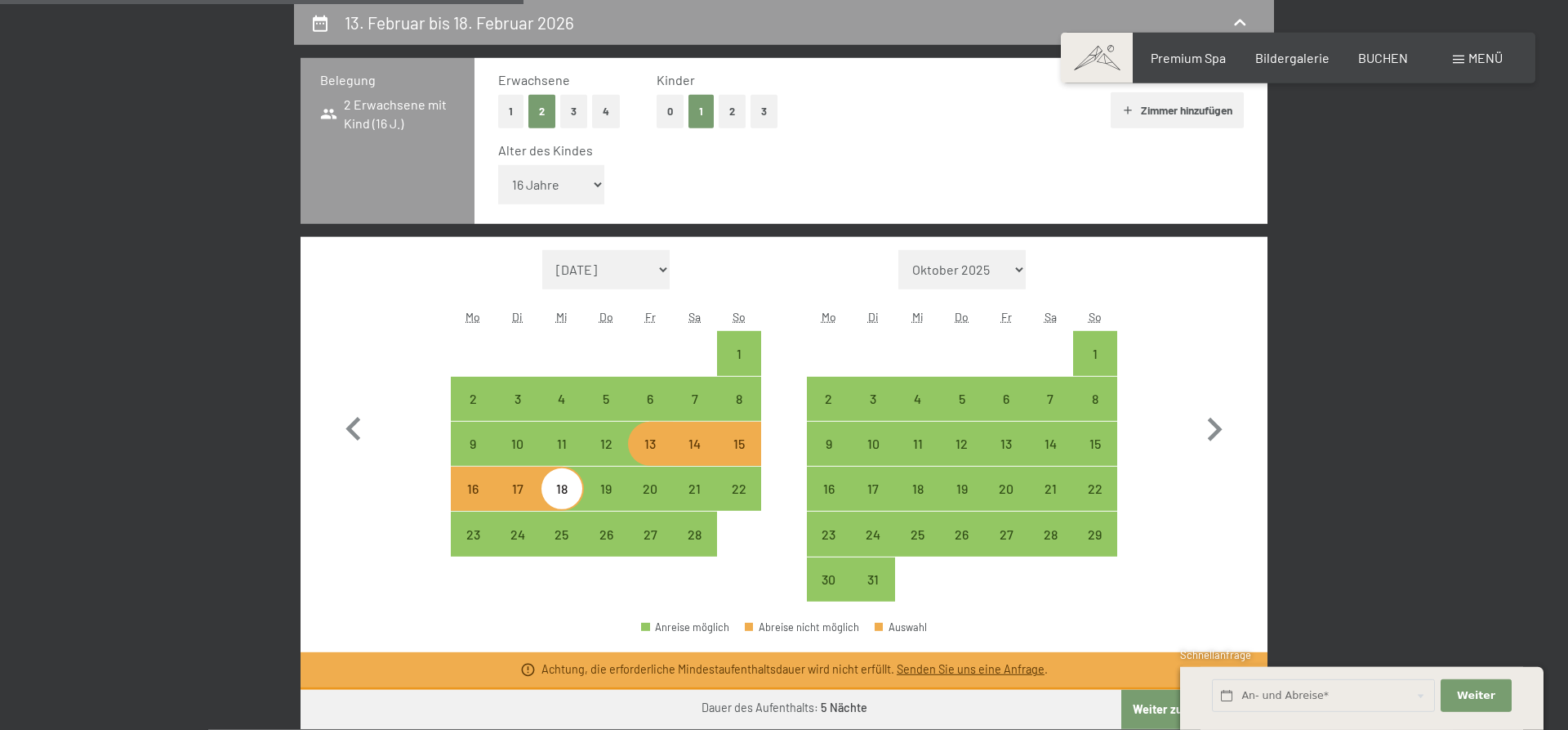
select select "[DATE]"
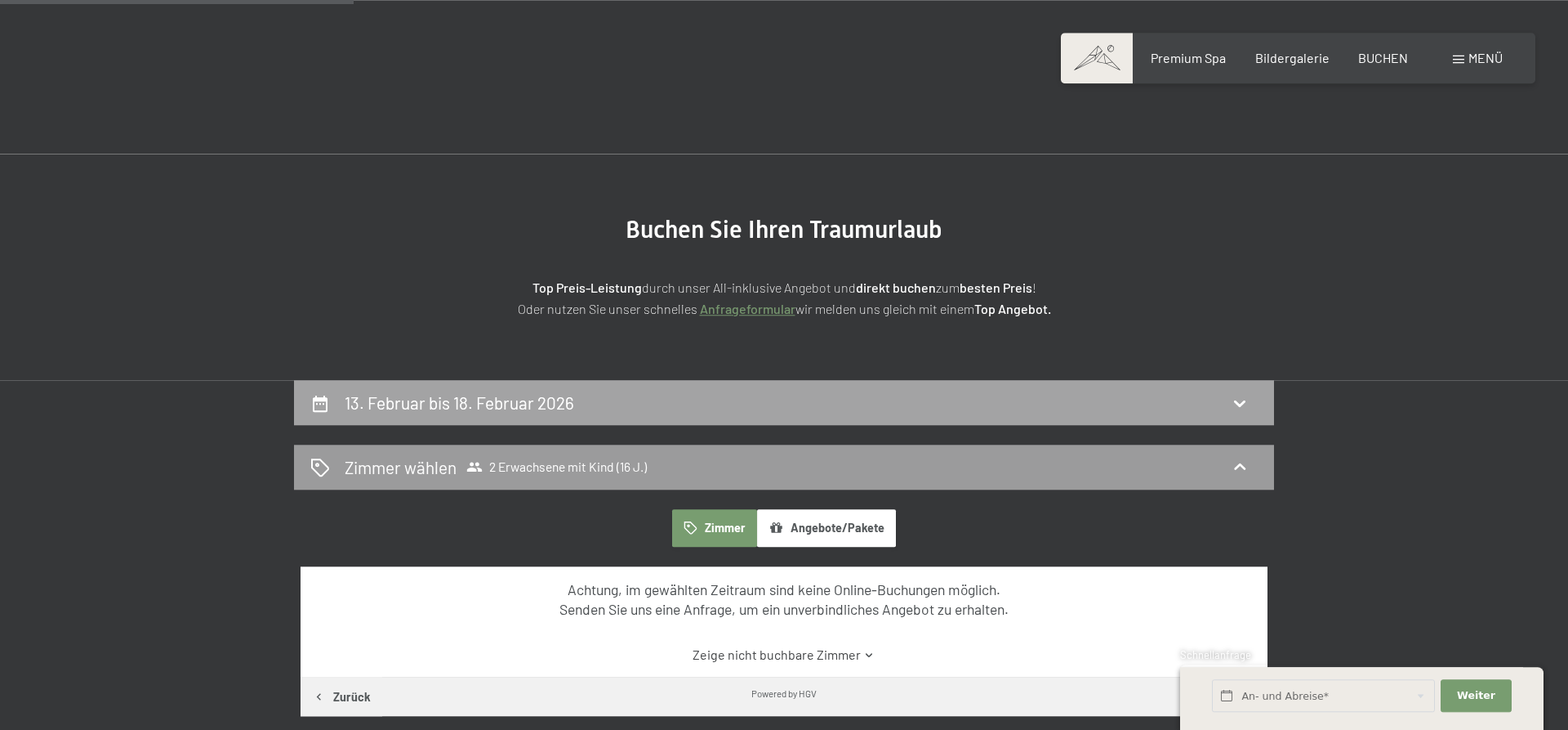
scroll to position [0, 0]
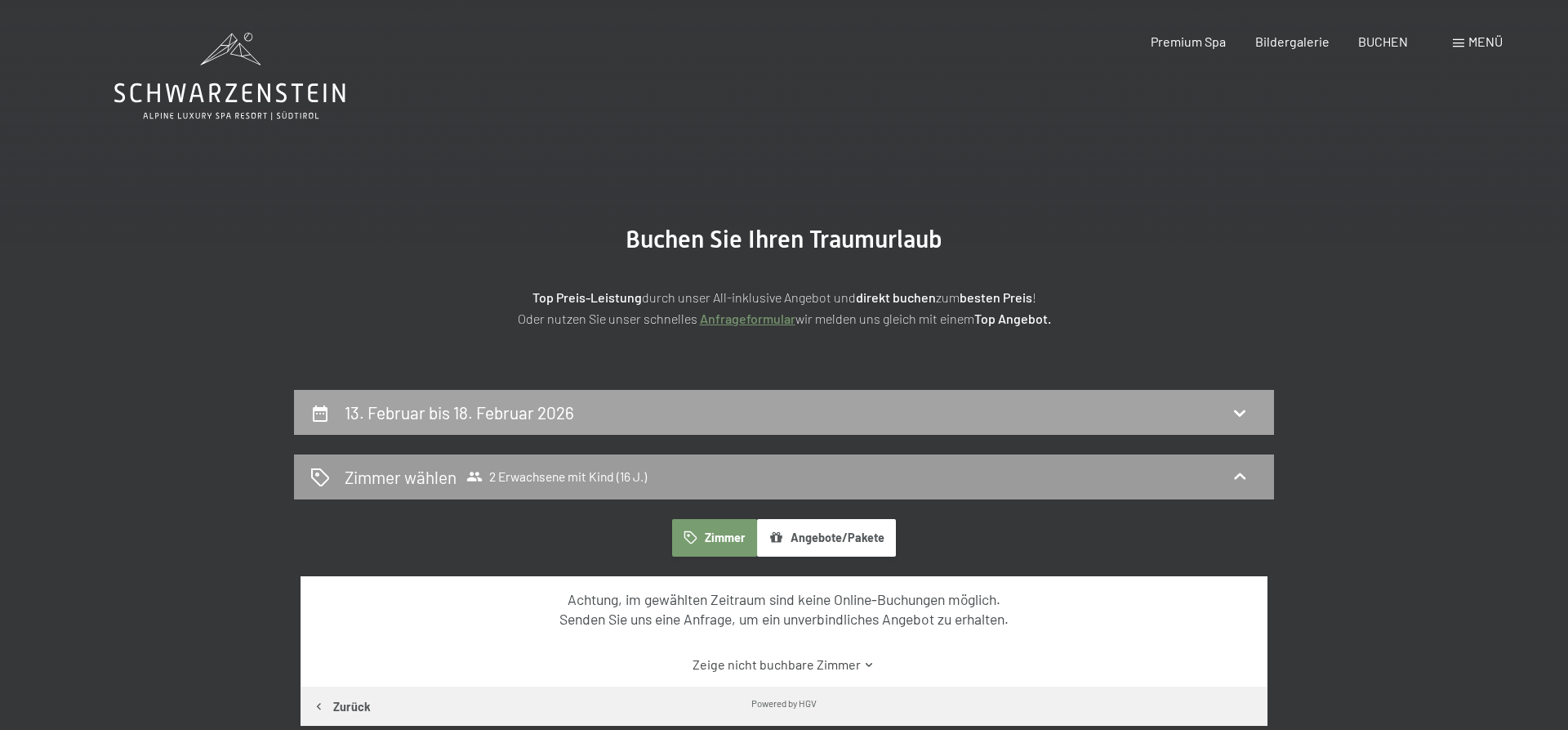
click at [855, 412] on div "13. Februar bis 18. Februar 2026" at bounding box center [784, 412] width 947 height 24
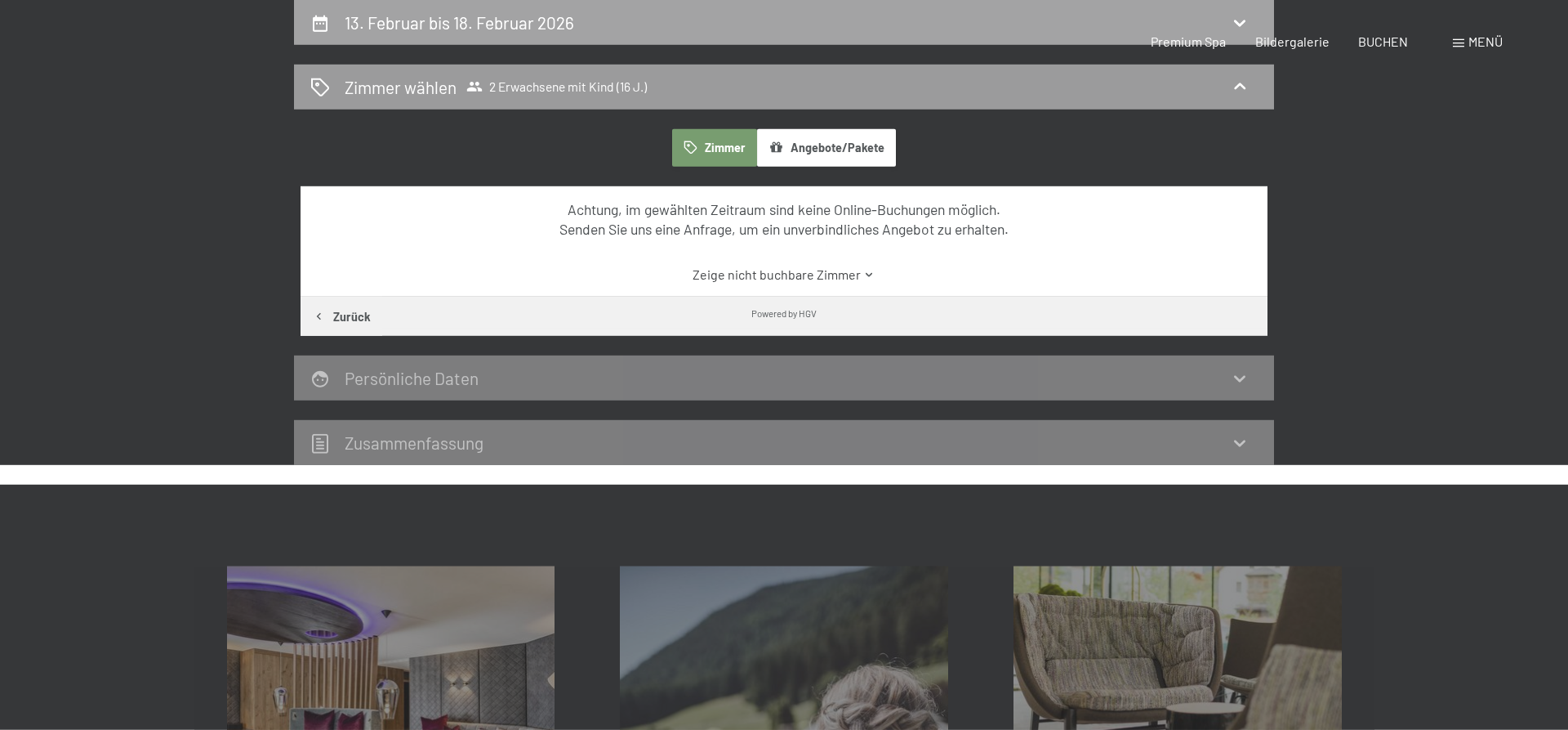
select select "16"
select select "[DATE]"
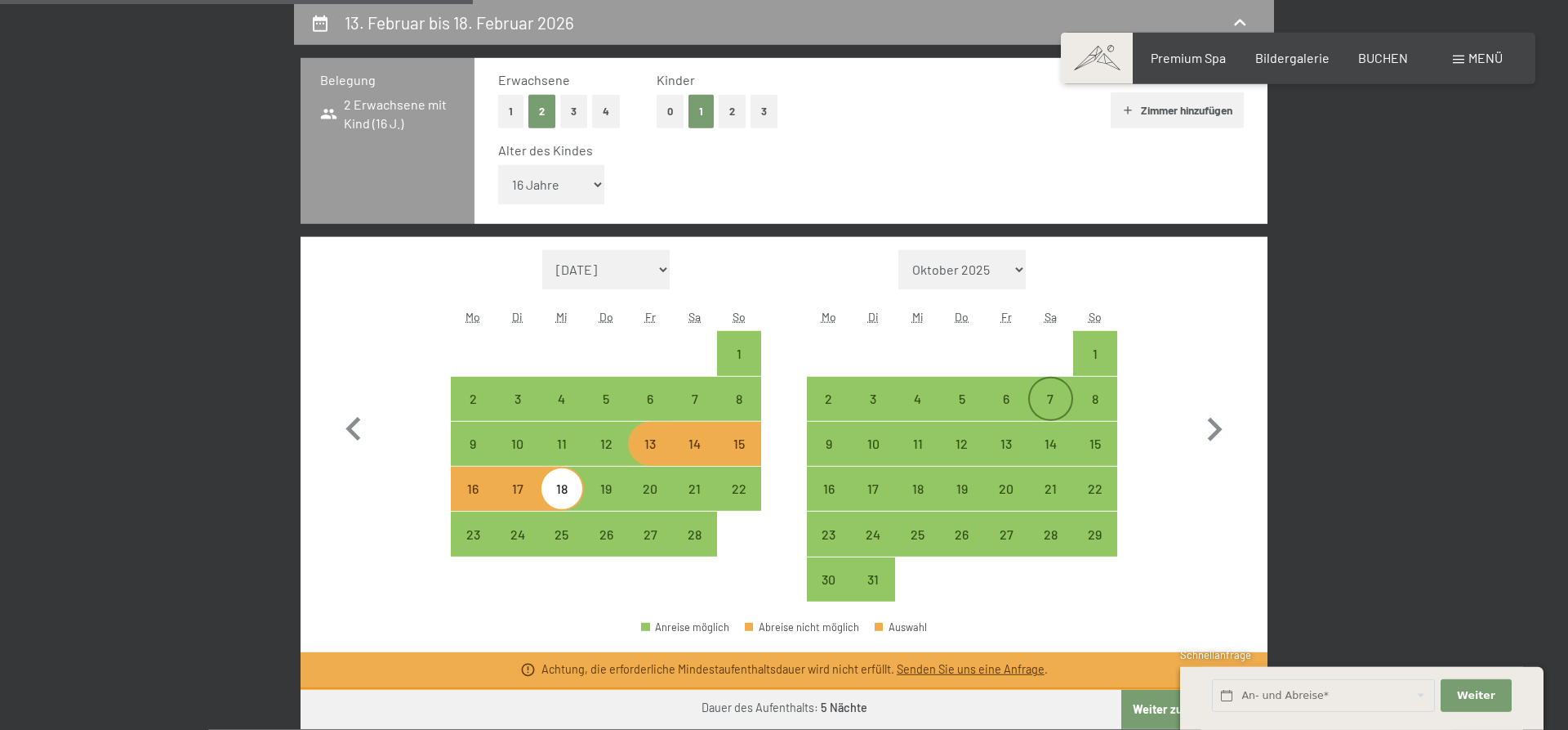
click at [1047, 396] on div "7" at bounding box center [1050, 413] width 41 height 41
select select "[DATE]"
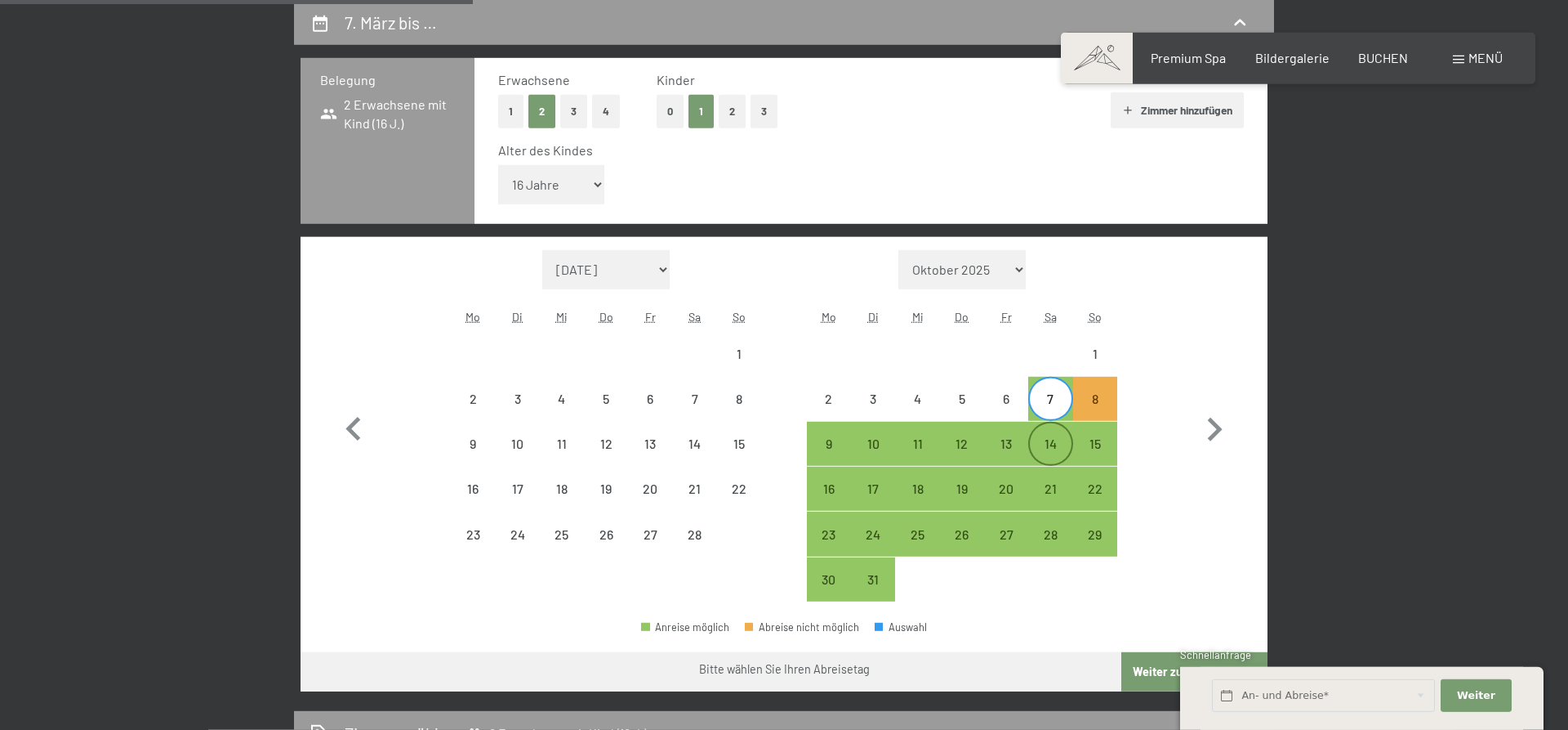
drag, startPoint x: 1047, startPoint y: 435, endPoint x: 1046, endPoint y: 449, distance: 14.0
click at [1047, 436] on div "14" at bounding box center [1050, 444] width 41 height 41
select select "[DATE]"
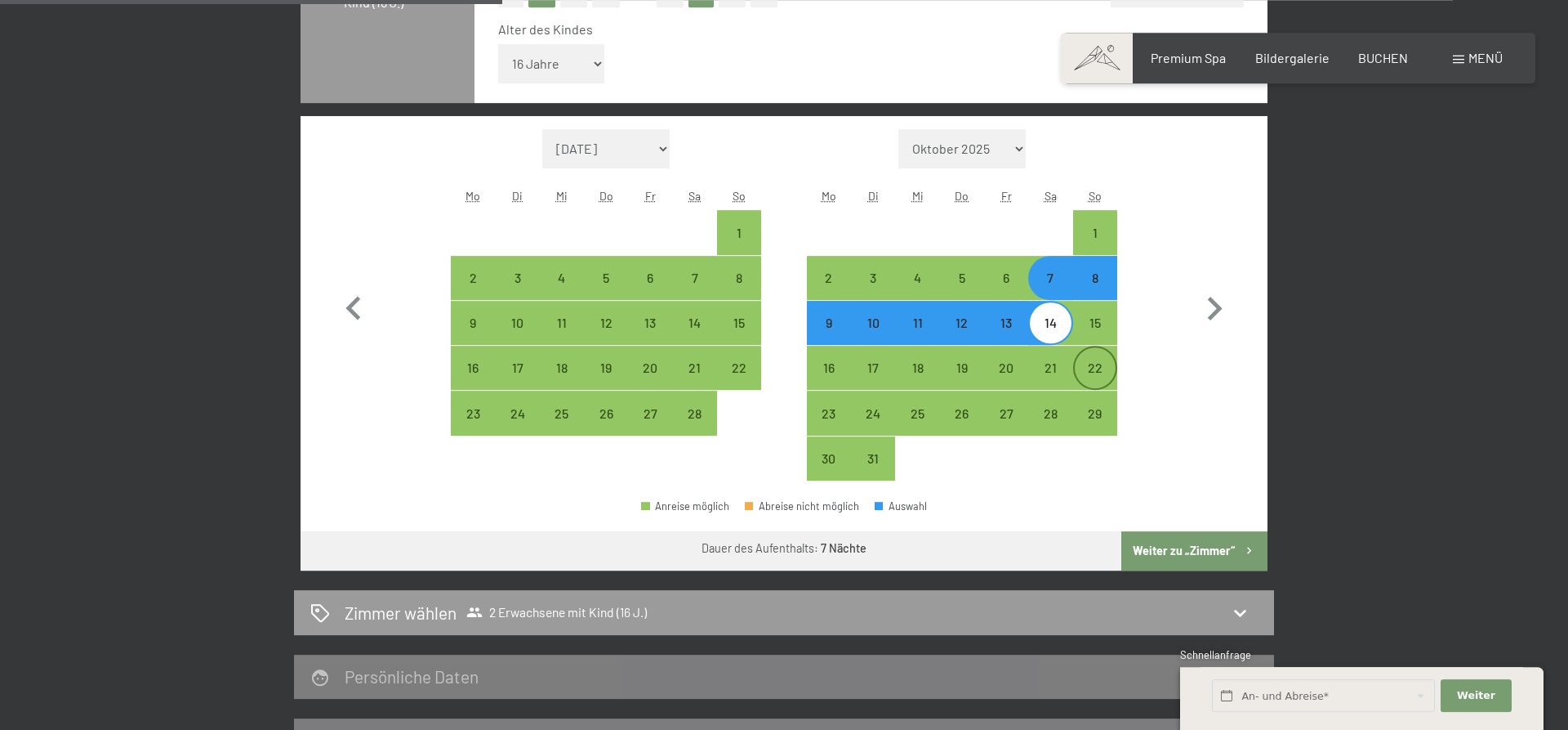
scroll to position [557, 0]
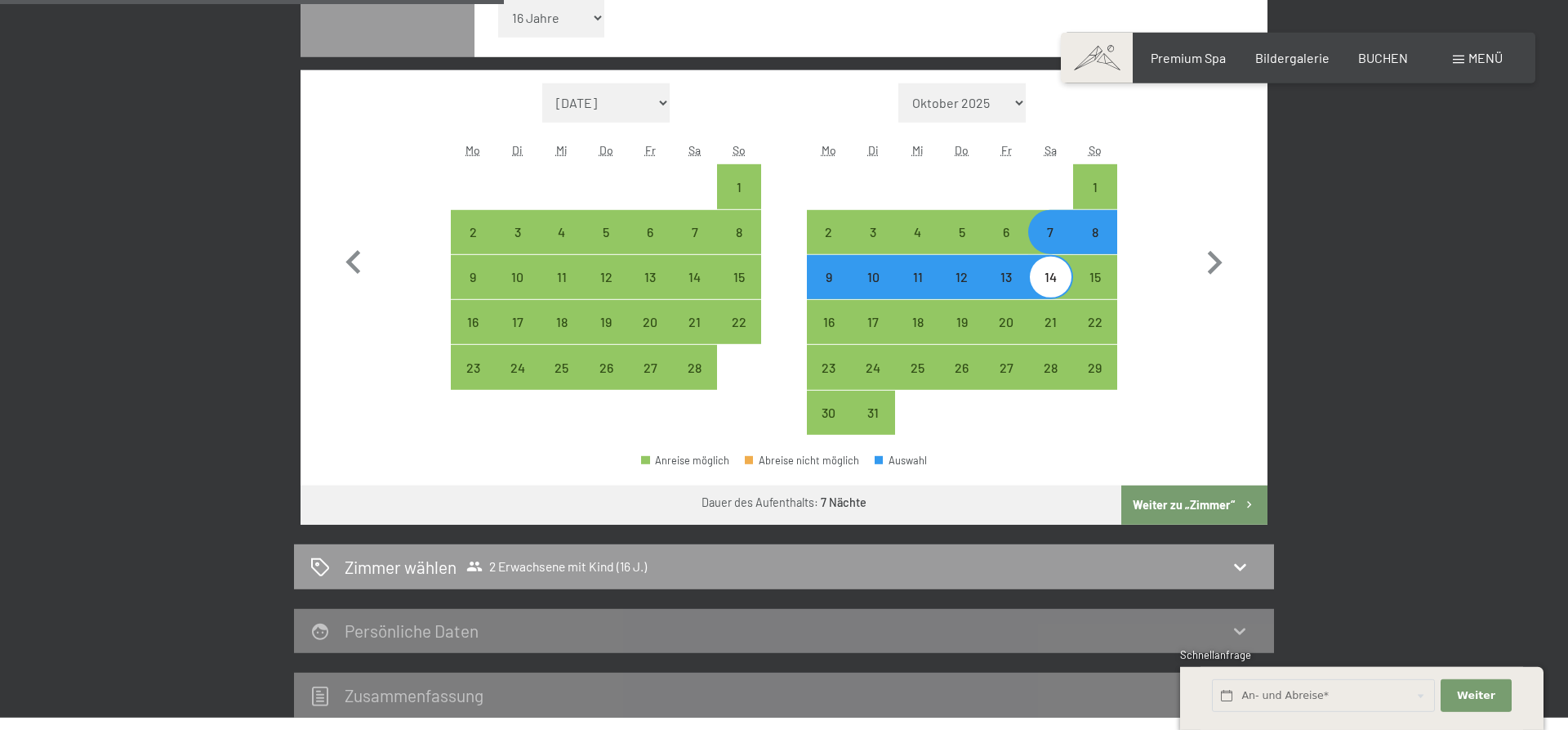
click at [1194, 502] on button "Weiter zu „Zimmer“" at bounding box center [1195, 505] width 146 height 39
select select "[DATE]"
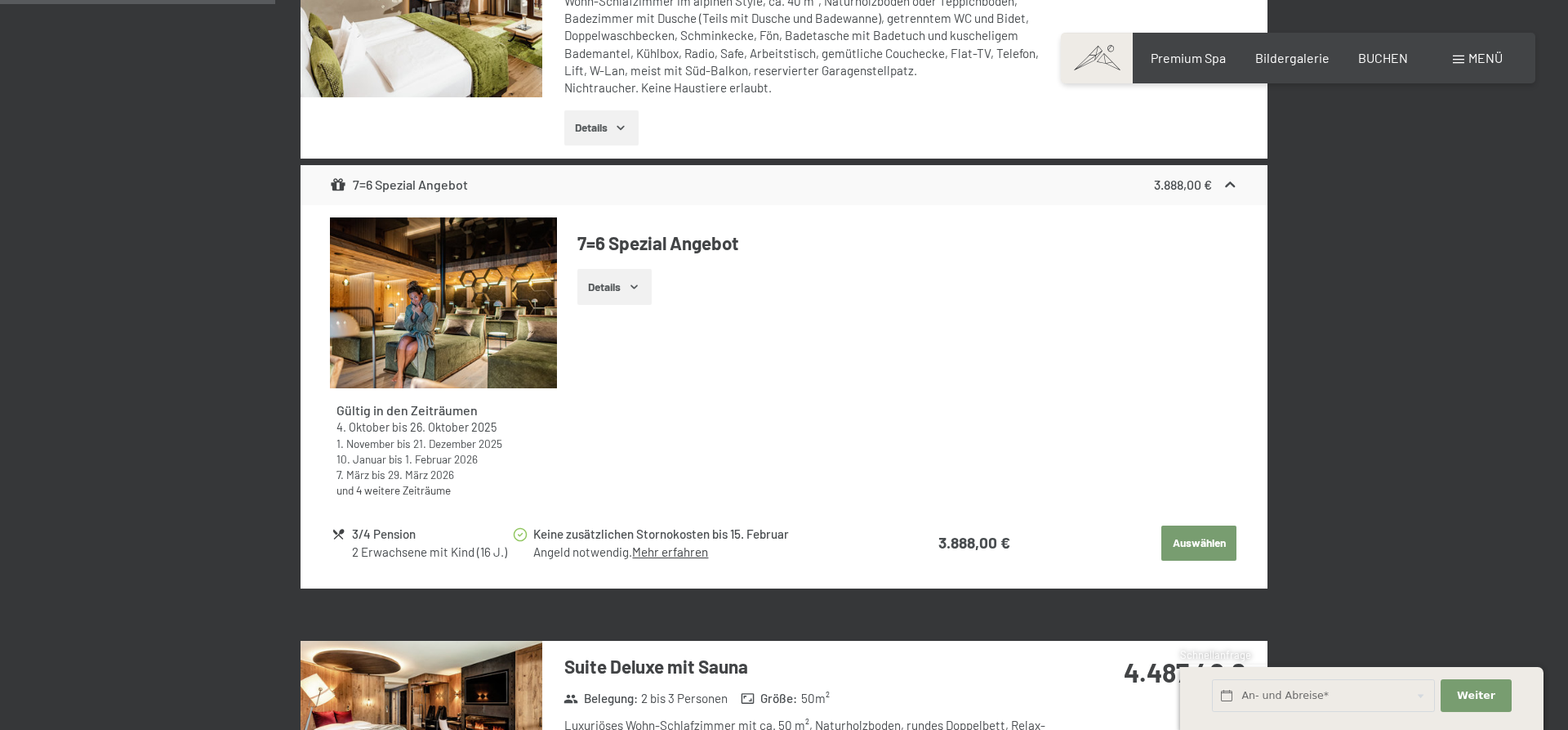
scroll to position [1306, 0]
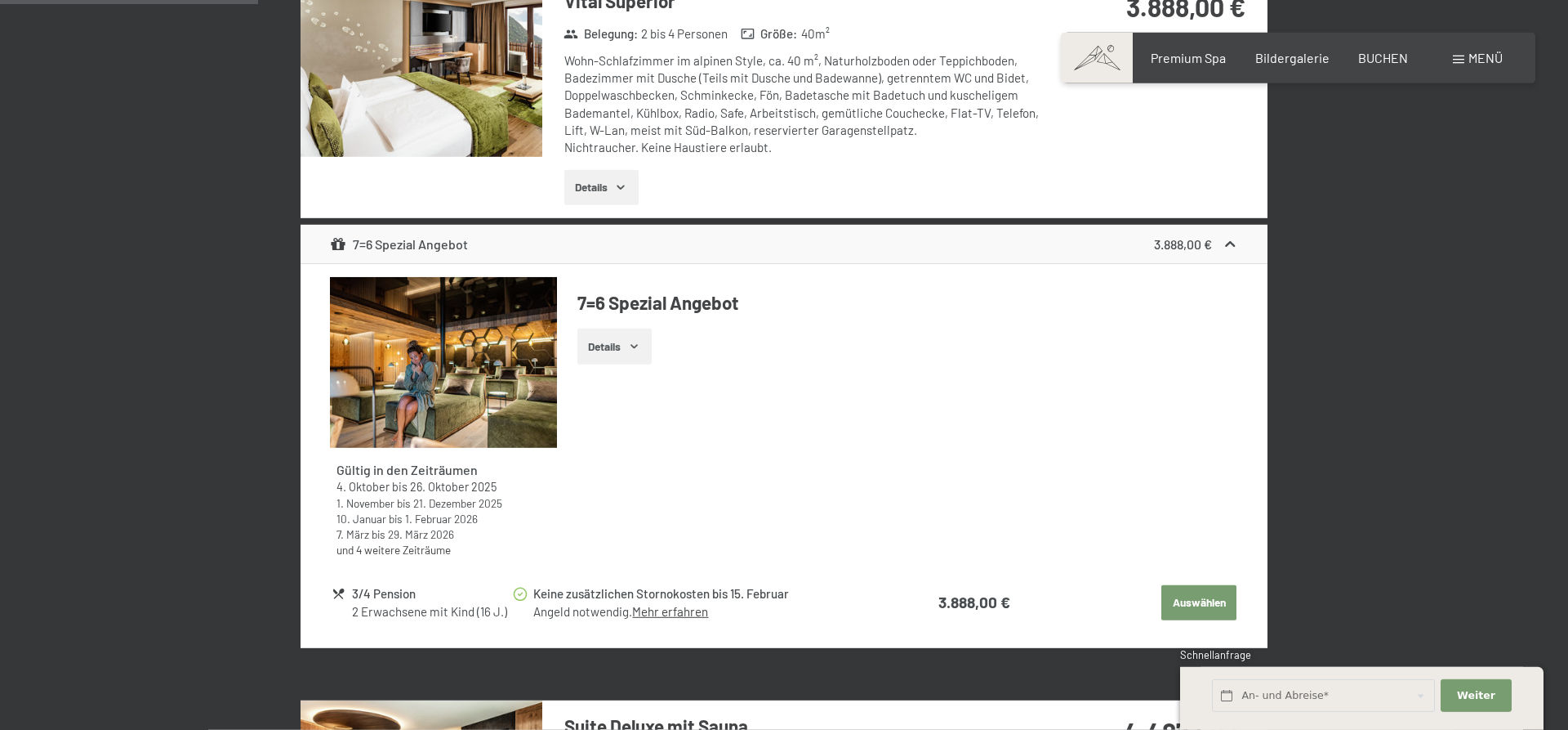
click at [619, 338] on button "Details" at bounding box center [614, 347] width 74 height 36
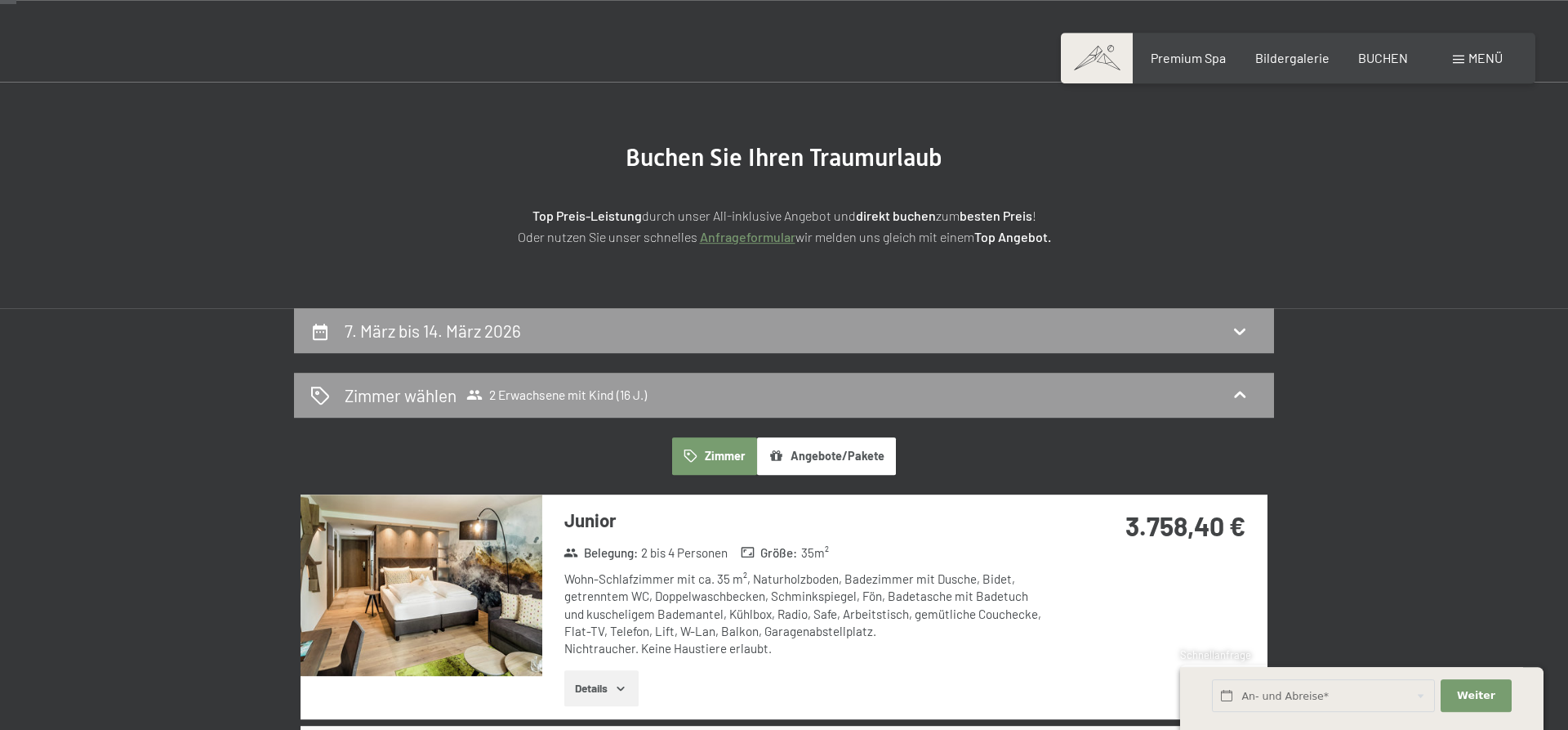
scroll to position [83, 0]
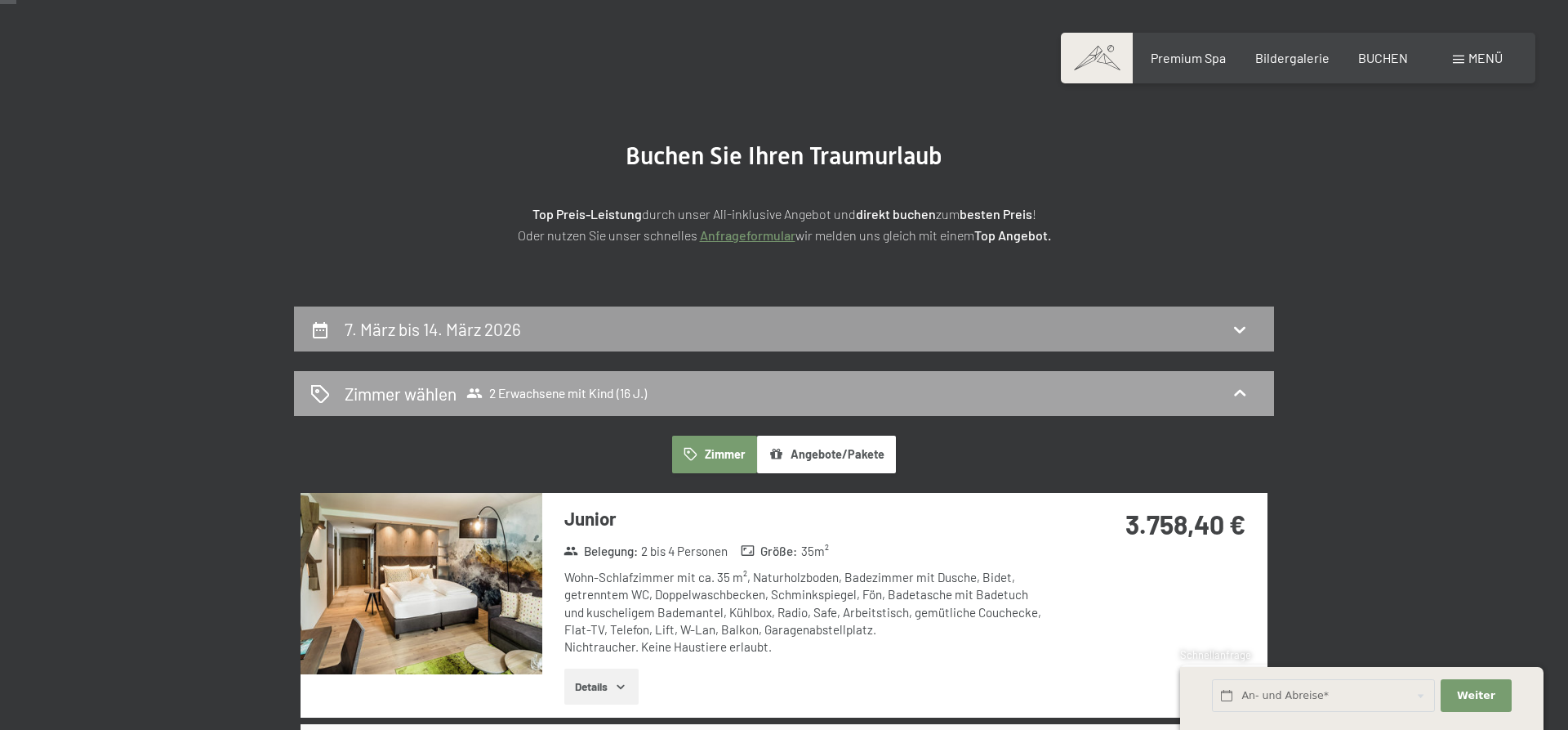
click at [696, 390] on div "[PERSON_NAME] [PERSON_NAME] 2 Erwachsene mit Kind (16 J.)" at bounding box center [784, 393] width 947 height 24
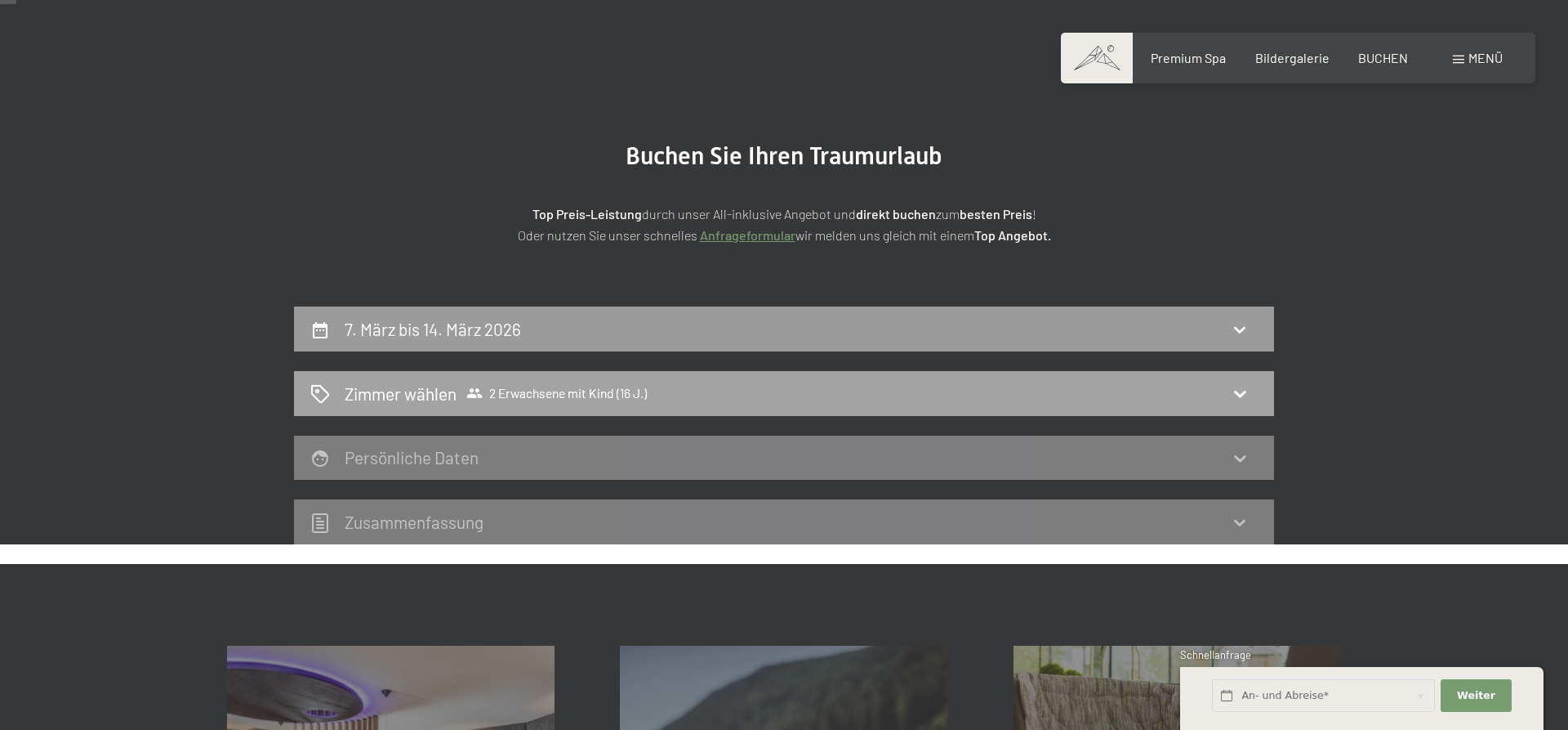
click at [640, 389] on span "2 Erwachsene mit Kind (16 J.)" at bounding box center [556, 393] width 180 height 16
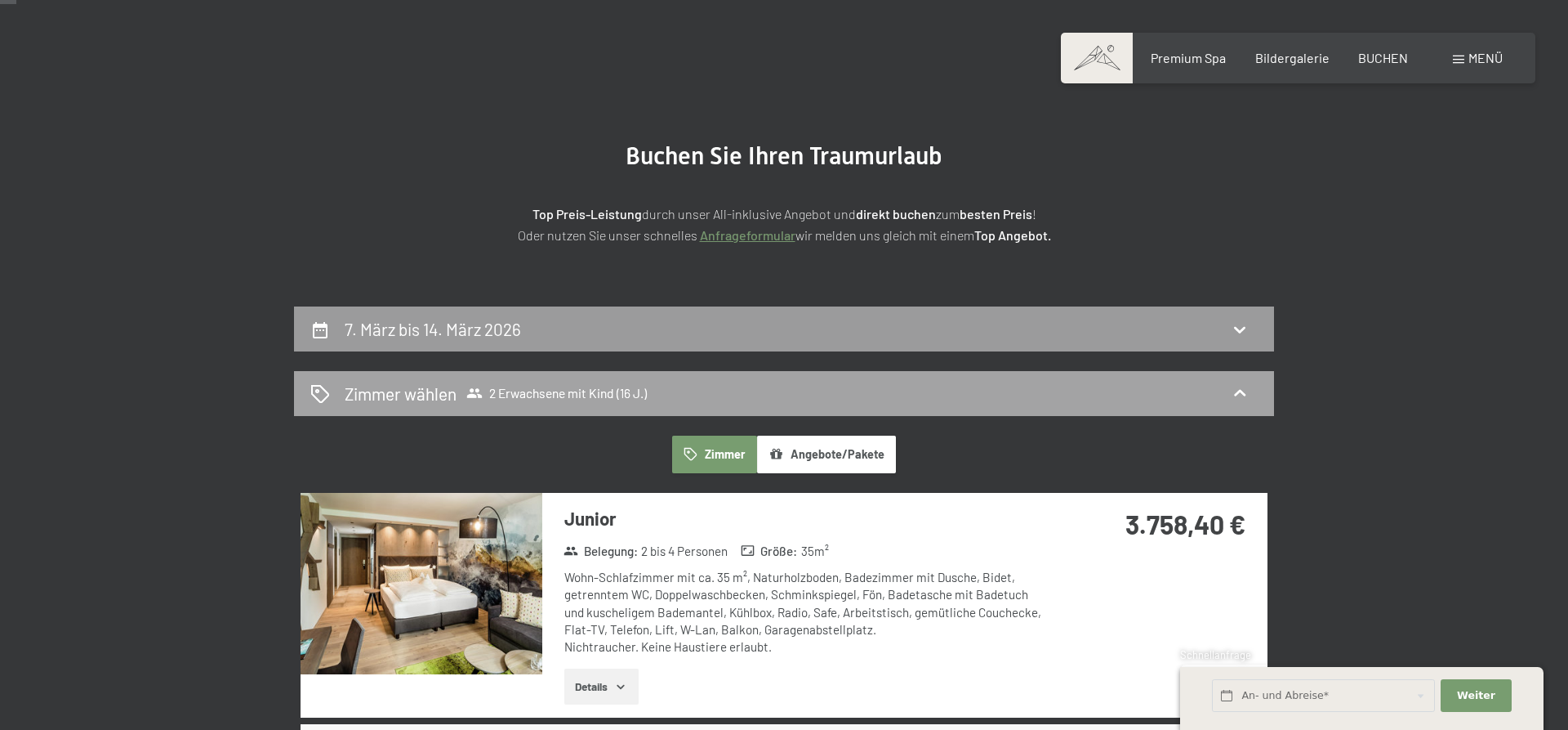
click at [664, 385] on div "[PERSON_NAME] [PERSON_NAME] 2 Erwachsene mit Kind (16 J.)" at bounding box center [784, 393] width 947 height 24
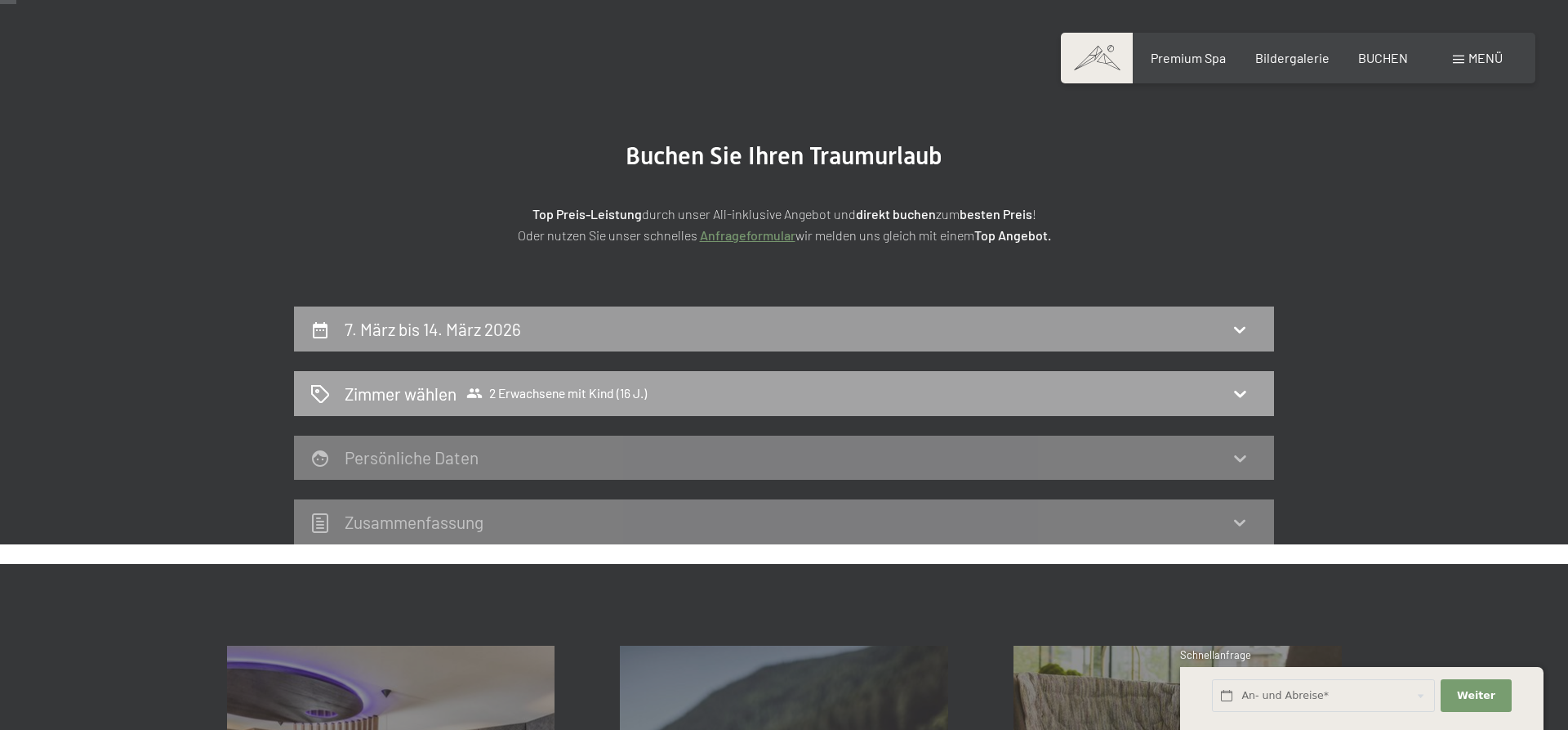
click at [665, 387] on div "[PERSON_NAME] [PERSON_NAME] 2 Erwachsene mit Kind (16 J.)" at bounding box center [784, 393] width 947 height 24
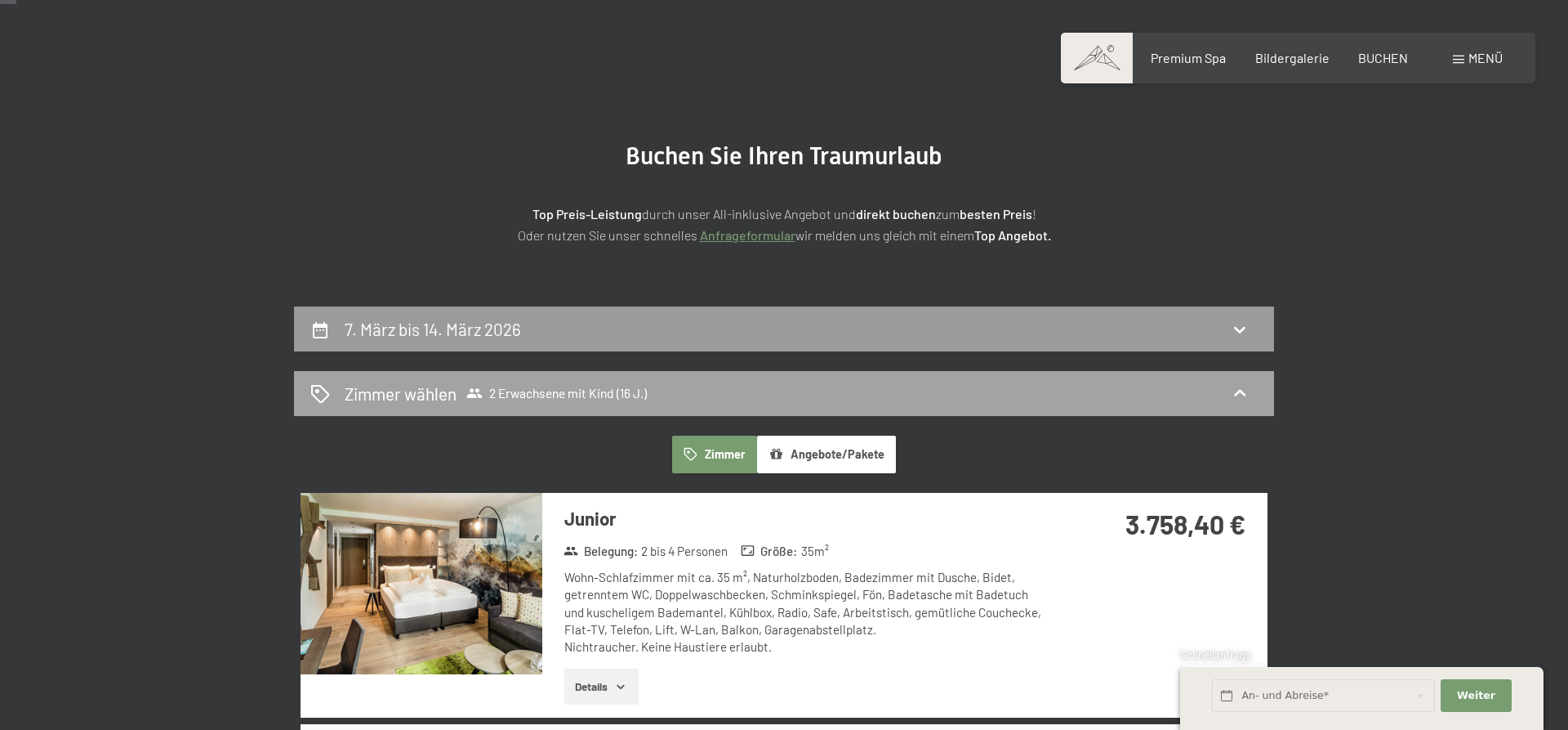
click at [667, 387] on div "[PERSON_NAME] [PERSON_NAME] 2 Erwachsene mit Kind (16 J.)" at bounding box center [784, 393] width 947 height 24
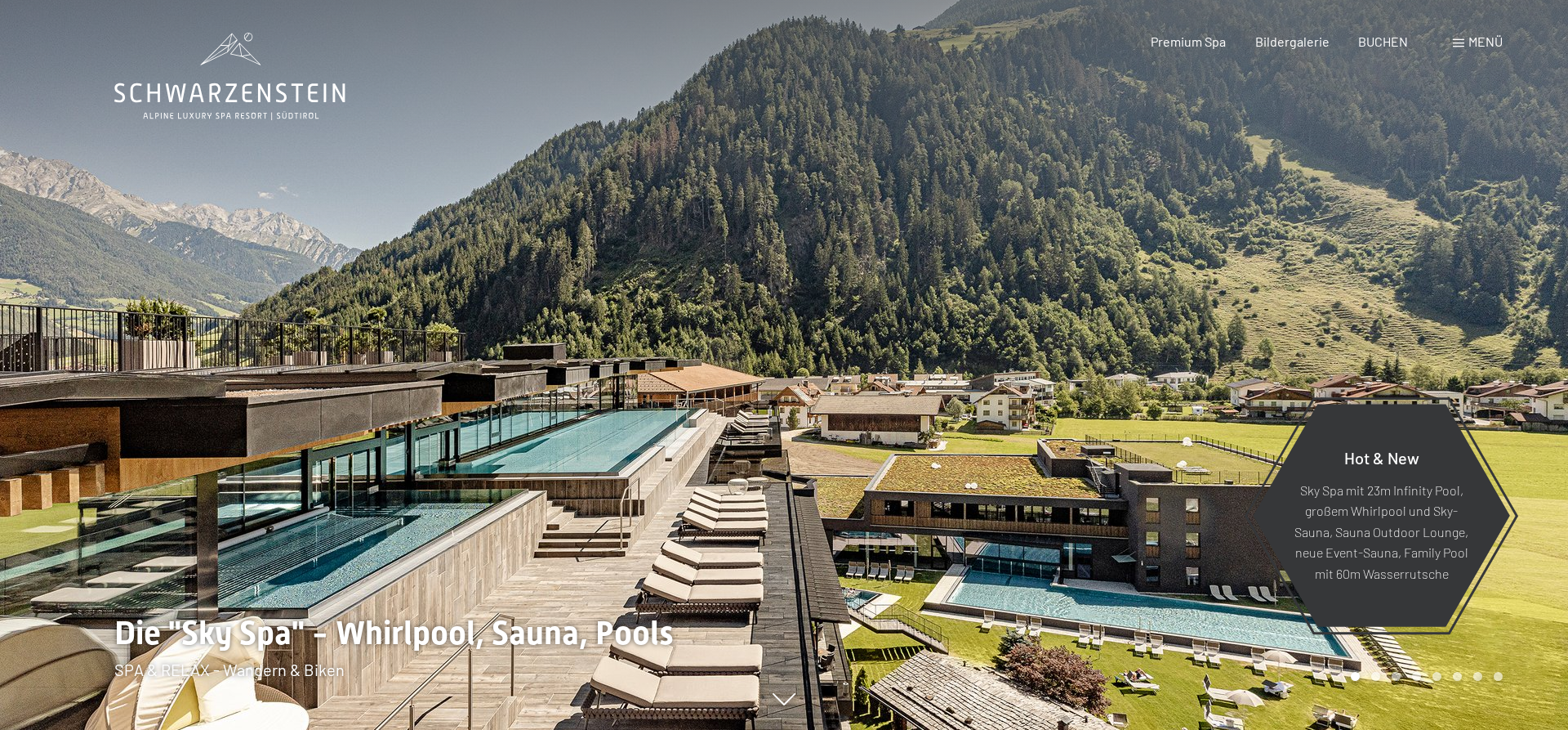
click at [1377, 43] on span "BUCHEN" at bounding box center [1383, 40] width 50 height 15
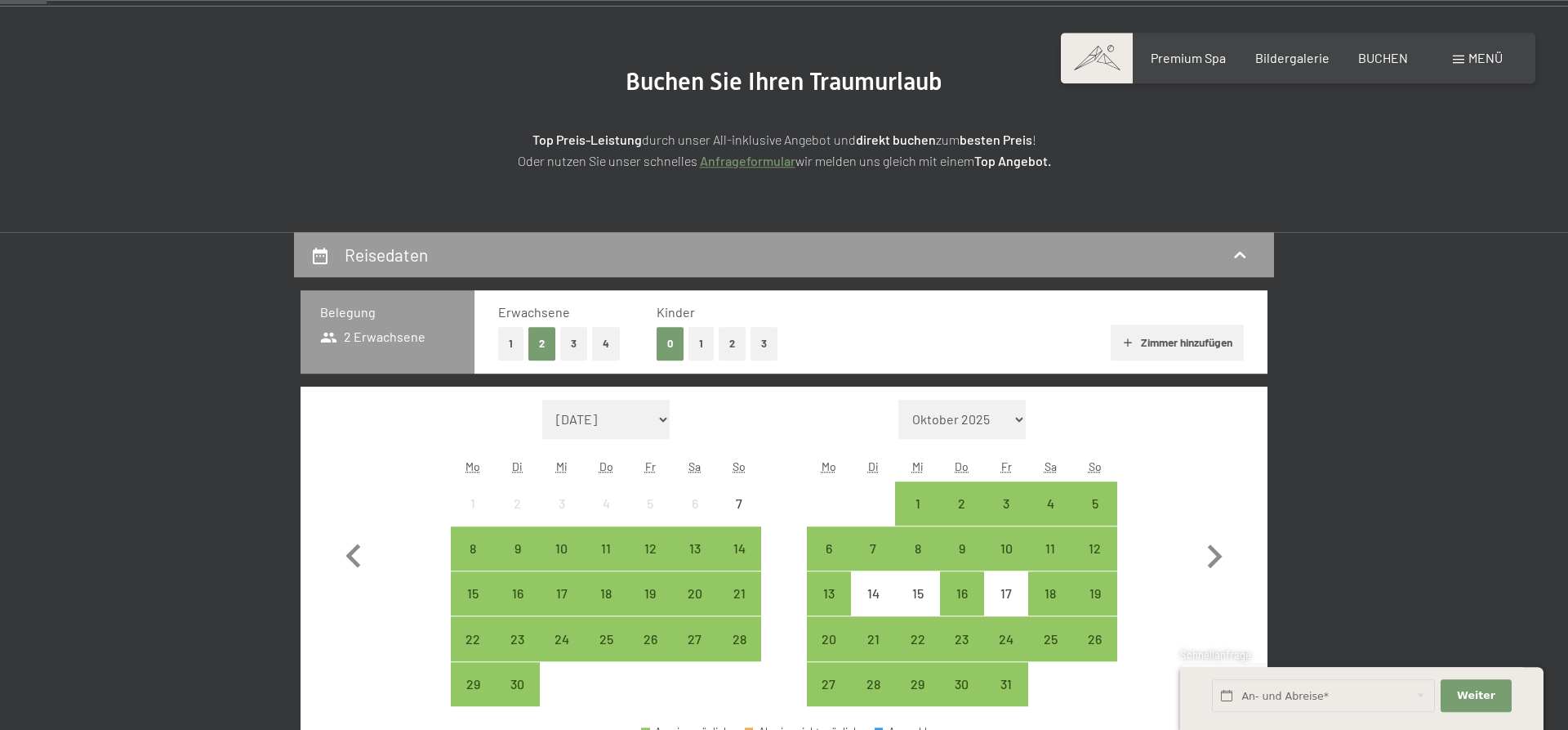
scroll to position [167, 0]
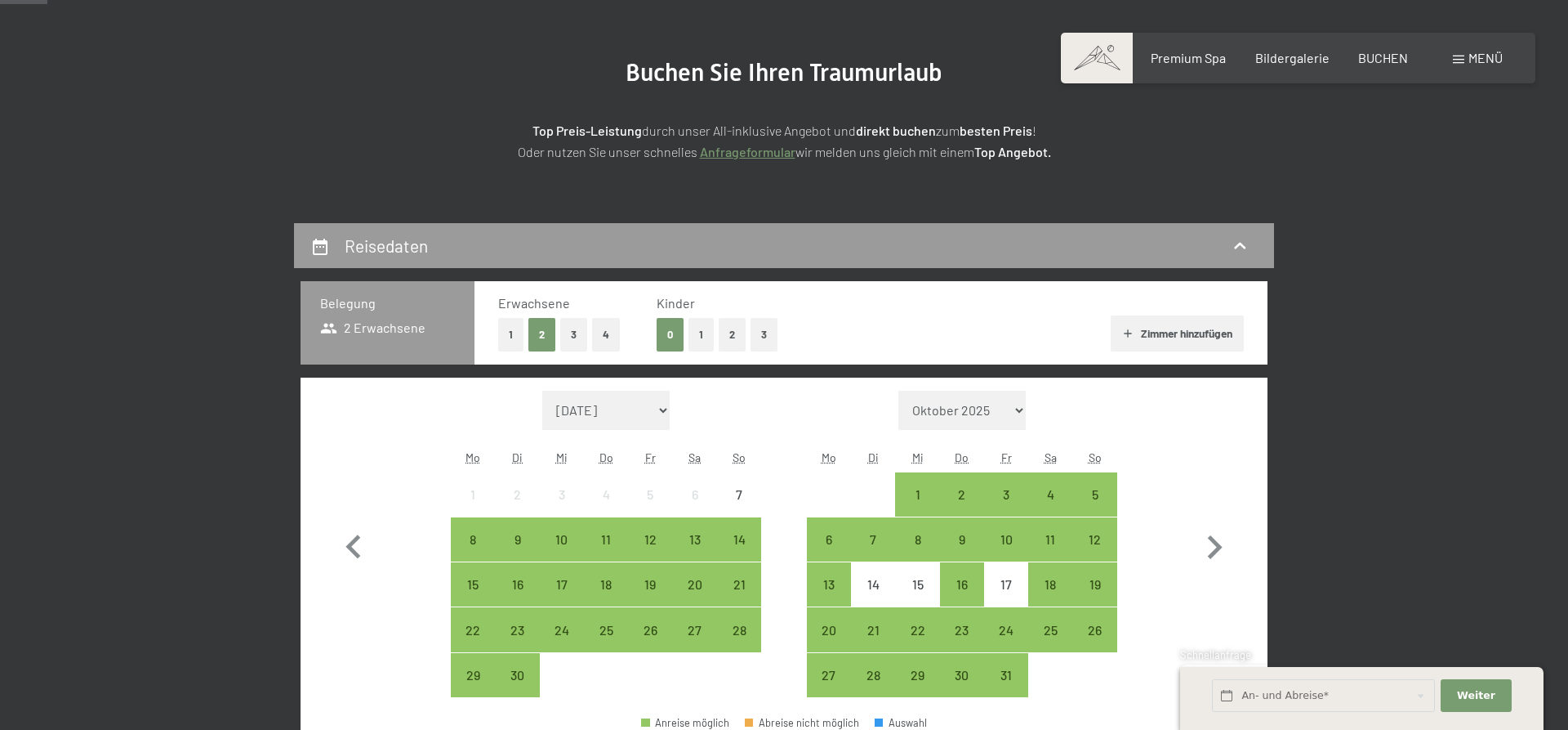
click at [576, 329] on button "3" at bounding box center [573, 334] width 27 height 33
click at [705, 333] on button "1" at bounding box center [701, 334] width 25 height 33
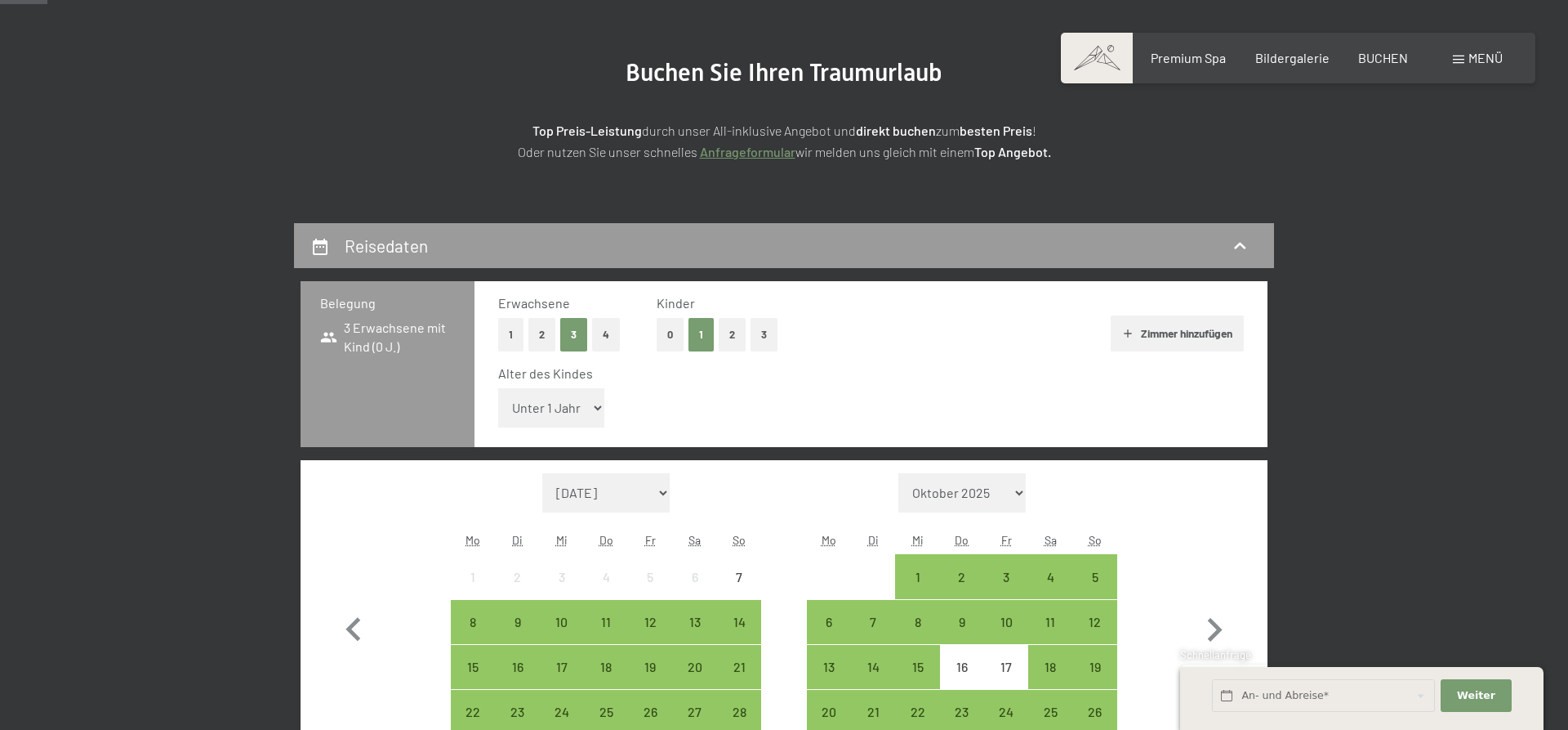
click at [498, 388] on select "Unter 1 Jahr 1 Jahr 2 Jahre 3 Jahre 4 Jahre 5 Jahre 6 Jahre 7 Jahre 8 Jahre 9 J…" at bounding box center [551, 407] width 106 height 39
select select "16"
click option "16 Jahre" at bounding box center [0, 0] width 0 height 0
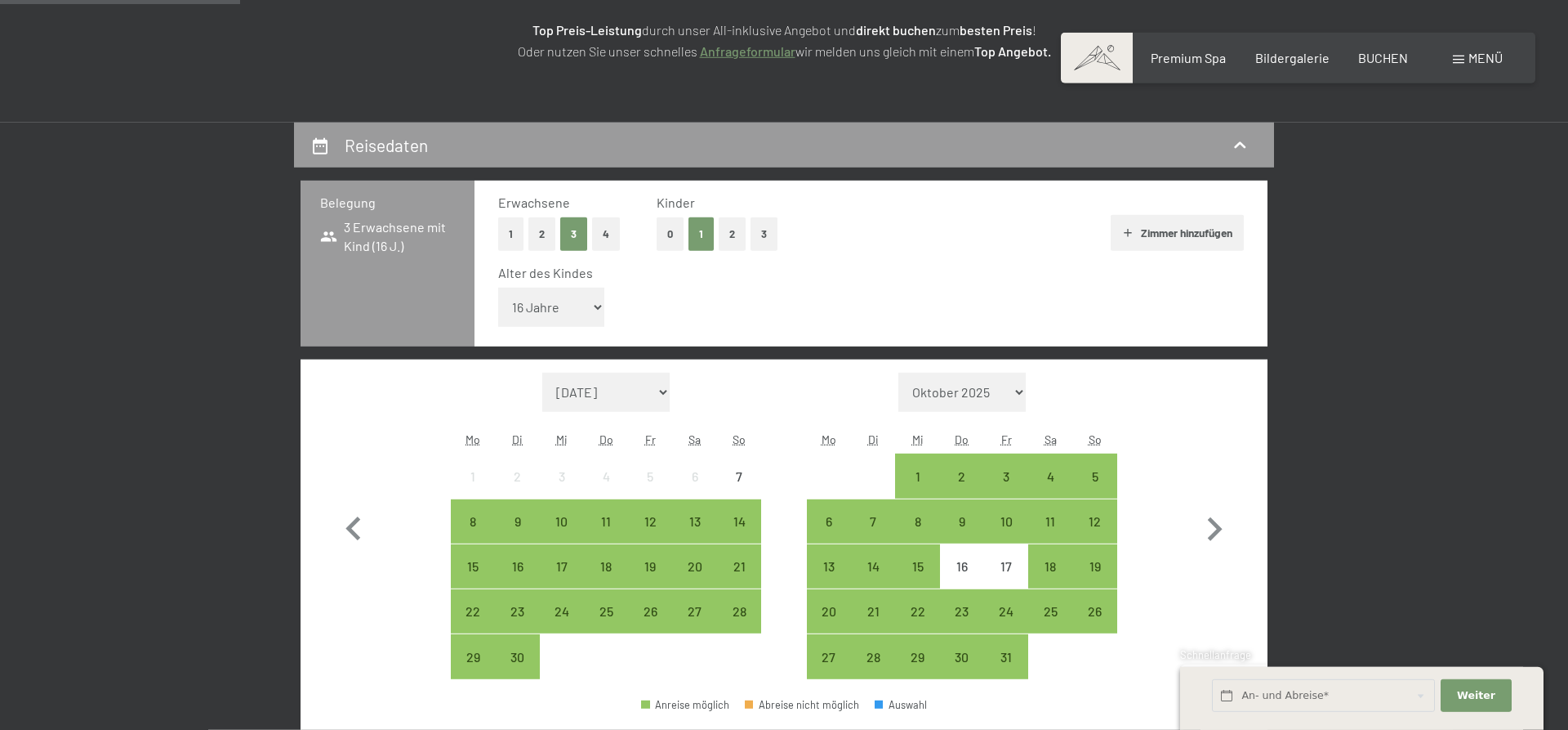
scroll to position [333, 0]
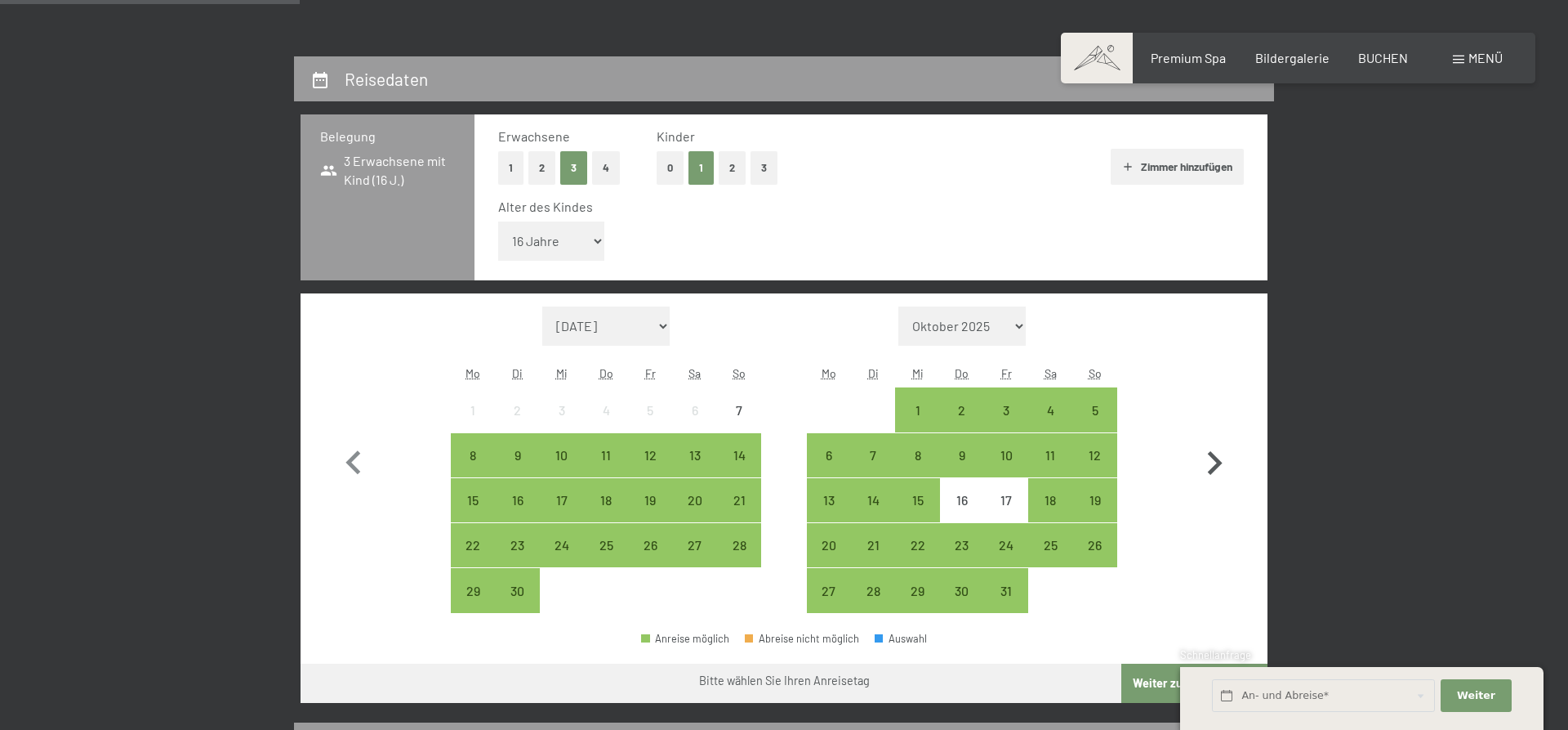
click at [1214, 463] on icon "button" at bounding box center [1214, 463] width 47 height 47
select select "[DATE]"
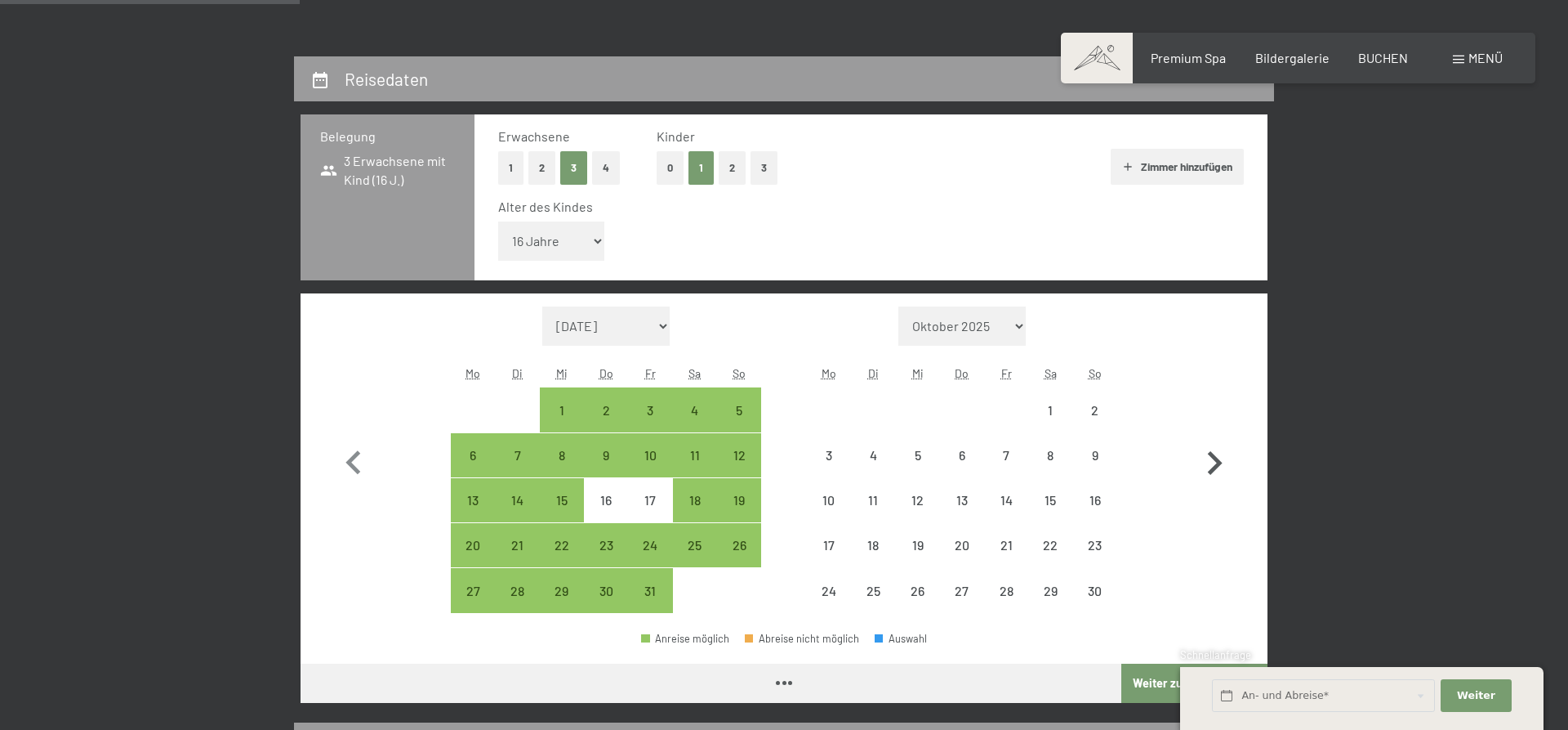
click at [1212, 464] on icon "button" at bounding box center [1214, 463] width 47 height 47
select select "[DATE]"
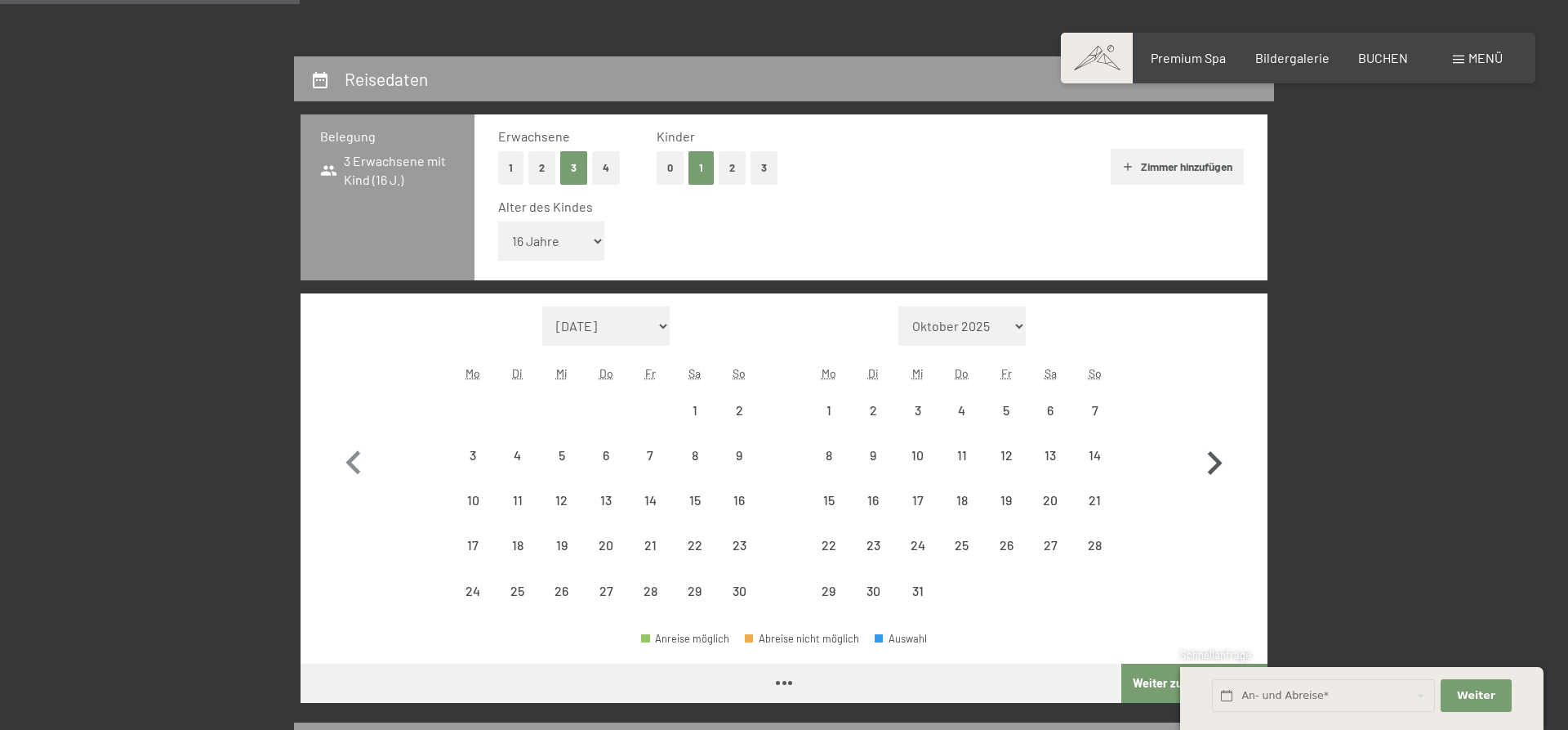
select select "[DATE]"
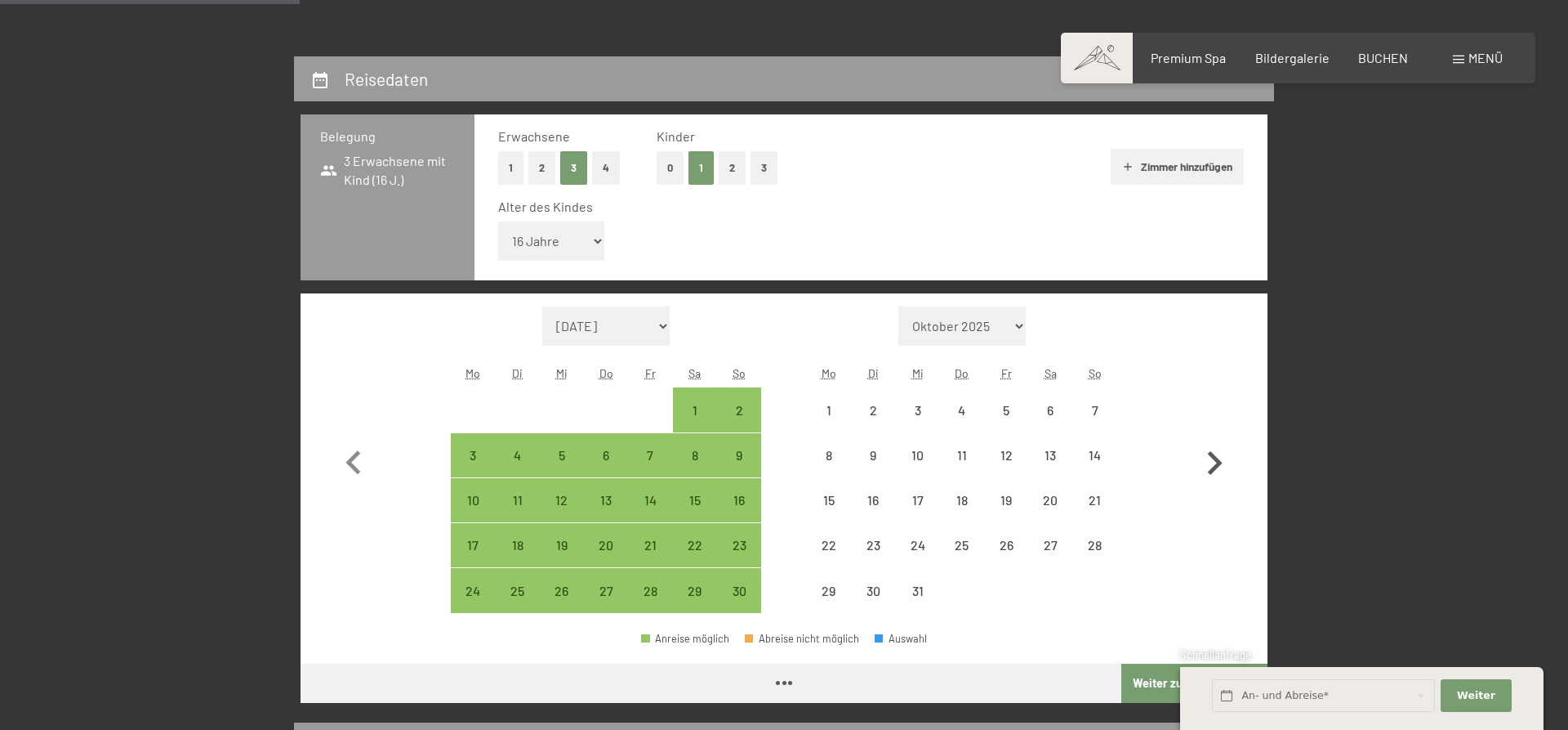
click at [1212, 464] on icon "button" at bounding box center [1214, 463] width 47 height 47
select select "[DATE]"
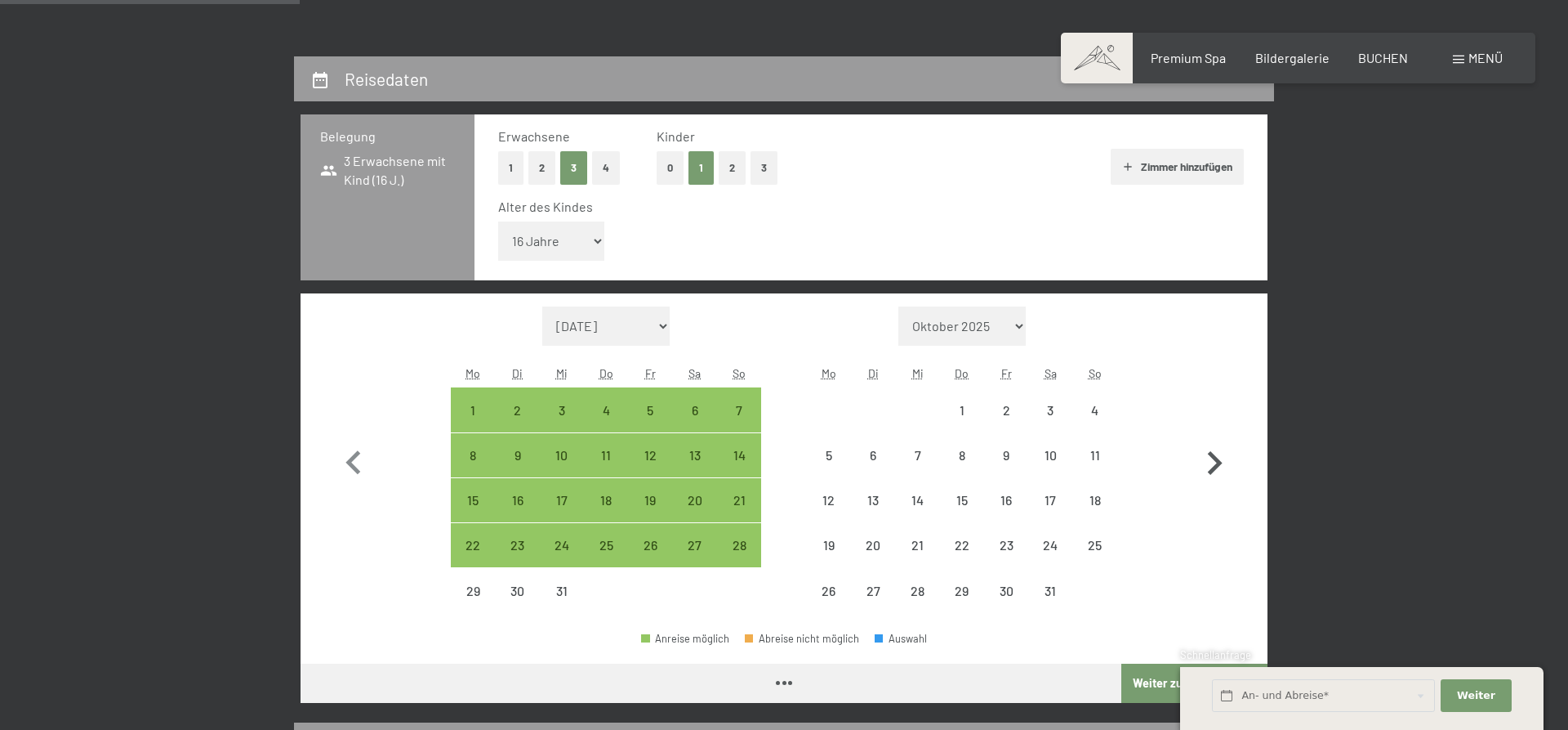
click at [1212, 464] on icon "button" at bounding box center [1214, 463] width 47 height 47
select select "[DATE]"
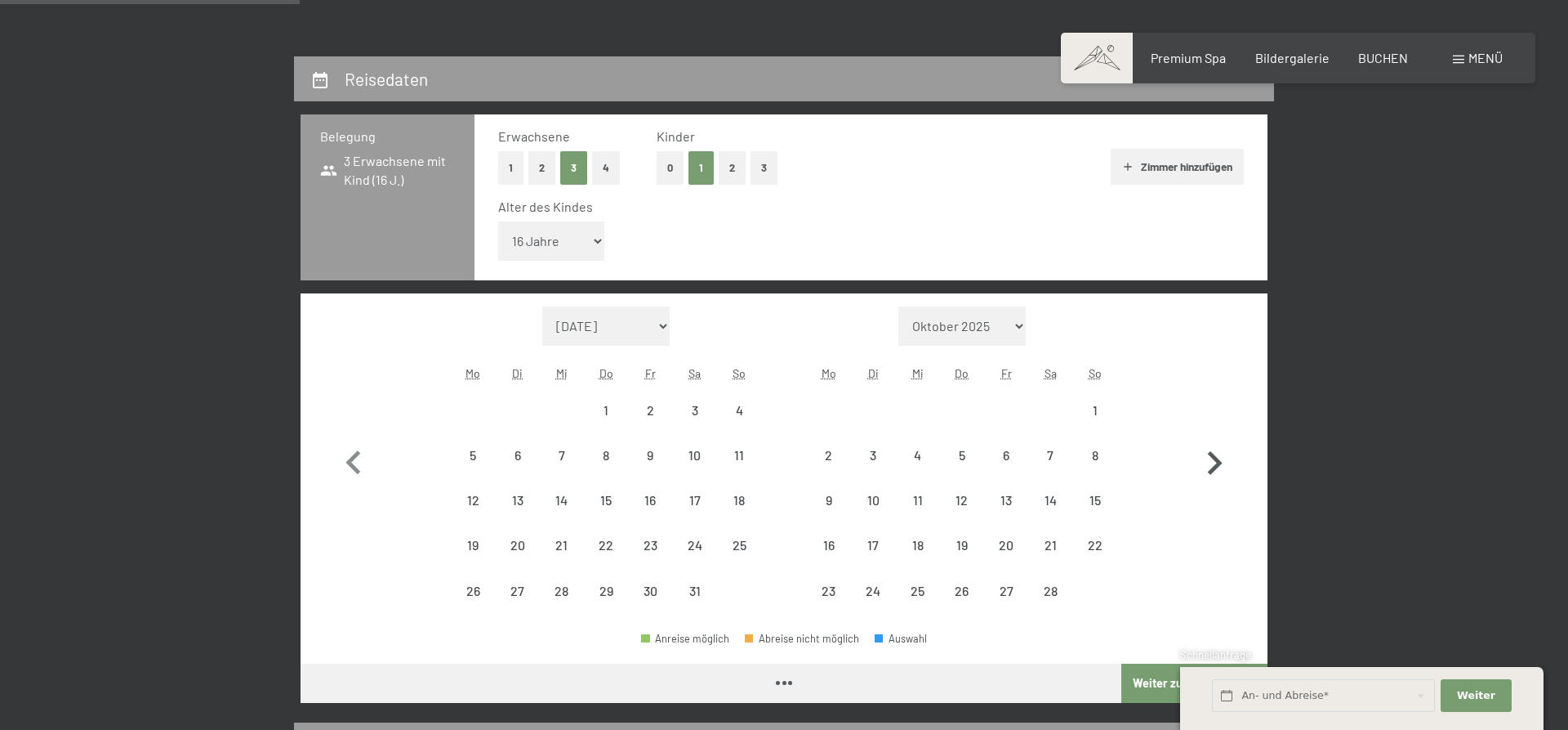
select select "[DATE]"
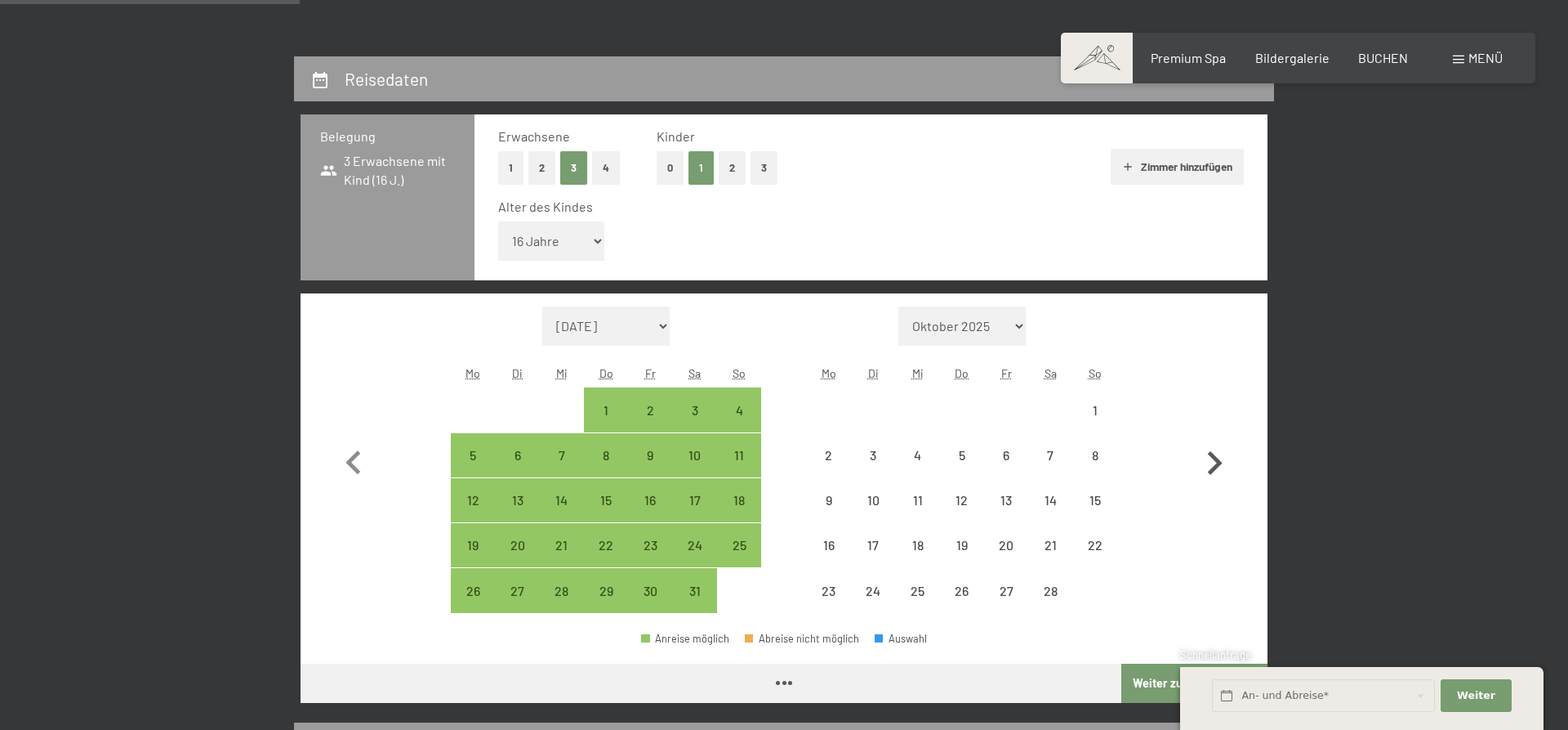
select select "[DATE]"
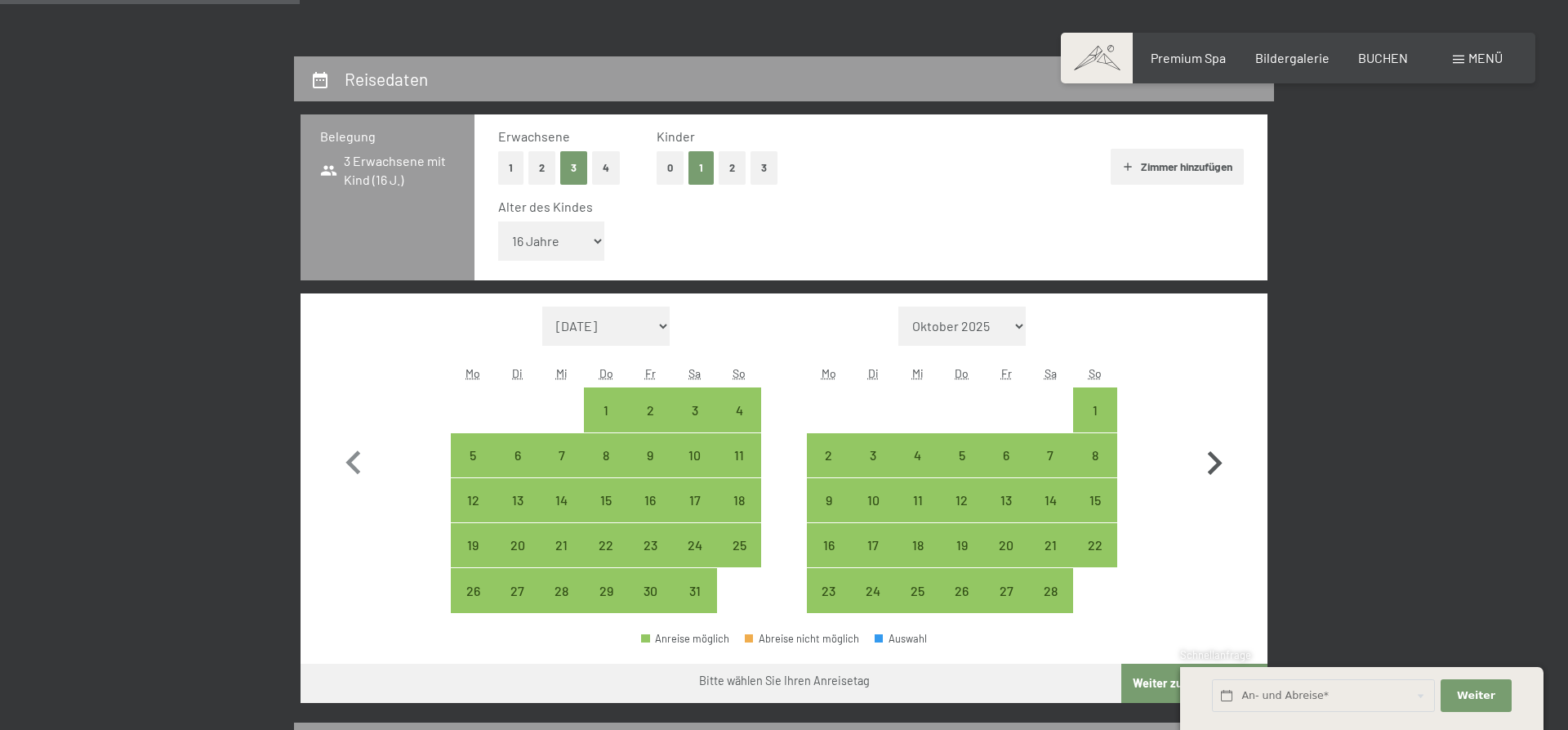
click at [1212, 465] on icon "button" at bounding box center [1214, 463] width 47 height 47
select select "[DATE]"
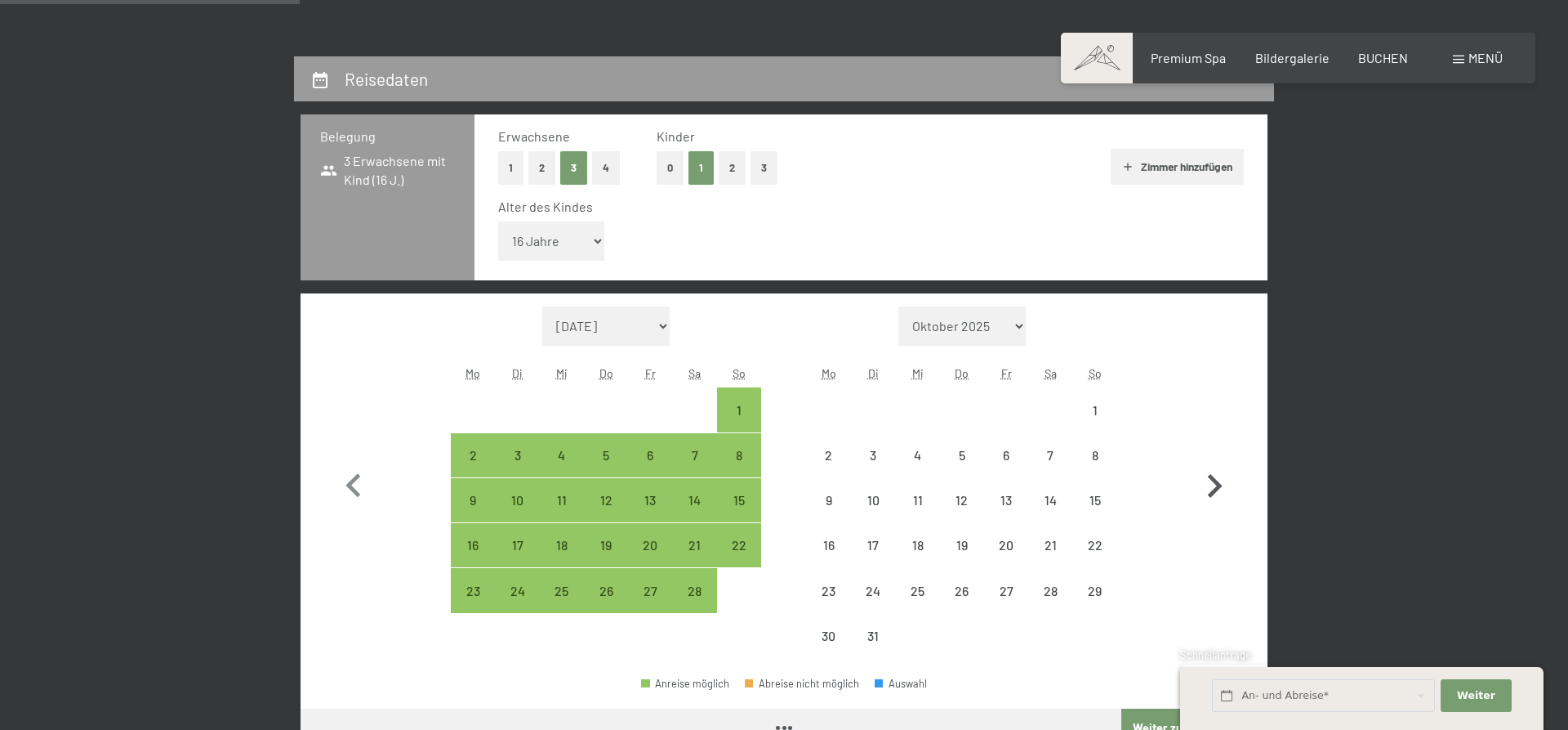
select select "[DATE]"
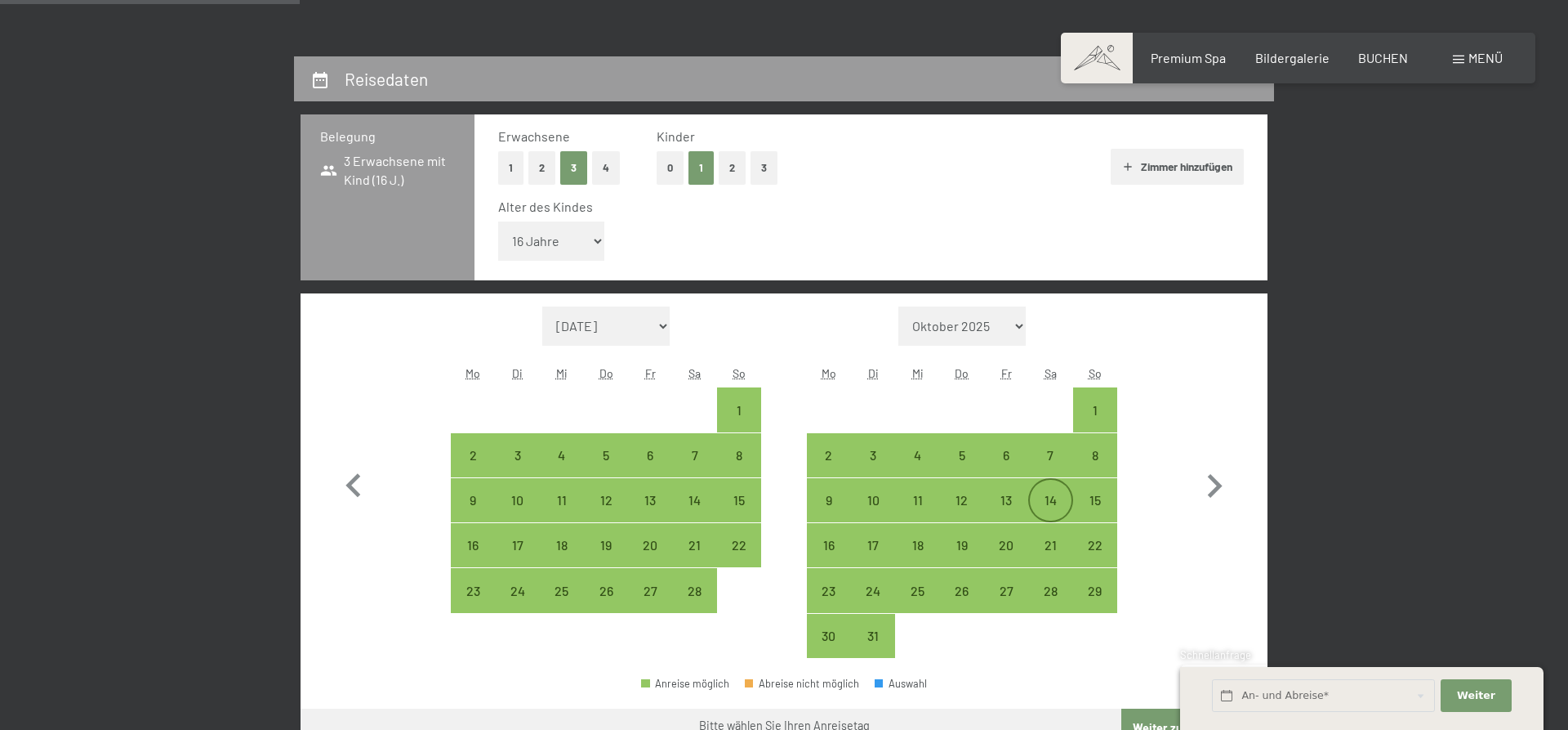
click at [1049, 497] on div "14" at bounding box center [1050, 514] width 41 height 41
select select "[DATE]"
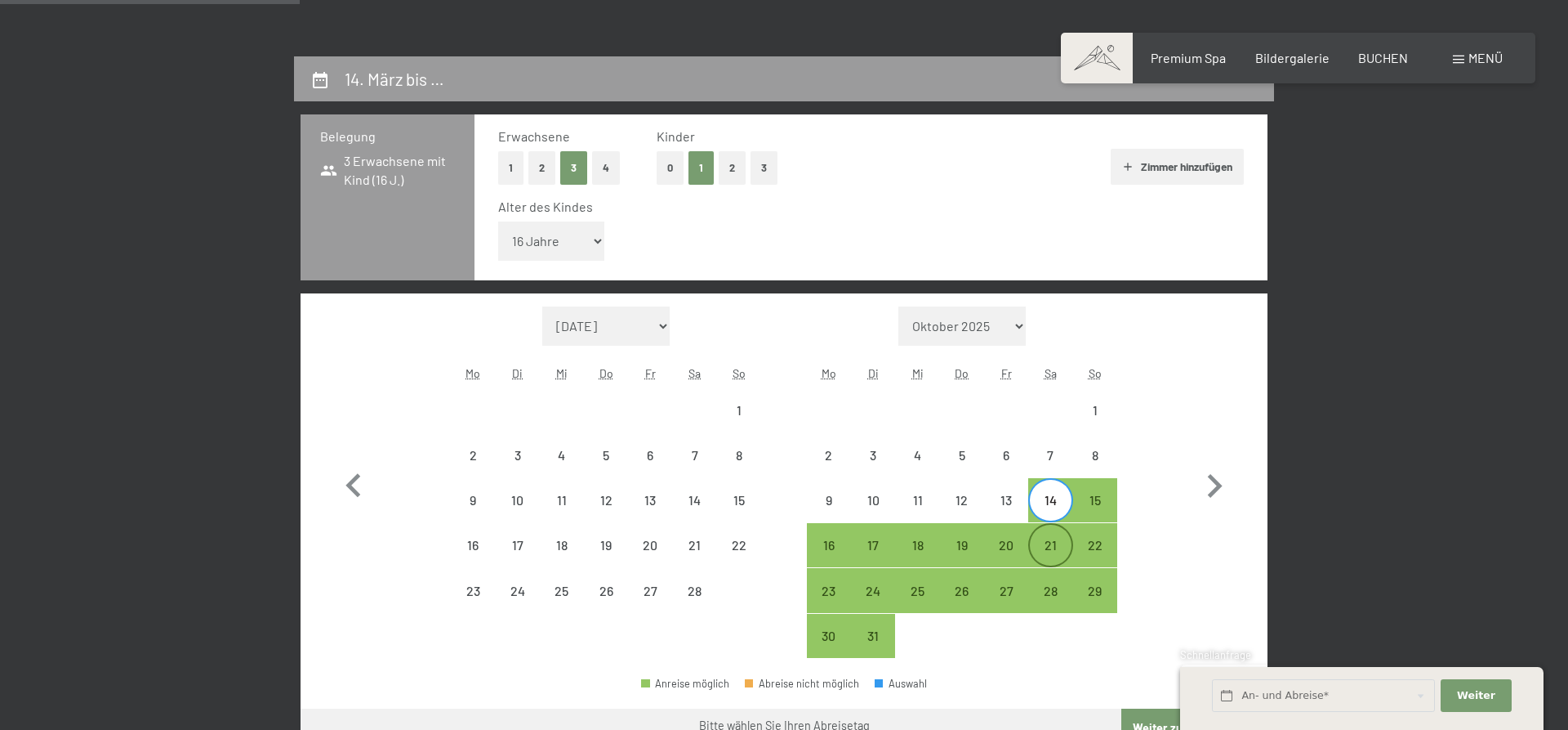
click at [1047, 540] on div "21" at bounding box center [1050, 559] width 41 height 41
select select "[DATE]"
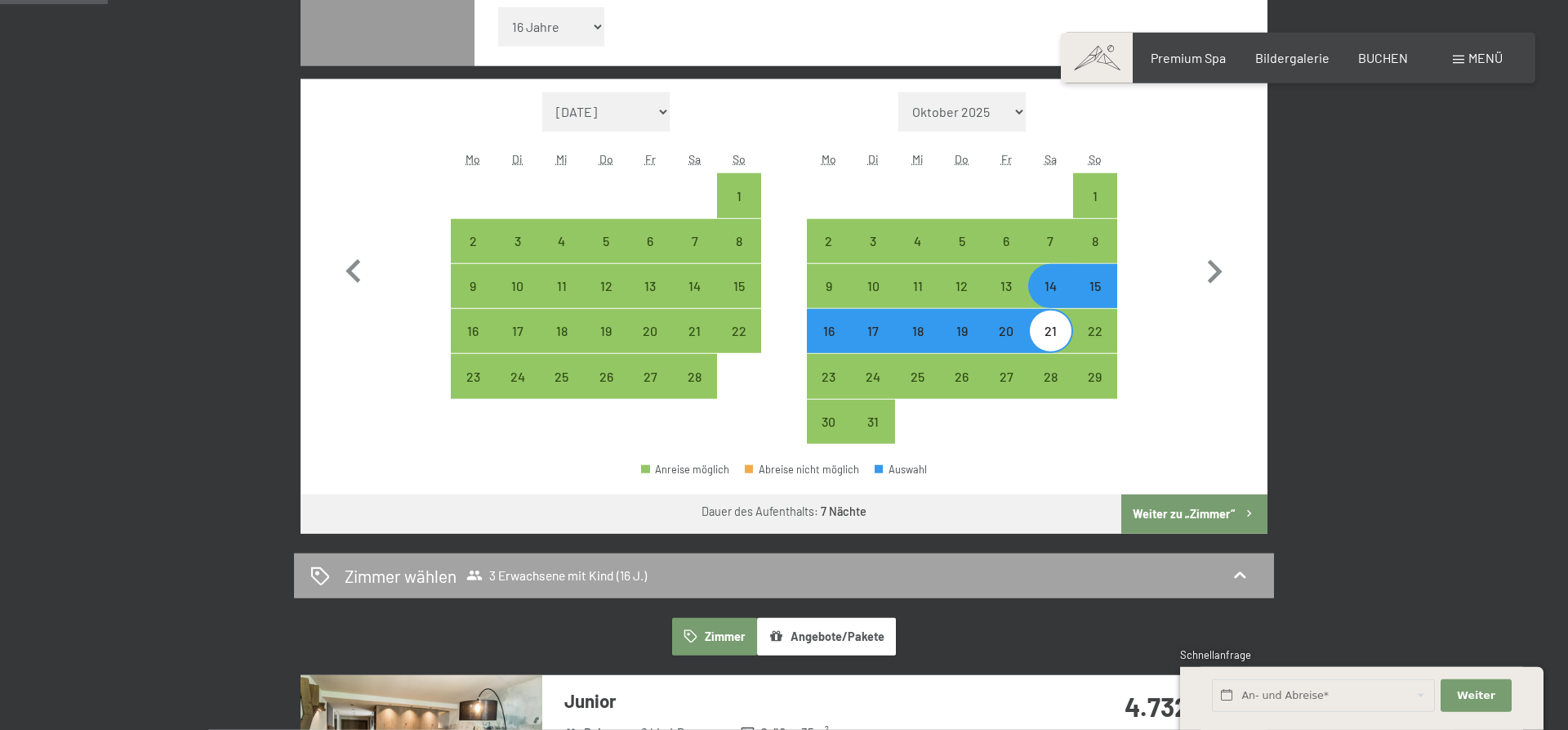
scroll to position [583, 0]
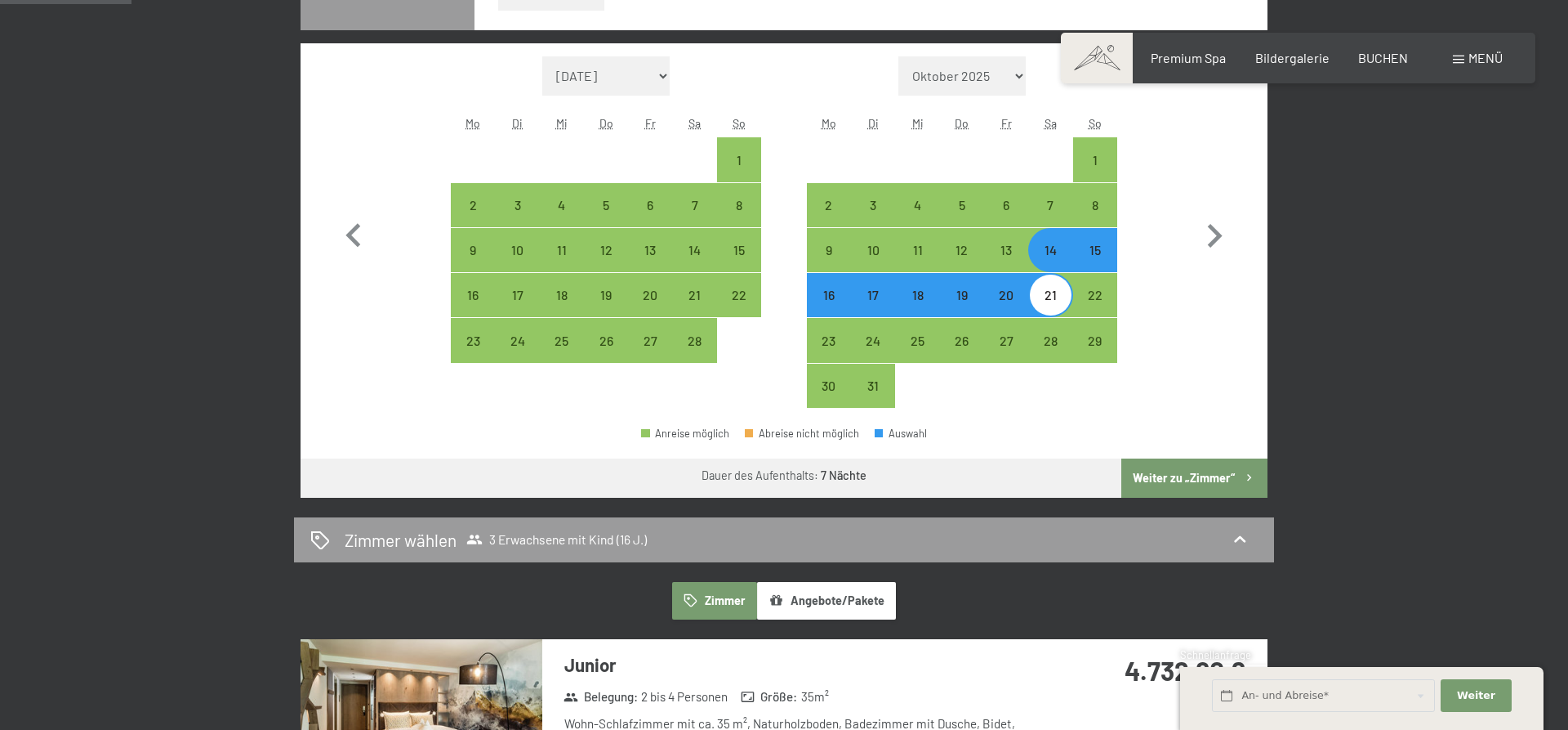
click at [1196, 478] on button "Weiter zu „Zimmer“" at bounding box center [1195, 478] width 146 height 39
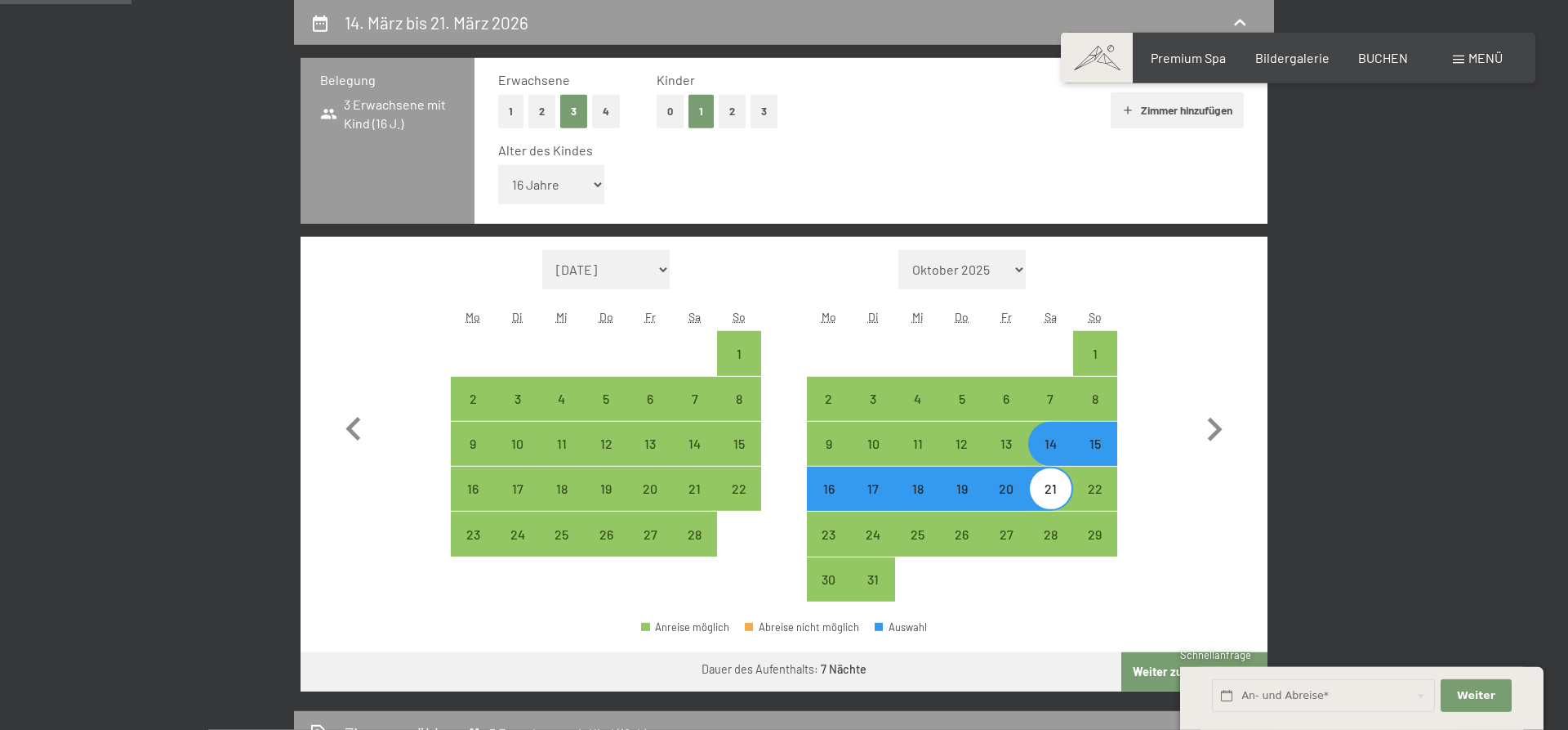
select select "[DATE]"
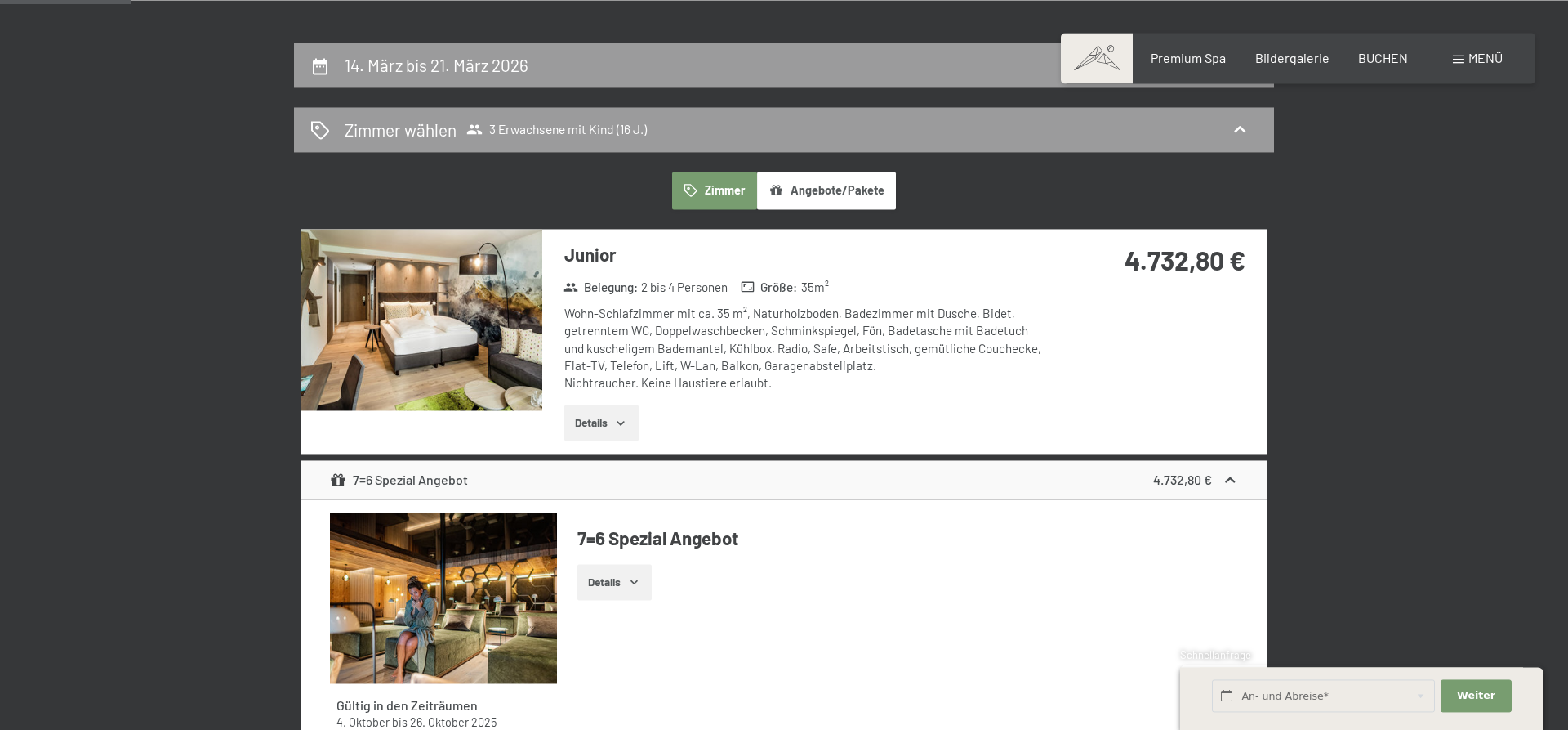
scroll to position [223, 0]
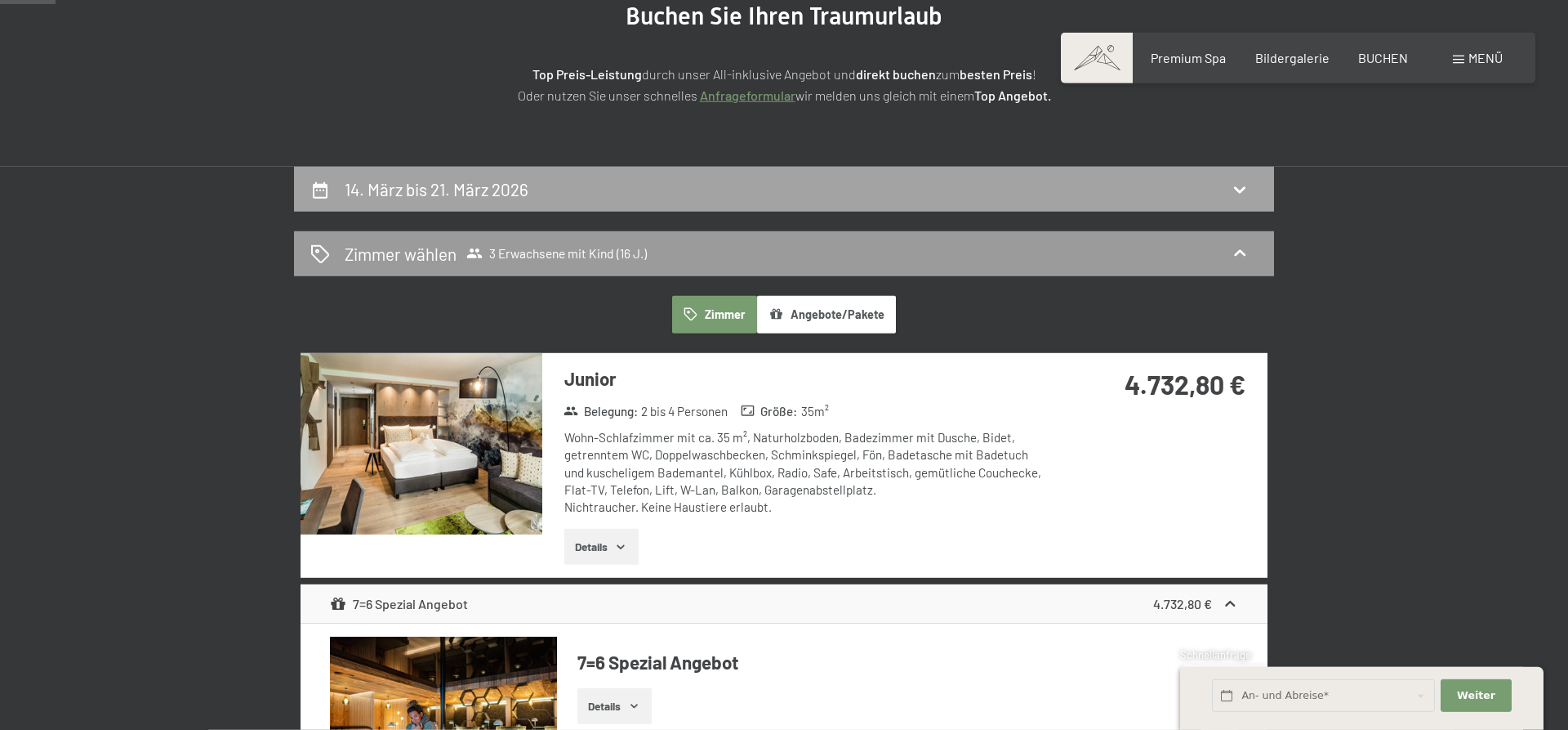
click at [744, 193] on div "14. März bis 21. März 2026" at bounding box center [784, 189] width 947 height 24
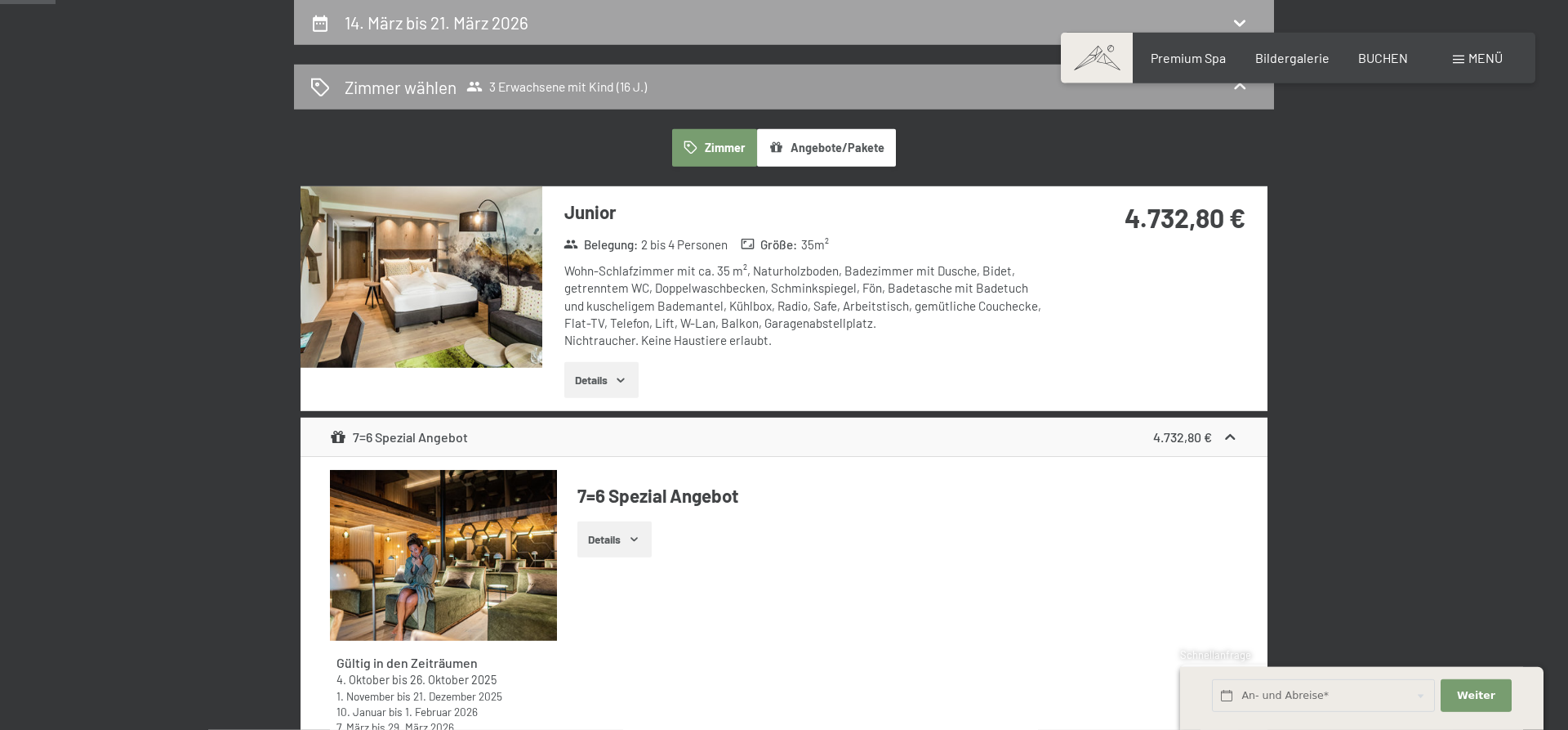
select select "16"
select select "[DATE]"
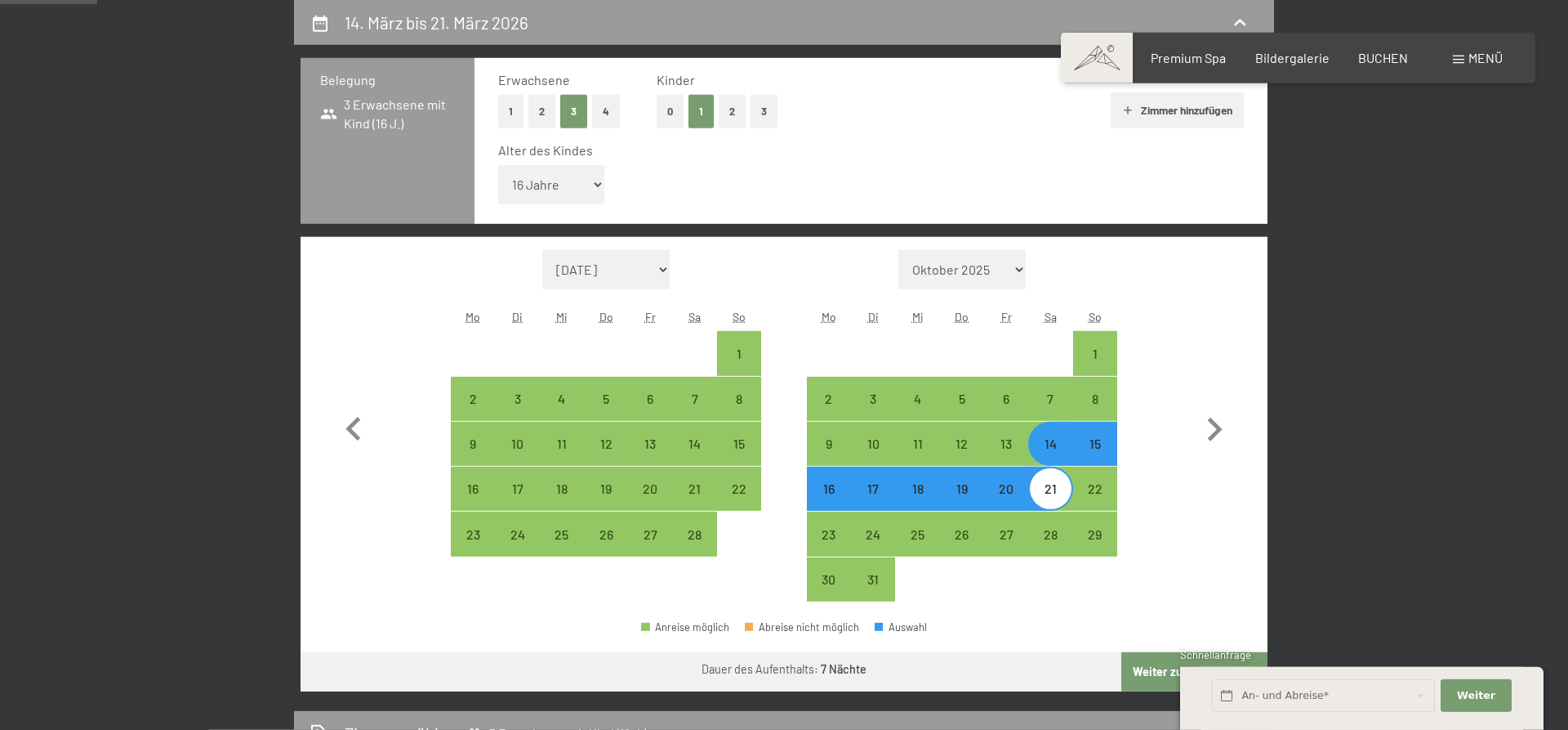
click at [542, 113] on button "2" at bounding box center [542, 111] width 27 height 33
select select "[DATE]"
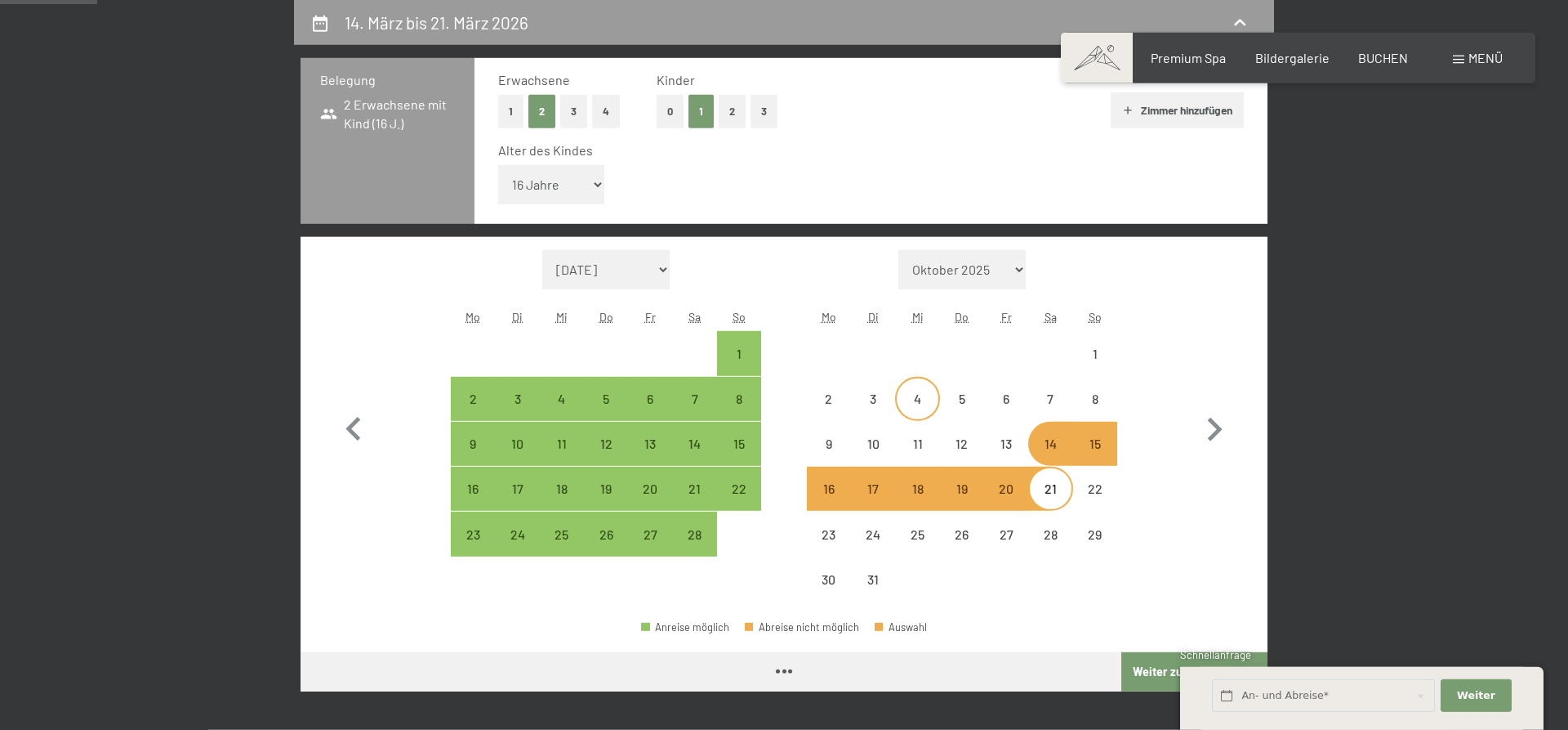
select select "[DATE]"
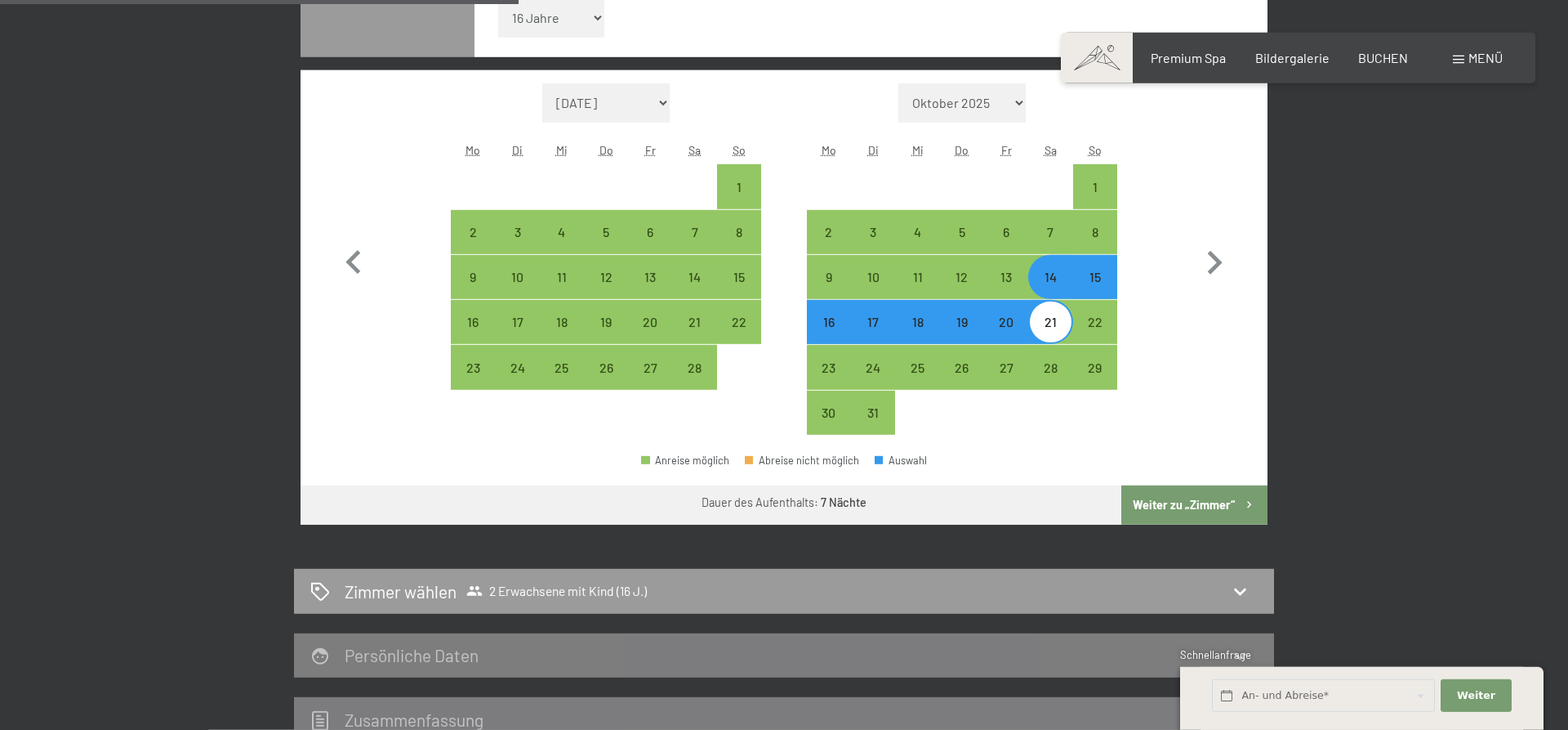
drag, startPoint x: 1189, startPoint y: 501, endPoint x: 1158, endPoint y: 506, distance: 31.4
click at [1189, 502] on button "Weiter zu „Zimmer“" at bounding box center [1195, 505] width 146 height 39
select select "[DATE]"
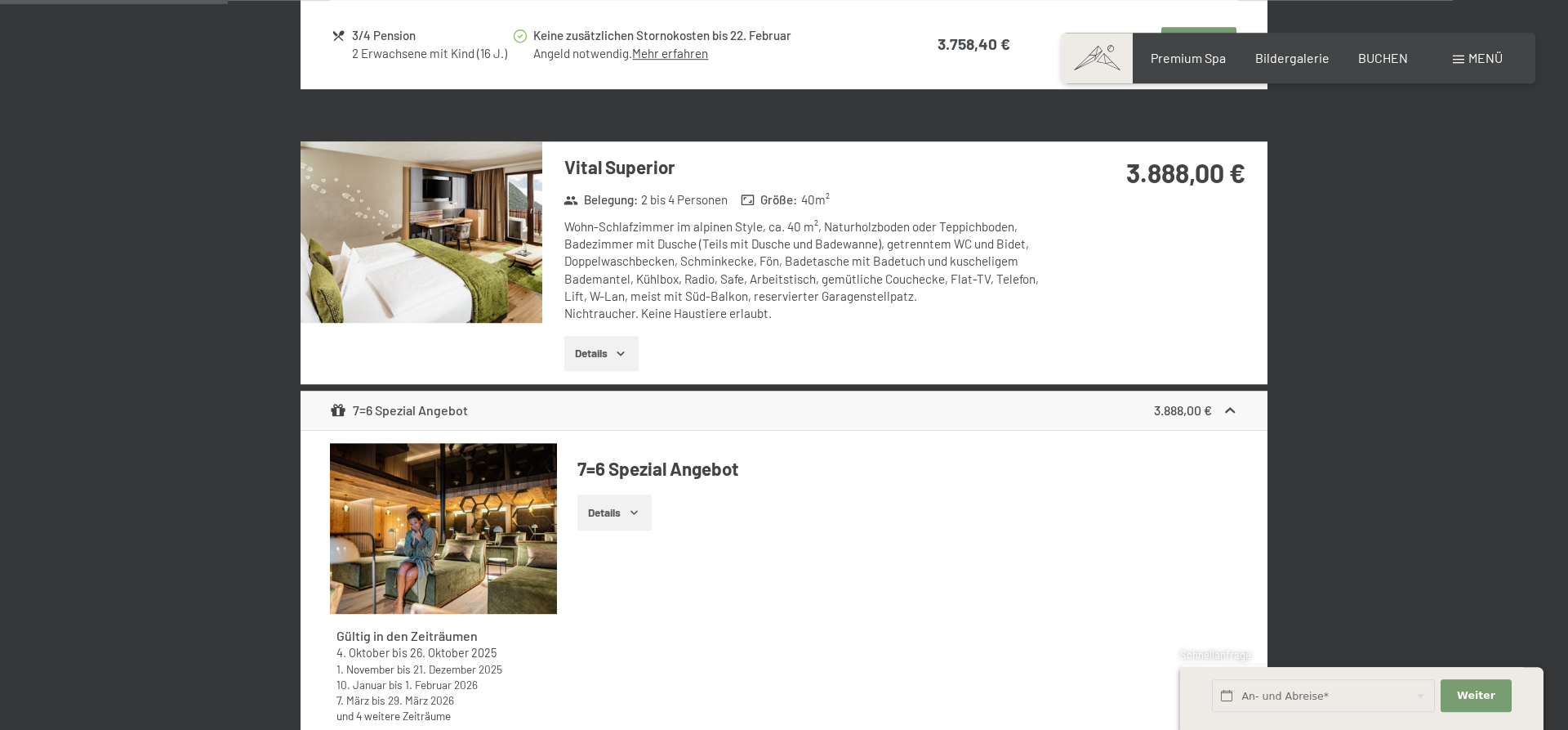
scroll to position [1140, 0]
click at [488, 485] on img at bounding box center [443, 529] width 227 height 171
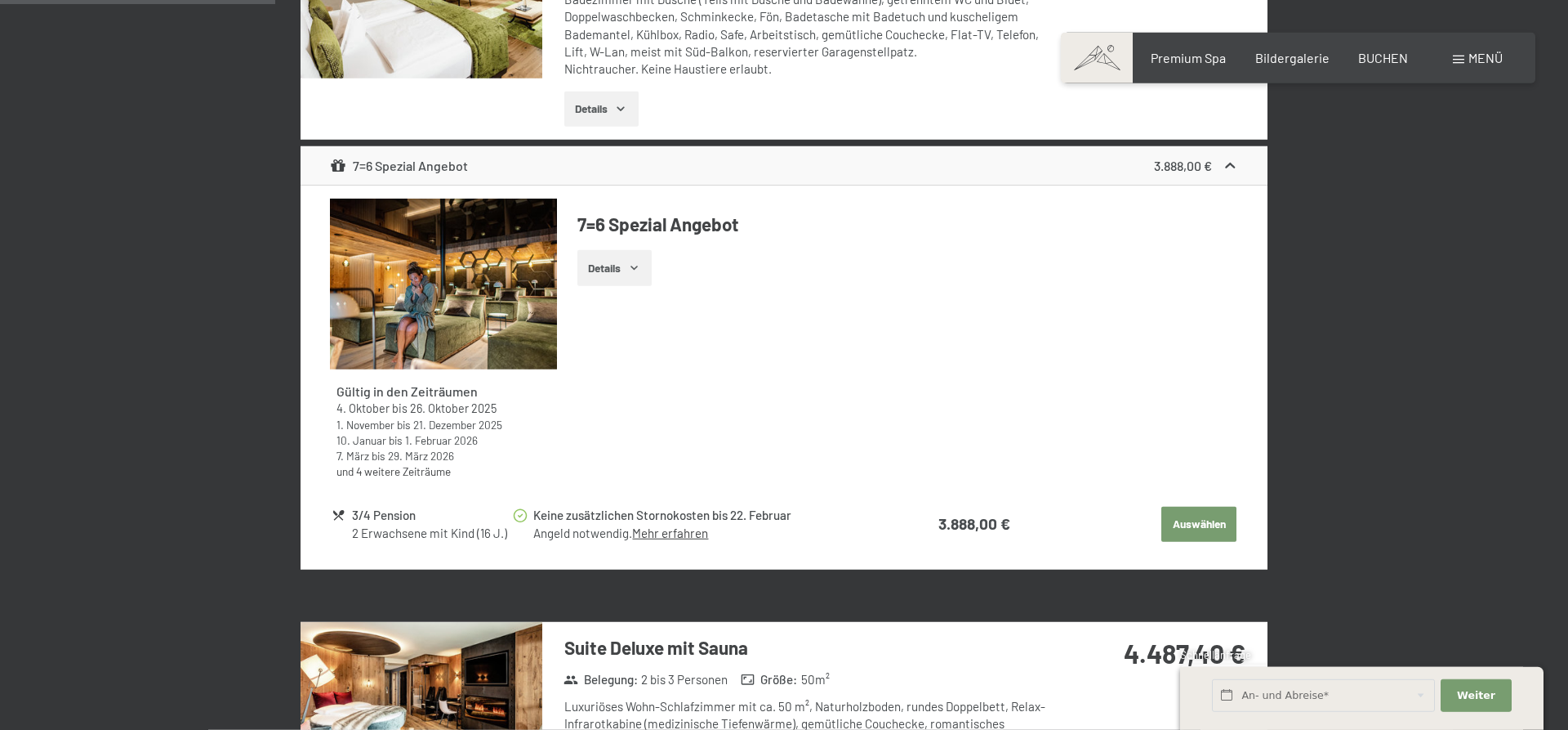
scroll to position [1390, 0]
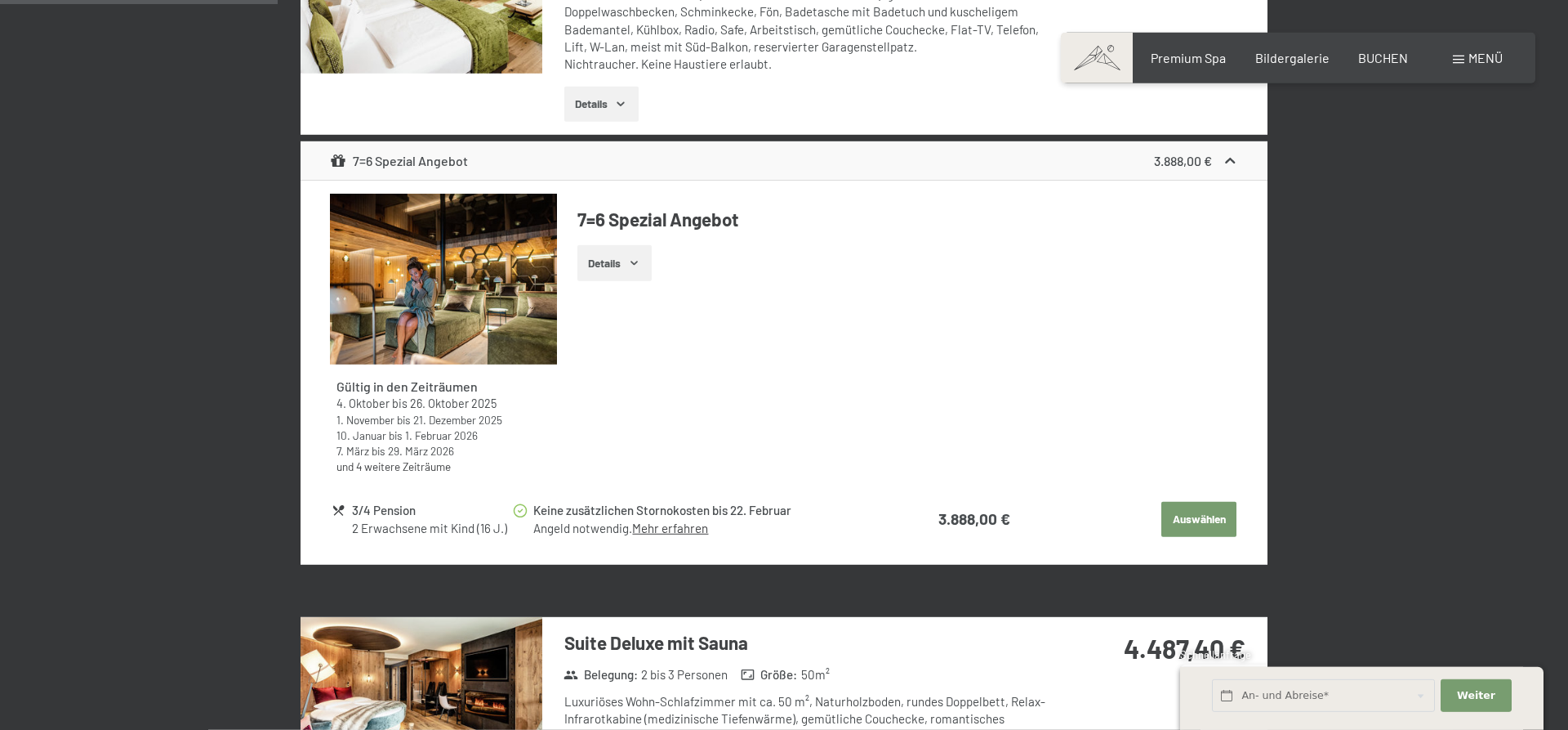
click at [1173, 519] on button "Auswählen" at bounding box center [1198, 520] width 75 height 36
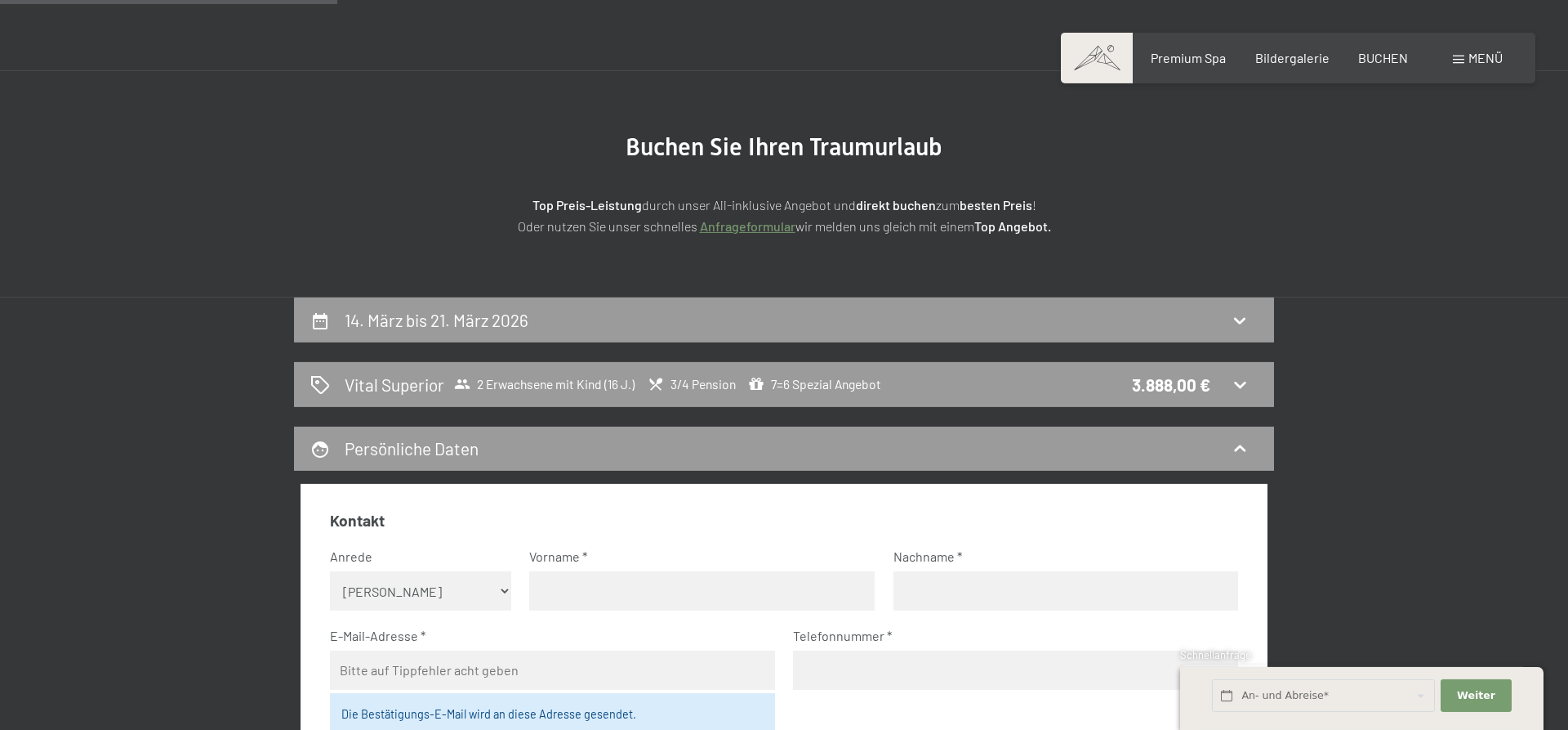
scroll to position [21, 0]
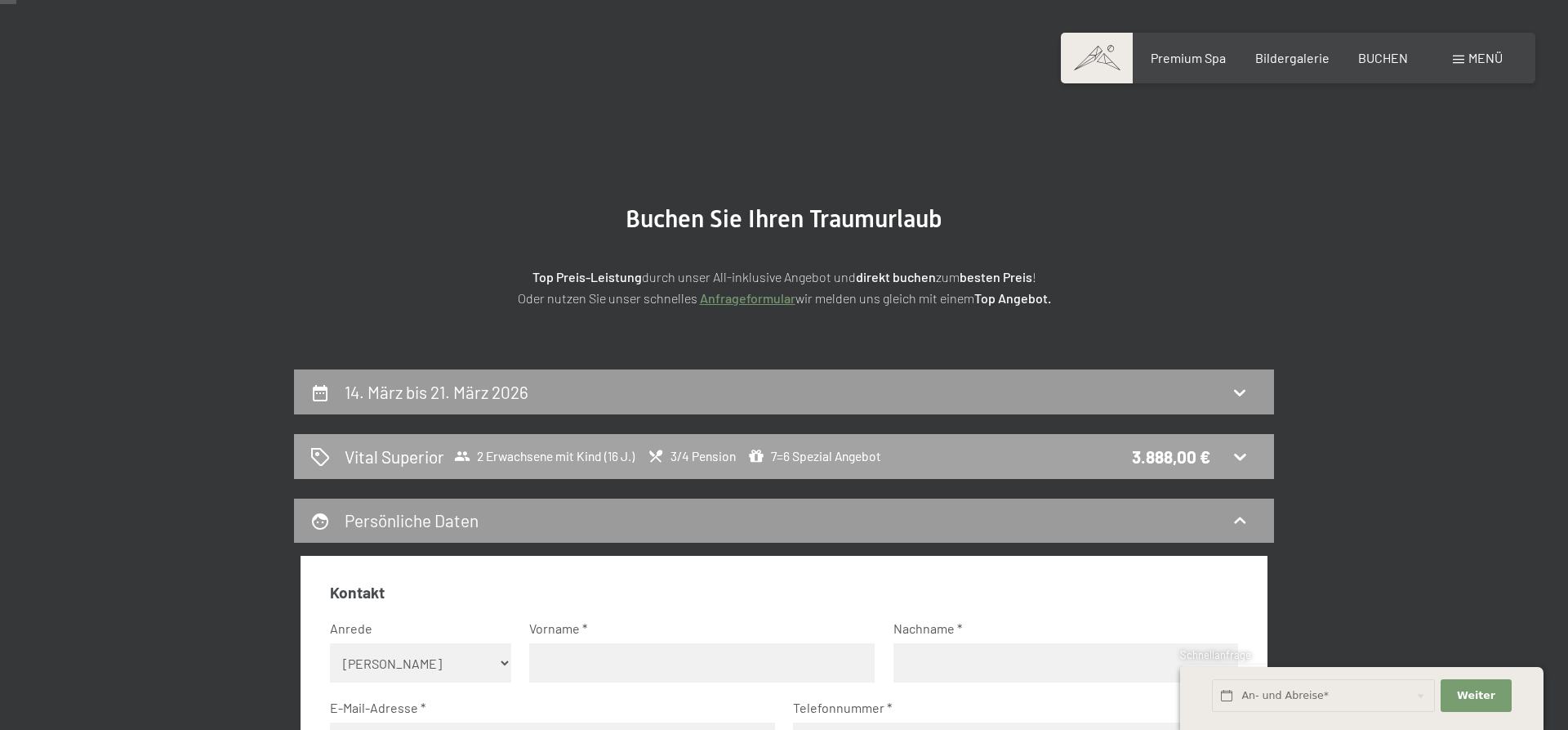
click at [1053, 450] on div "Vital Superior 2 Erwachsene mit Kind (16 J.) 3/4 Pension 7=6 Spezial Angebot 3.…" at bounding box center [784, 456] width 947 height 24
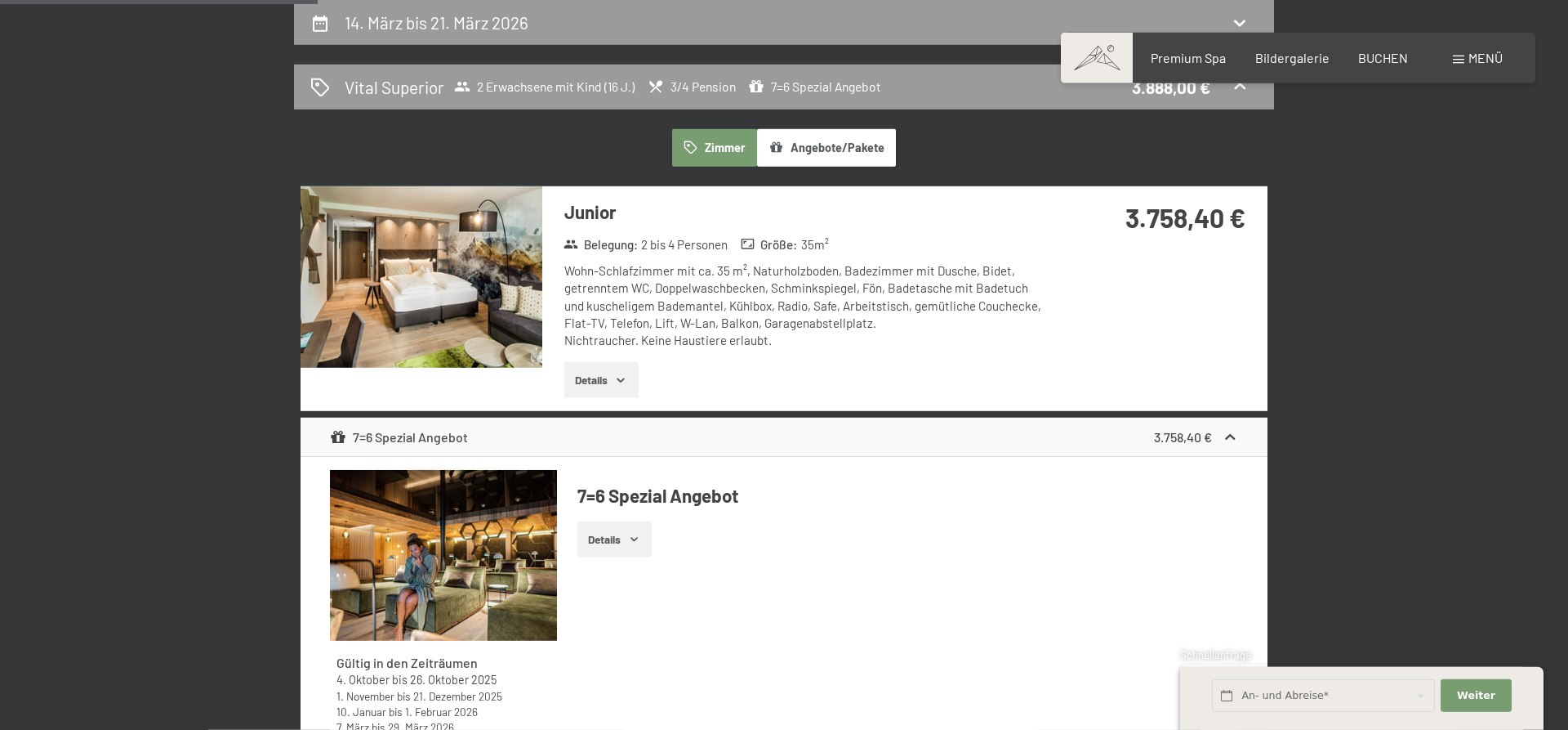
click at [613, 539] on button "Details" at bounding box center [614, 539] width 74 height 36
click at [634, 537] on icon "button" at bounding box center [634, 539] width 13 height 13
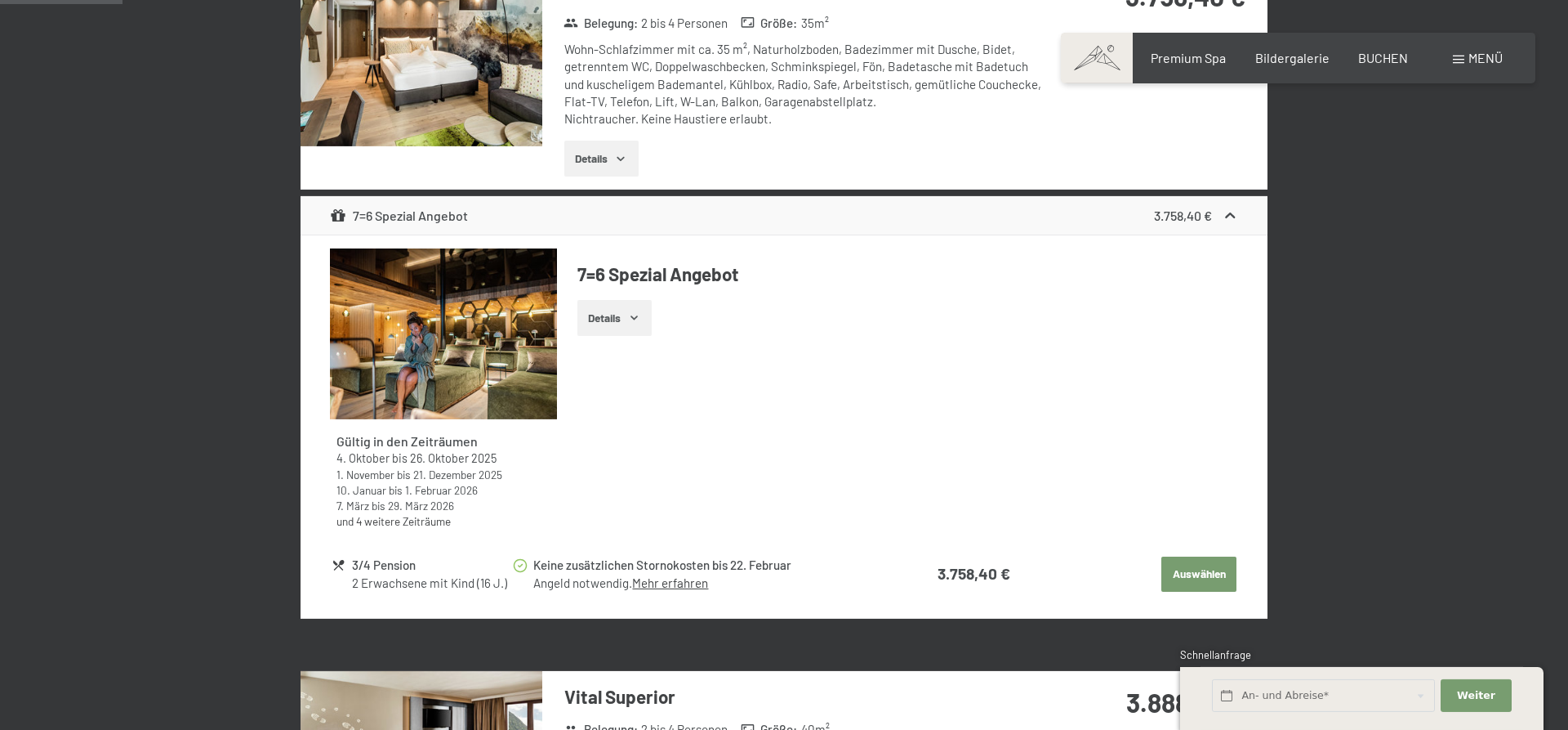
scroll to position [640, 0]
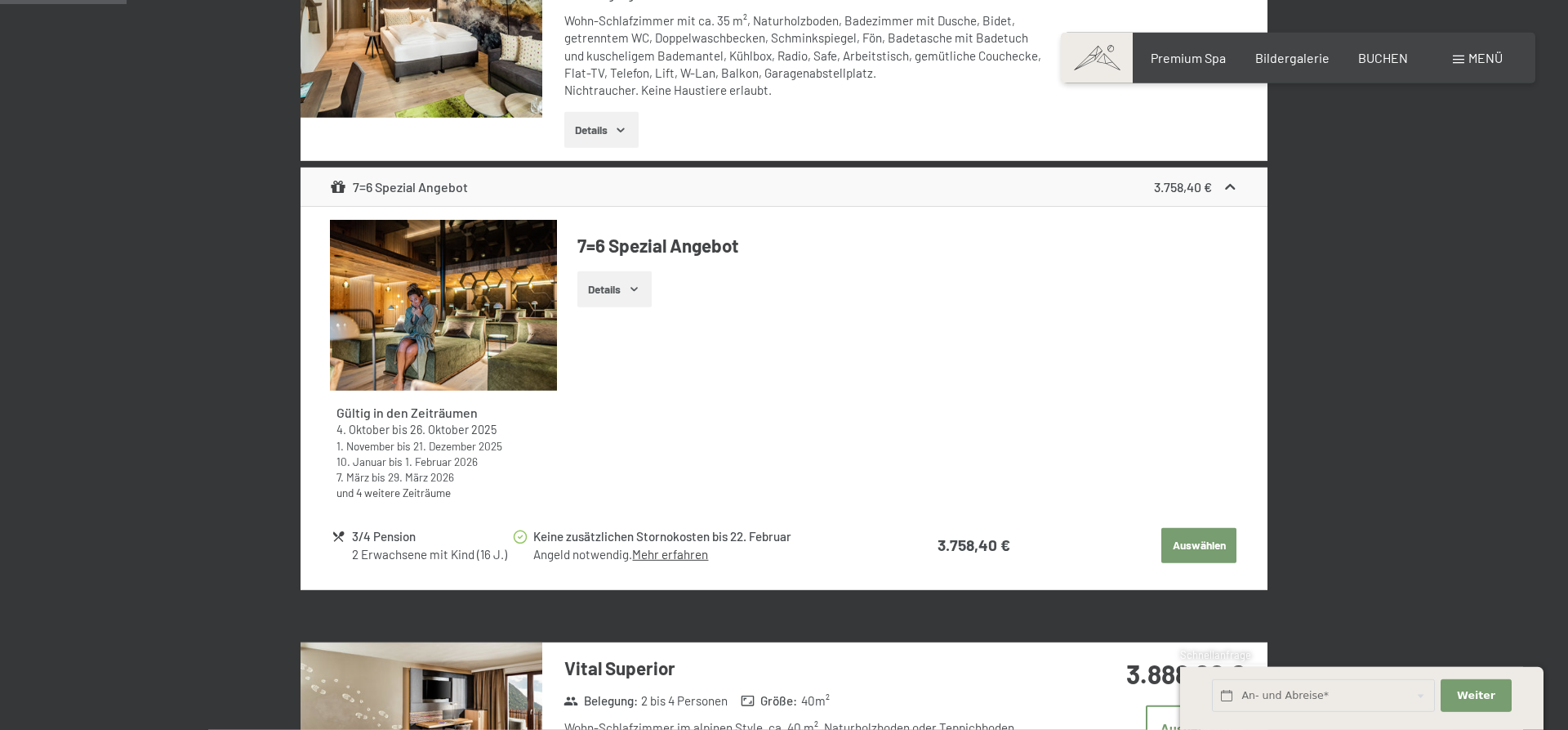
click at [641, 281] on button "Details" at bounding box center [614, 289] width 74 height 36
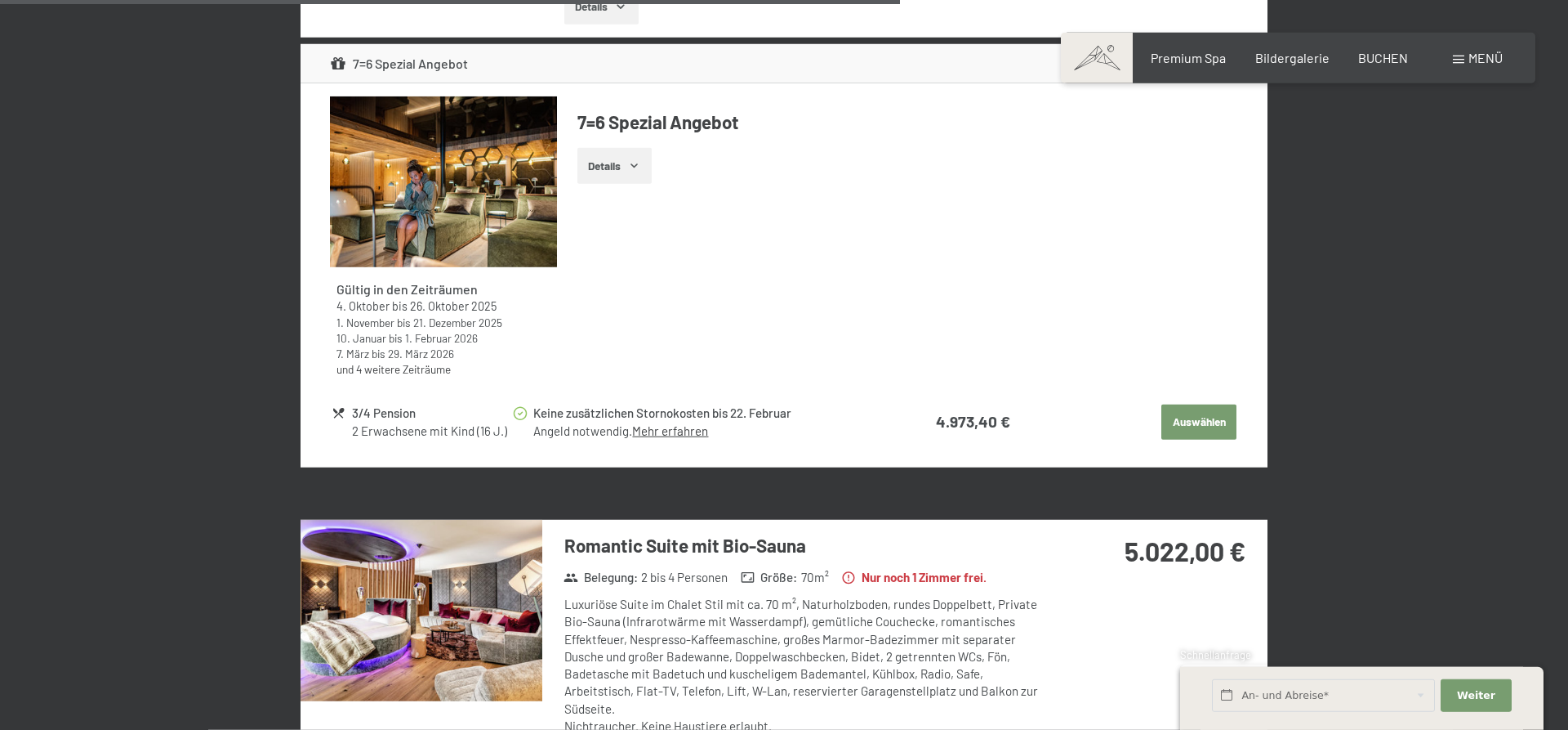
scroll to position [4641, 0]
